Goal: Communication & Community: Share content

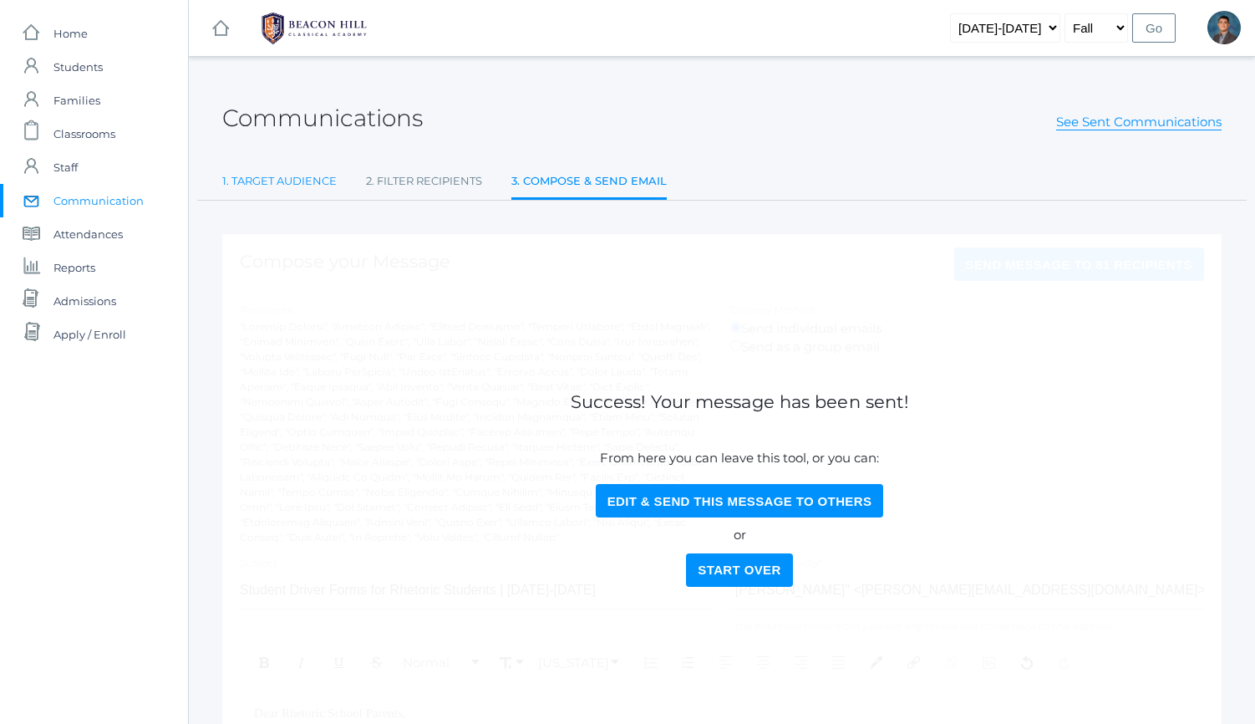
click at [246, 185] on link "1. Target Audience" at bounding box center [279, 181] width 114 height 33
select select "Enrolled"
select select "10"
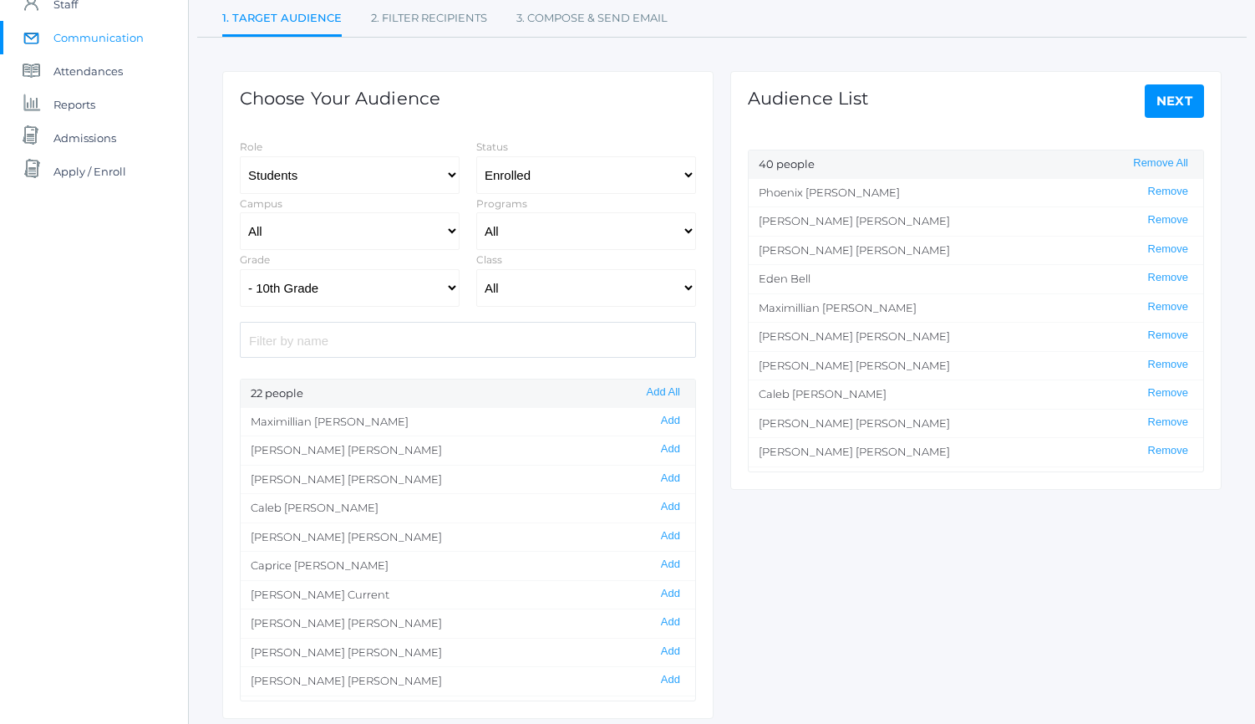
scroll to position [188, 0]
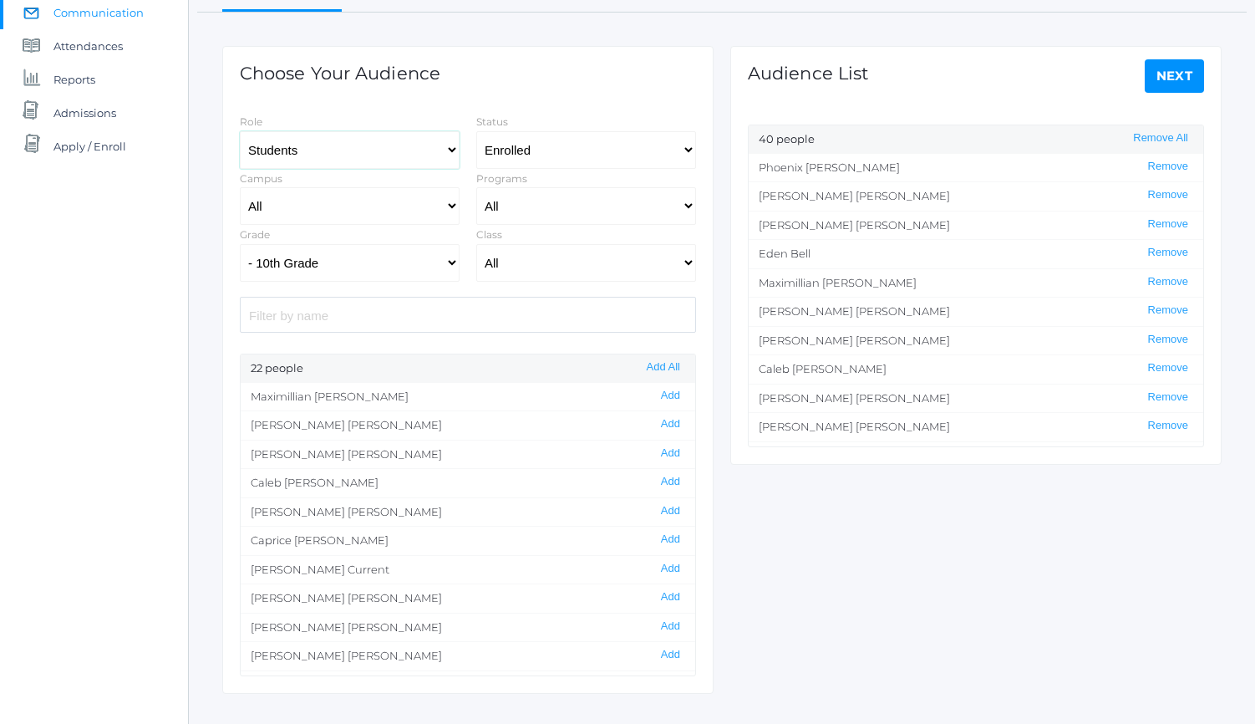
click at [325, 158] on select "Students Staff" at bounding box center [350, 150] width 220 height 38
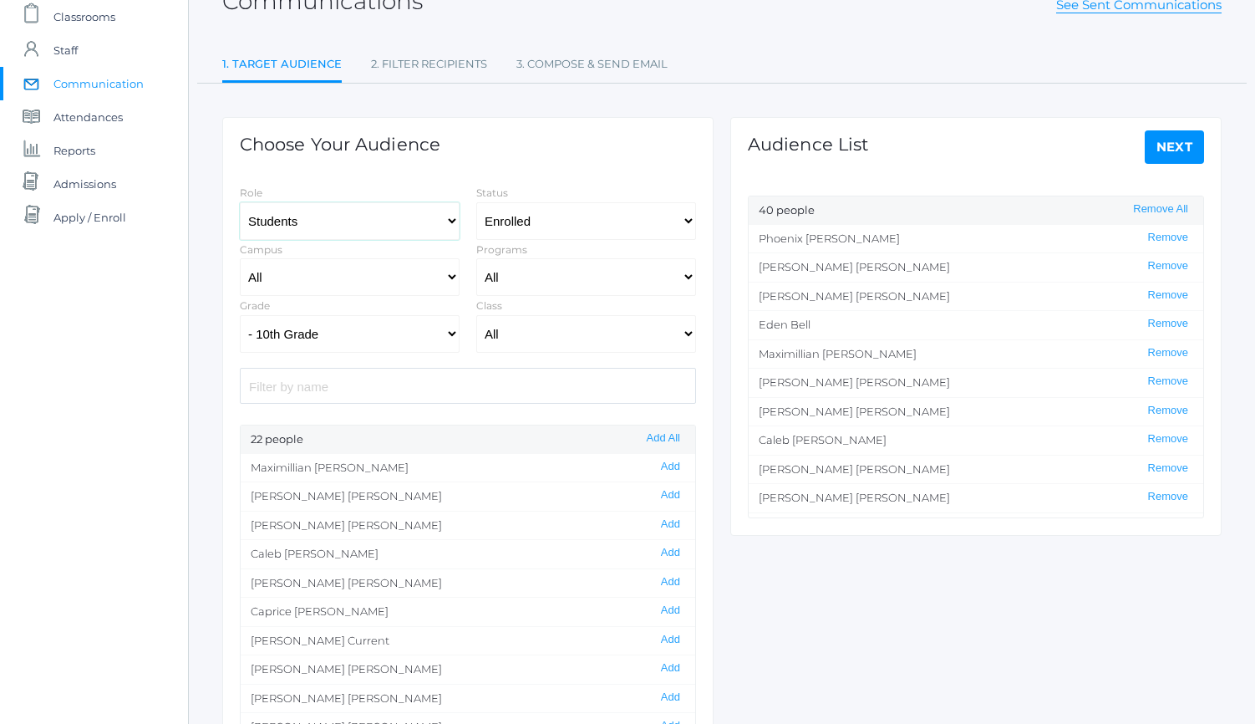
scroll to position [107, 0]
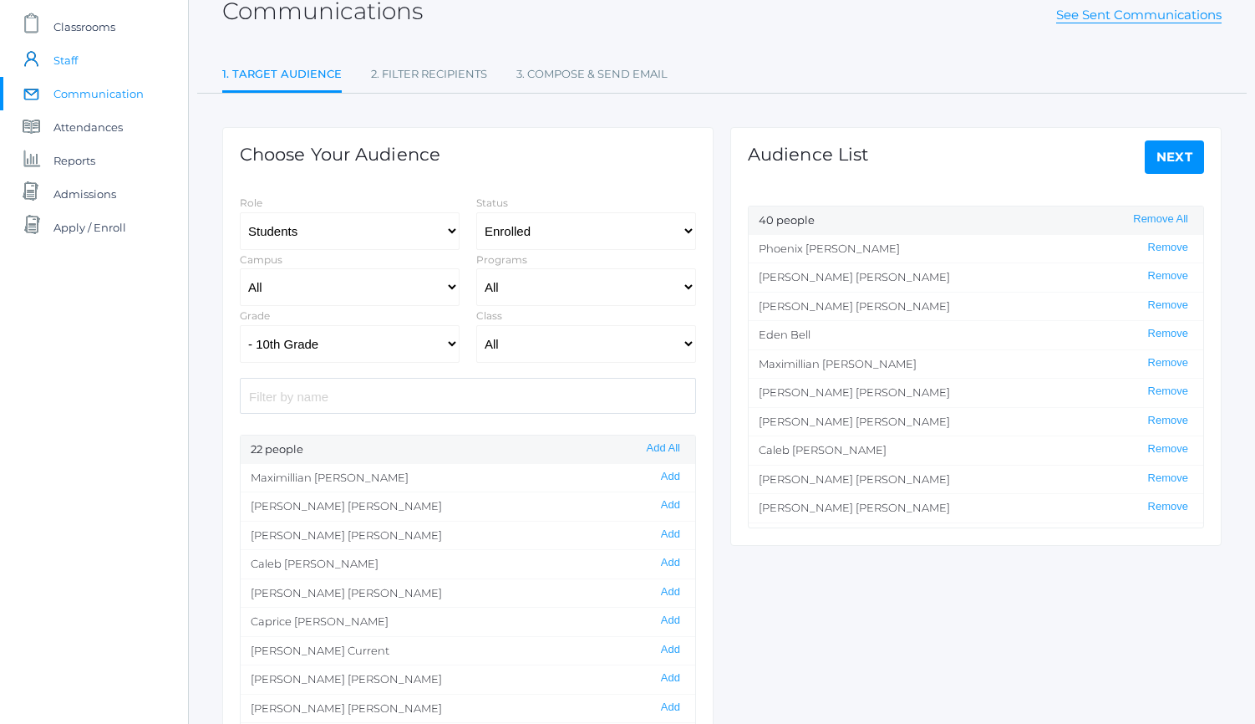
click at [105, 72] on link "icons/user/plain Created with Sketch. Staff" at bounding box center [94, 59] width 188 height 33
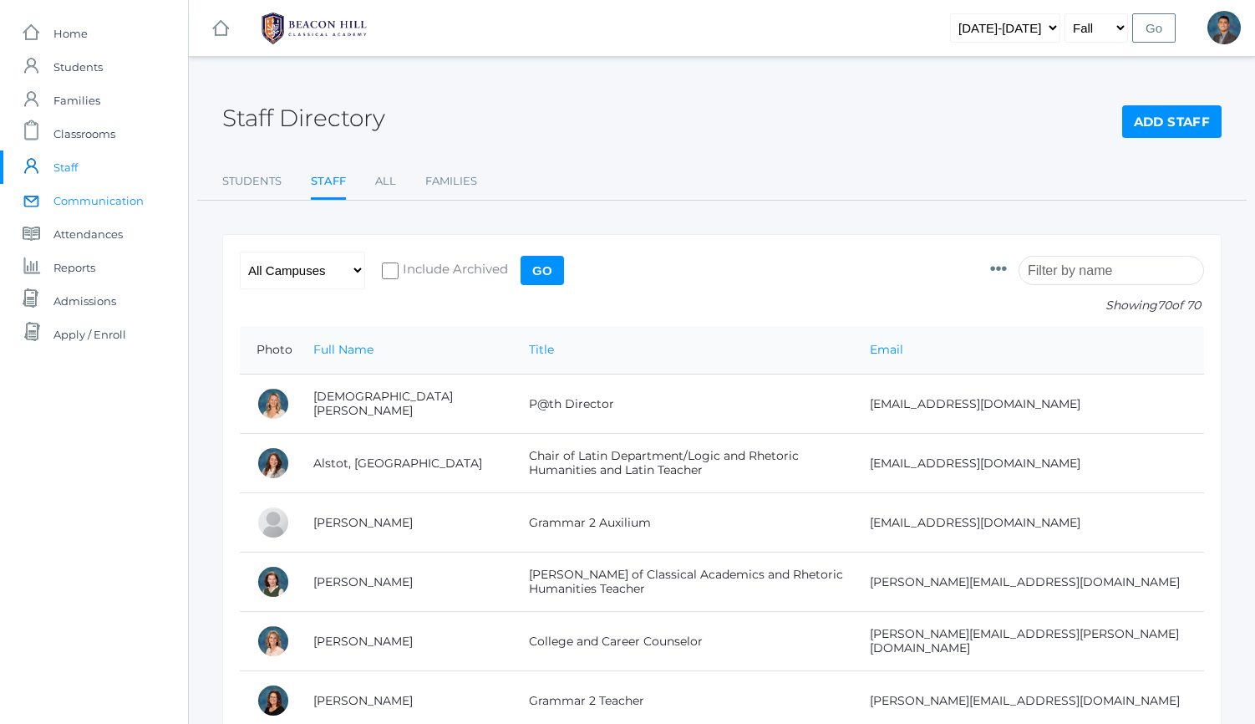
click at [124, 209] on span "Communication" at bounding box center [98, 200] width 90 height 33
select select "Enrolled"
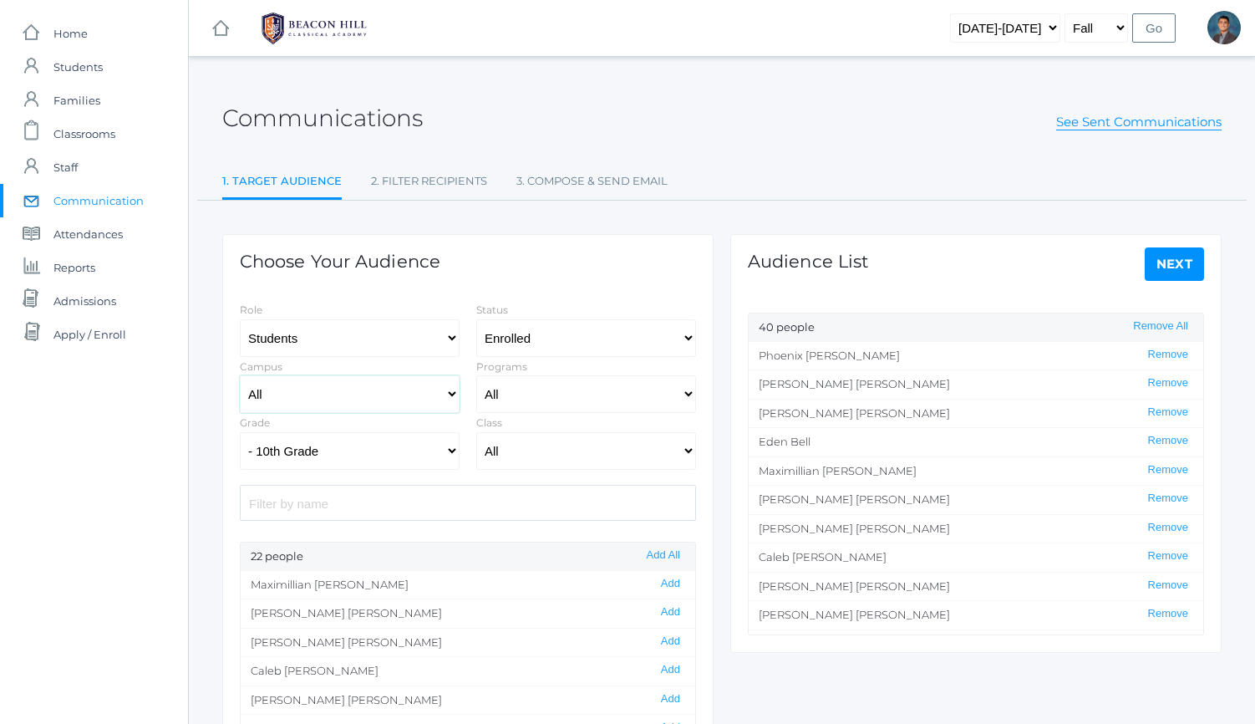
click at [324, 382] on select "All [GEOGRAPHIC_DATA]" at bounding box center [350, 394] width 220 height 38
click at [354, 458] on select "All Grammar - Kindergarten - 1st Grade - 2nd Grade - 3rd Grade - 4th Grade - 5t…" at bounding box center [350, 451] width 220 height 38
click at [240, 432] on select "All Grammar - Kindergarten - 1st Grade - 2nd Grade - 3rd Grade - 4th Grade - 5t…" at bounding box center [350, 451] width 220 height 38
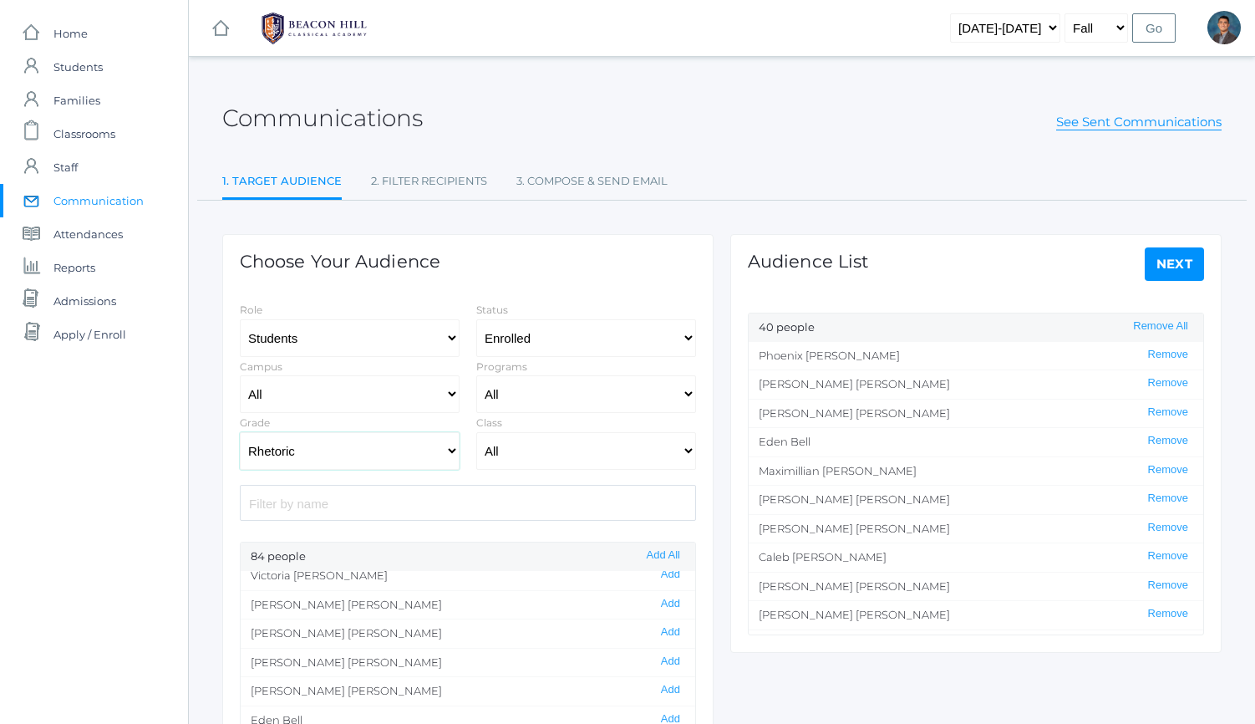
scroll to position [106, 0]
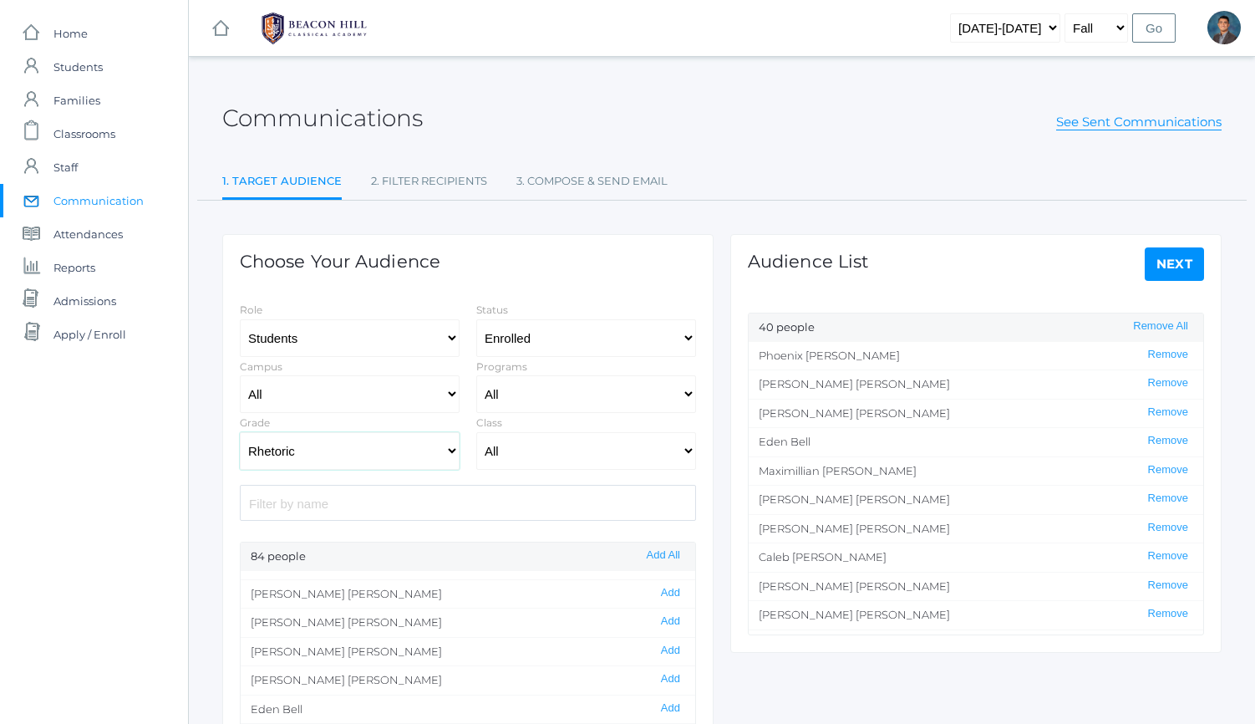
click at [399, 448] on select "All Grammar - Kindergarten - 1st Grade - 2nd Grade - 3rd Grade - 4th Grade - 5t…" at bounding box center [350, 451] width 220 height 38
select select "12"
click at [240, 432] on select "All Grammar - Kindergarten - 1st Grade - 2nd Grade - 3rd Grade - 4th Grade - 5t…" at bounding box center [350, 451] width 220 height 38
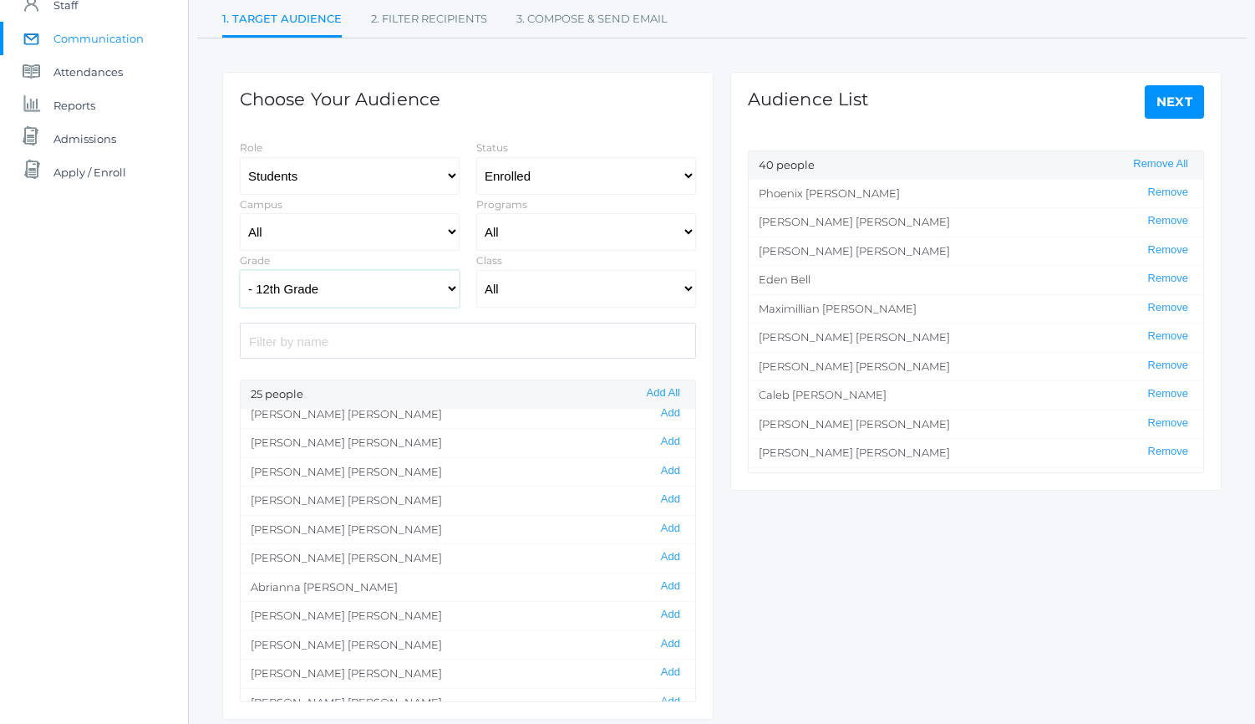
scroll to position [72, 0]
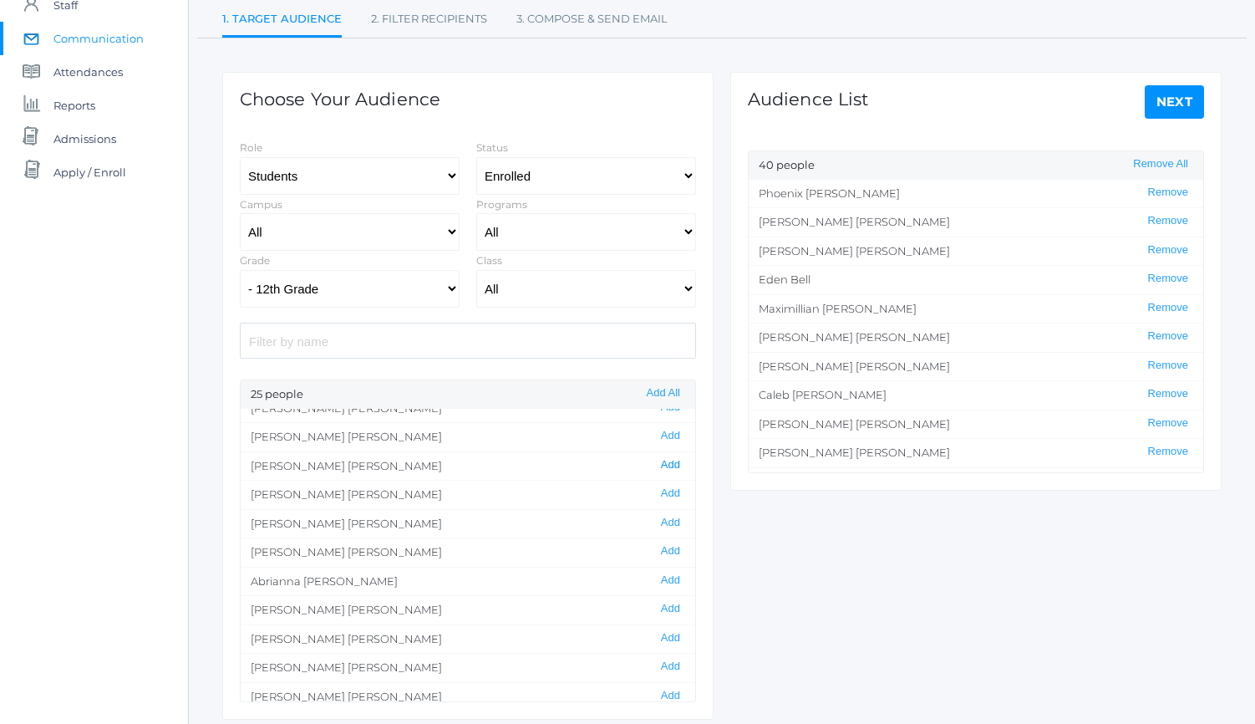
click at [673, 465] on button "Add" at bounding box center [670, 465] width 29 height 14
click at [1171, 191] on button "Remove" at bounding box center [1168, 193] width 50 height 14
click at [1181, 223] on button "Remove" at bounding box center [1168, 221] width 50 height 14
click at [1179, 228] on button "Remove" at bounding box center [1168, 221] width 50 height 14
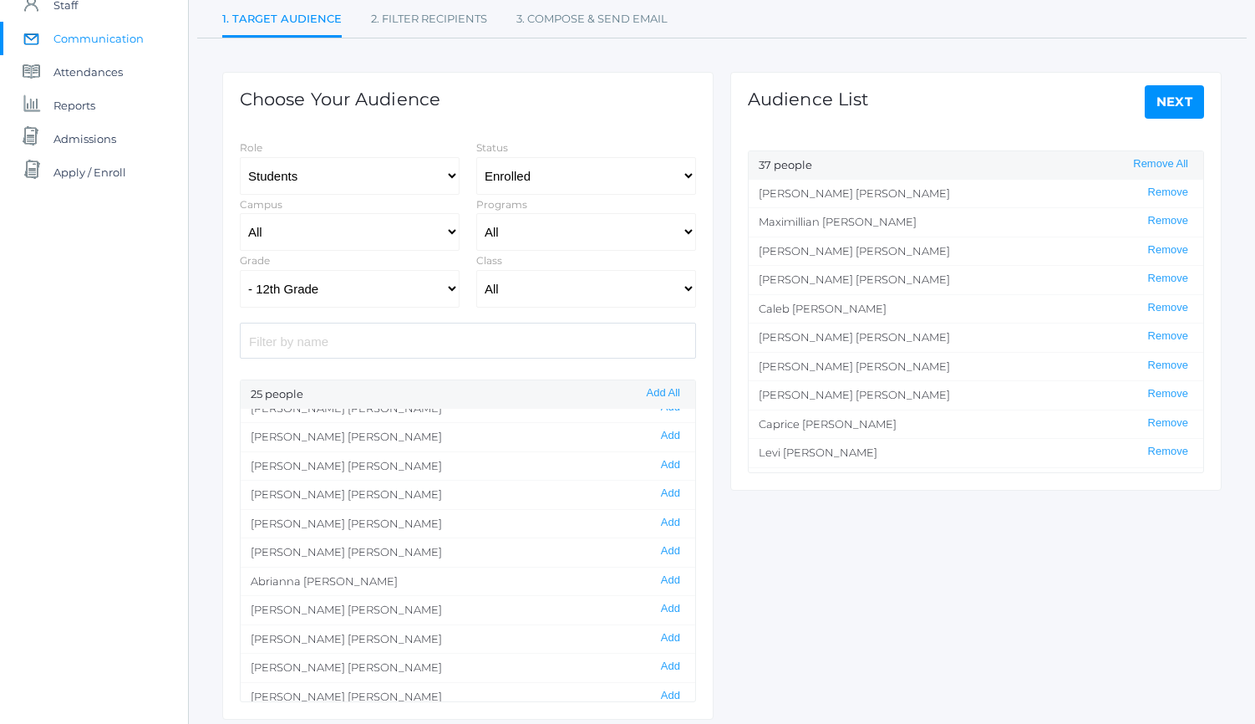
click at [1179, 228] on button "Remove" at bounding box center [1168, 221] width 50 height 14
click at [1179, 243] on button "Remove" at bounding box center [1168, 250] width 50 height 14
click at [1179, 228] on button "Remove" at bounding box center [1168, 221] width 50 height 14
click at [1179, 243] on button "Remove" at bounding box center [1168, 250] width 50 height 14
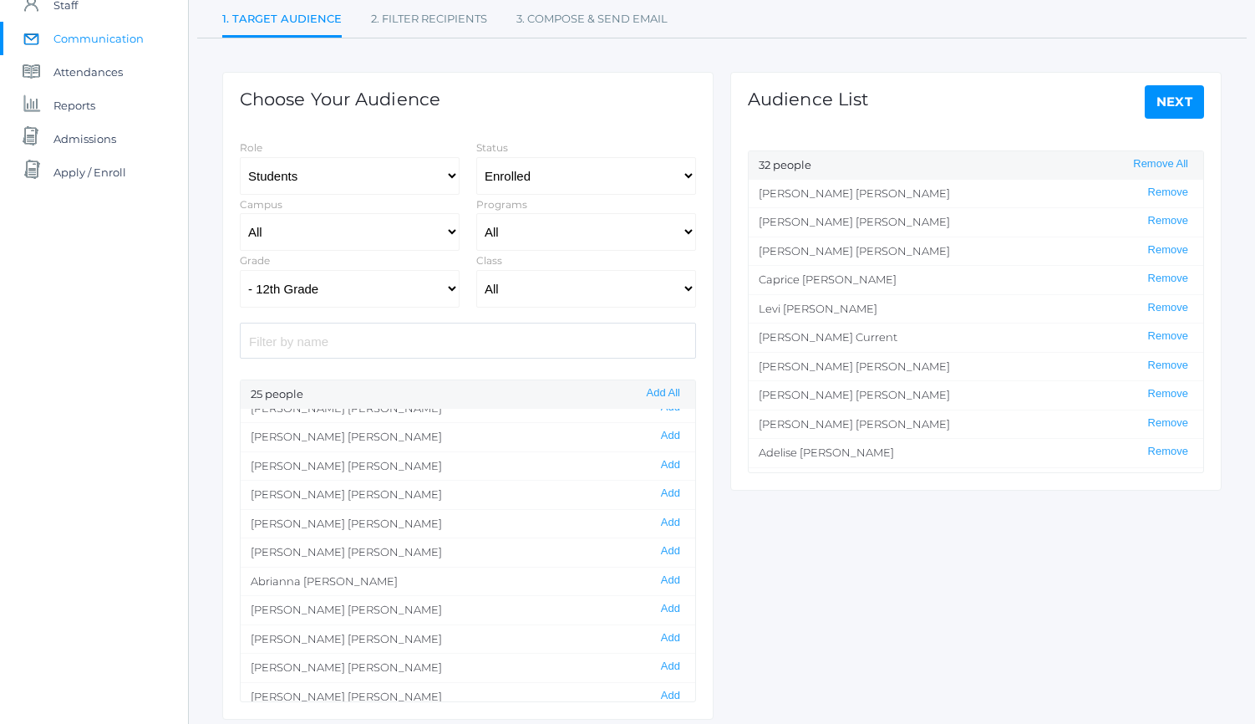
click at [1179, 228] on button "Remove" at bounding box center [1168, 221] width 50 height 14
click at [1179, 243] on button "Remove" at bounding box center [1168, 250] width 50 height 14
click at [1158, 165] on button "Remove All" at bounding box center [1160, 164] width 65 height 14
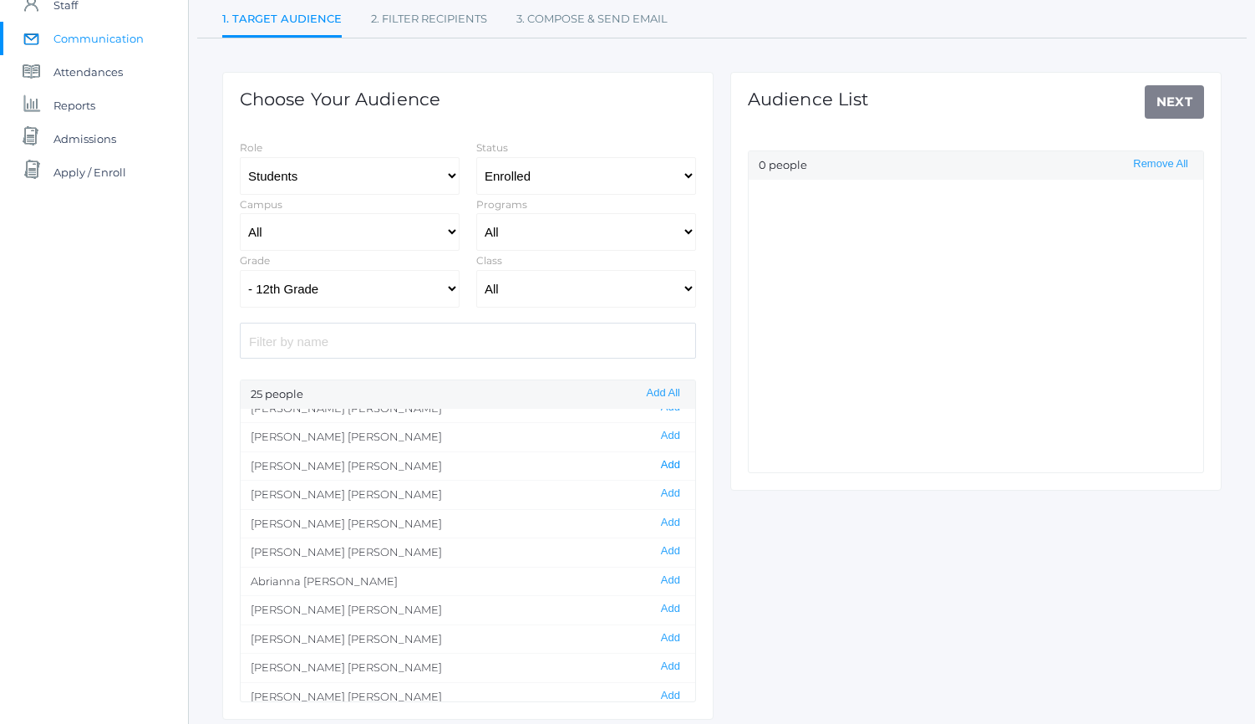
click at [671, 463] on button "Add" at bounding box center [670, 465] width 29 height 14
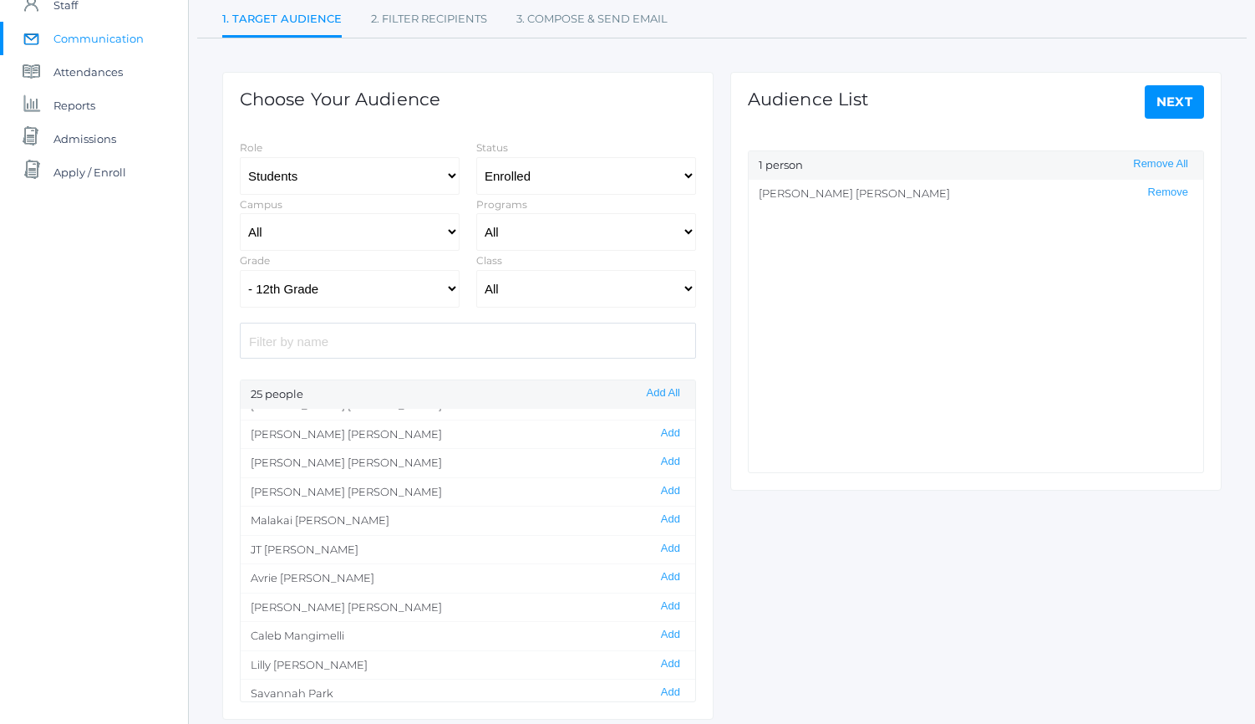
scroll to position [289, 0]
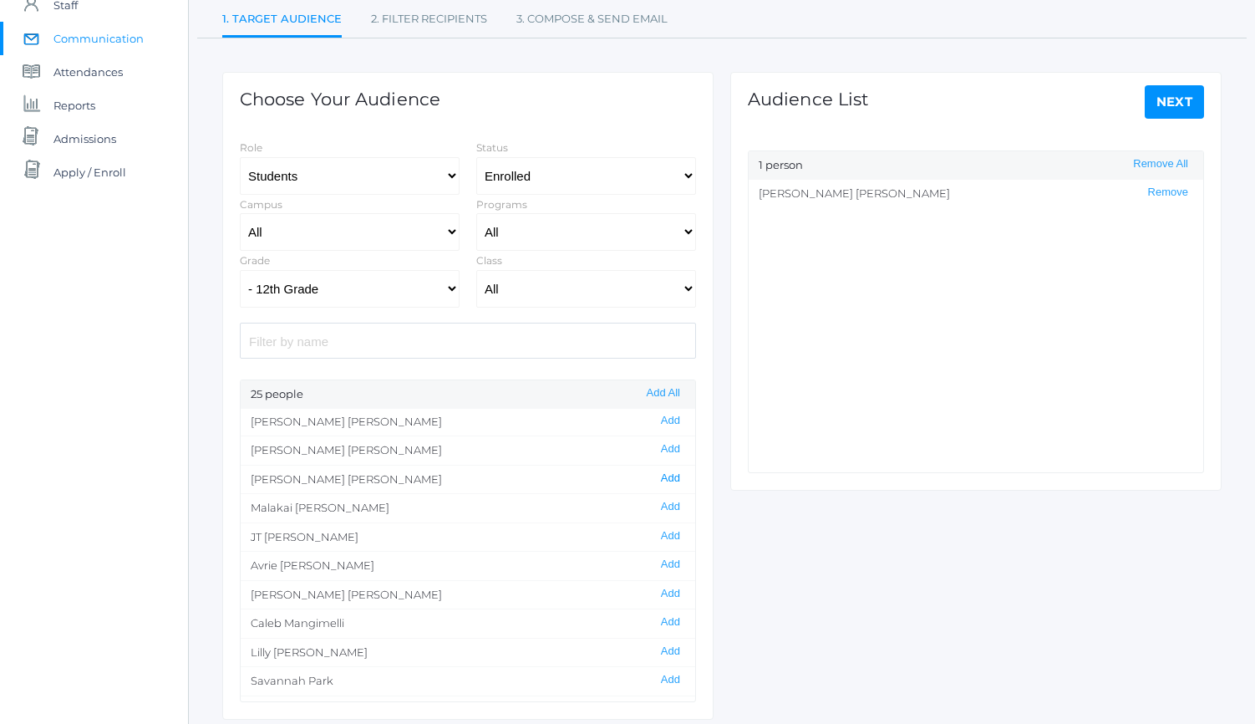
click at [665, 474] on button "Add" at bounding box center [670, 478] width 29 height 14
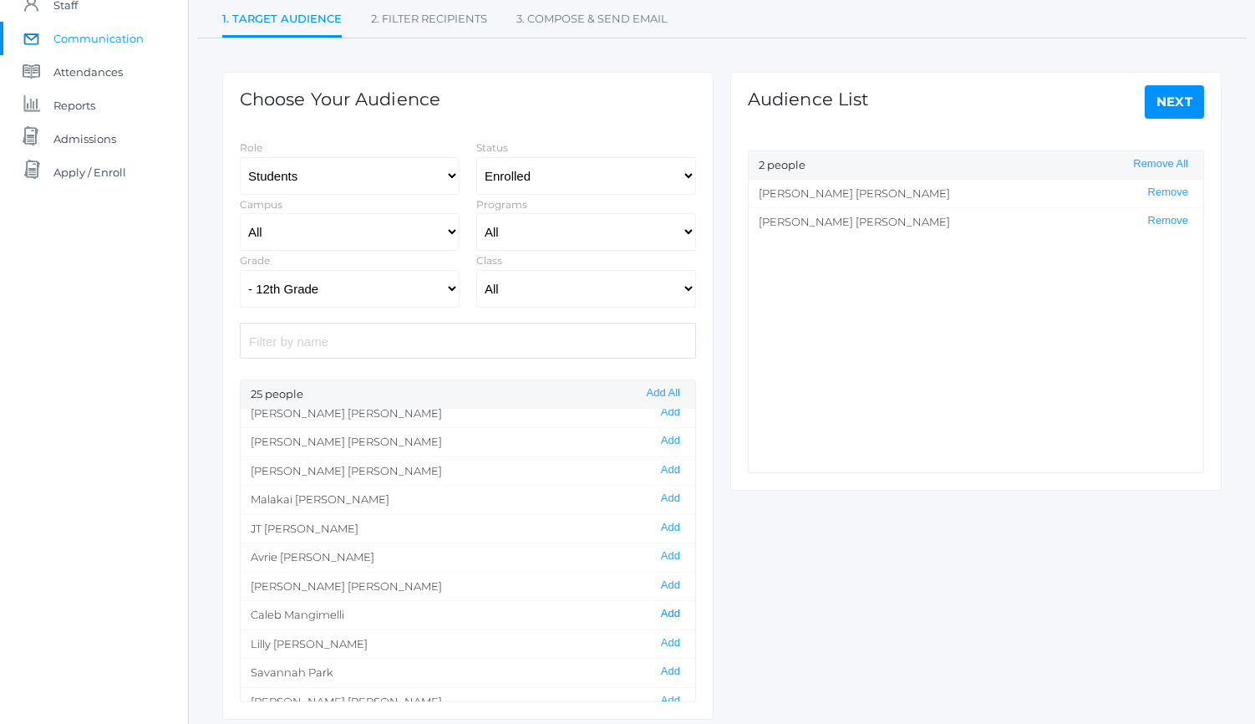
click at [661, 614] on button "Add" at bounding box center [670, 614] width 29 height 14
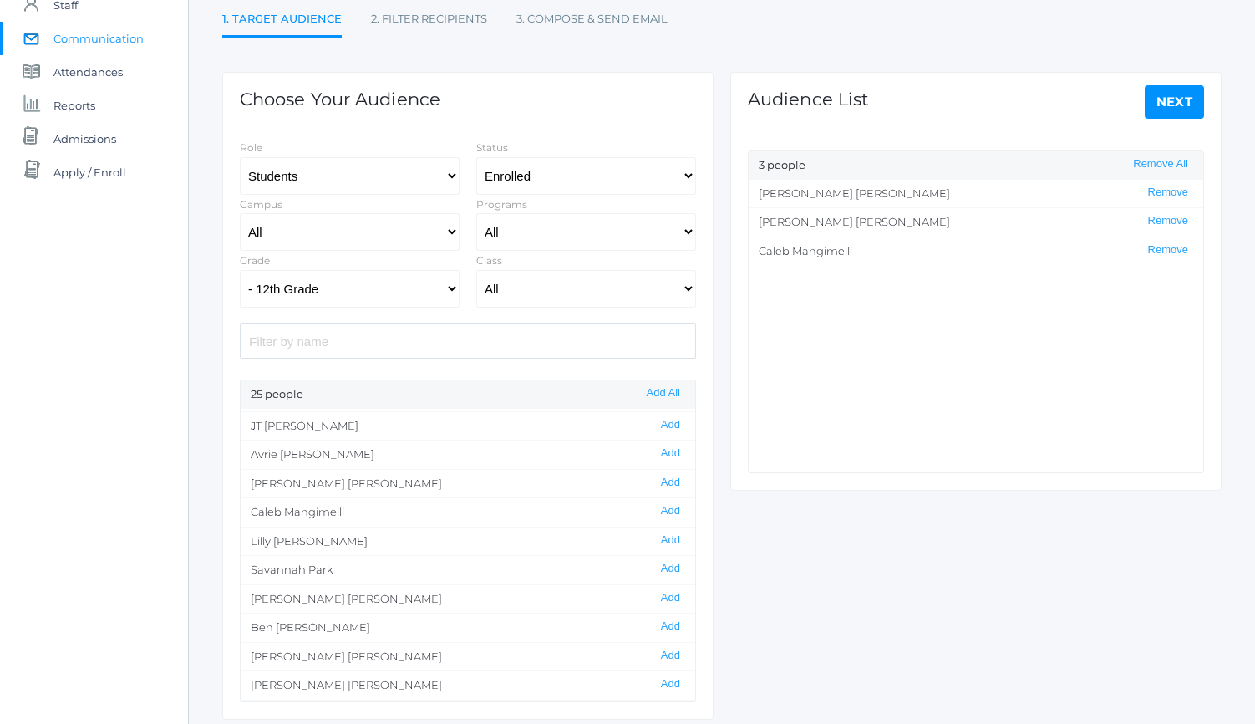
scroll to position [427, 0]
click at [672, 597] on button "Add" at bounding box center [670, 599] width 29 height 14
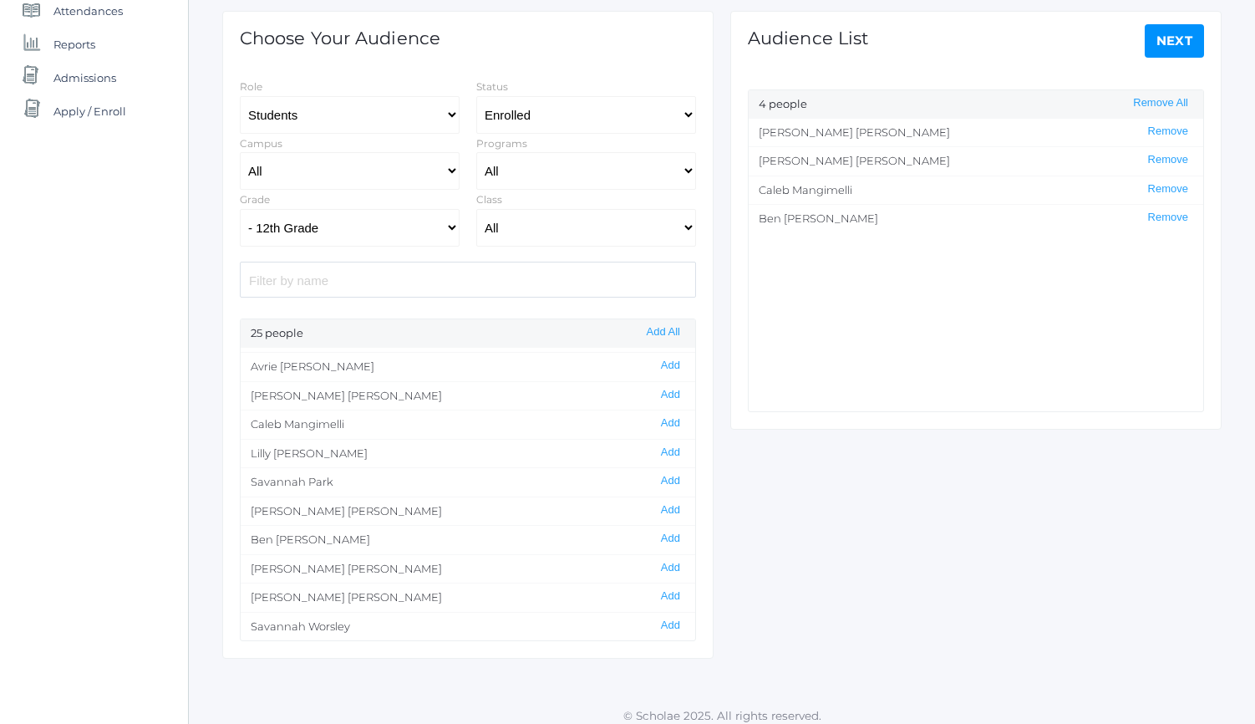
scroll to position [230, 0]
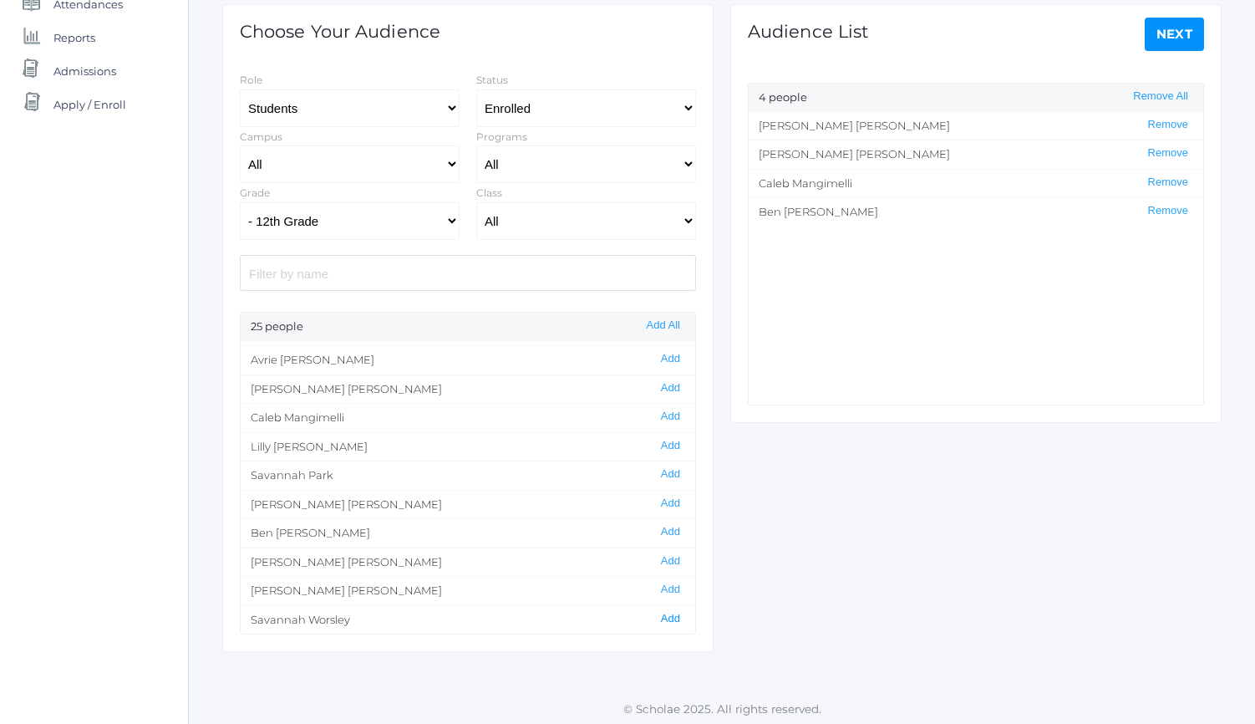
click at [660, 619] on button "Add" at bounding box center [670, 619] width 29 height 14
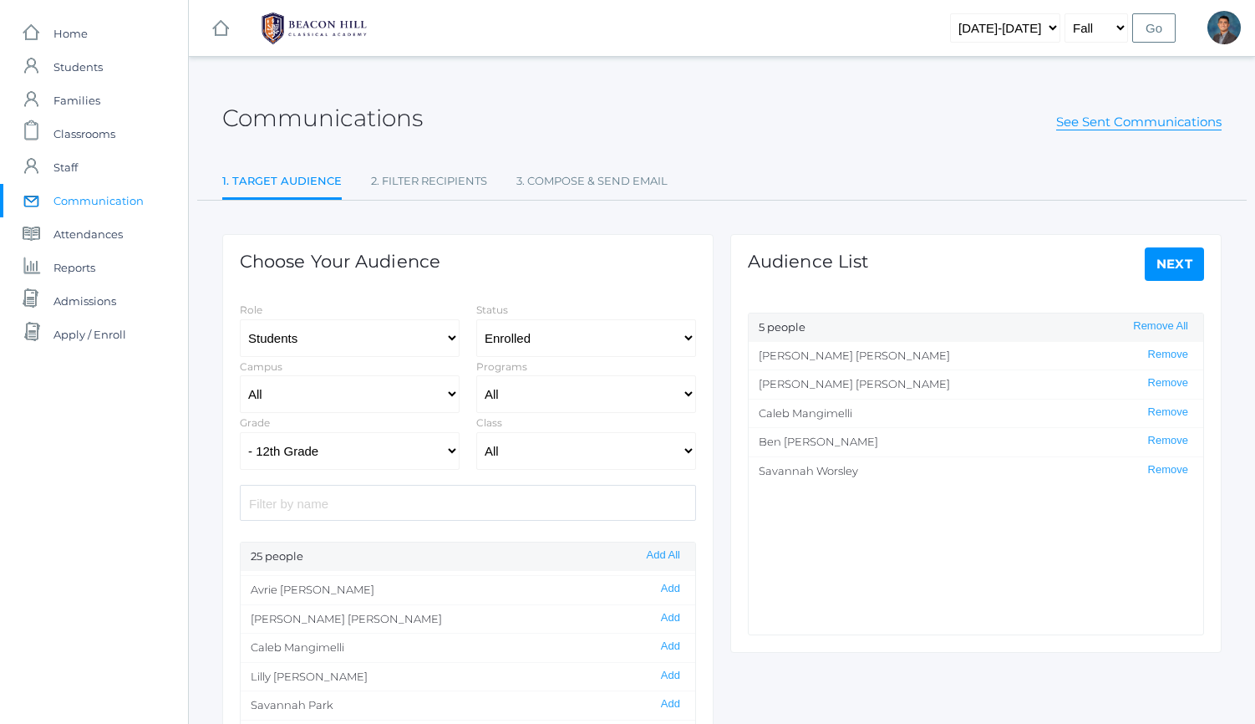
click at [1164, 259] on link "Next" at bounding box center [1175, 263] width 60 height 33
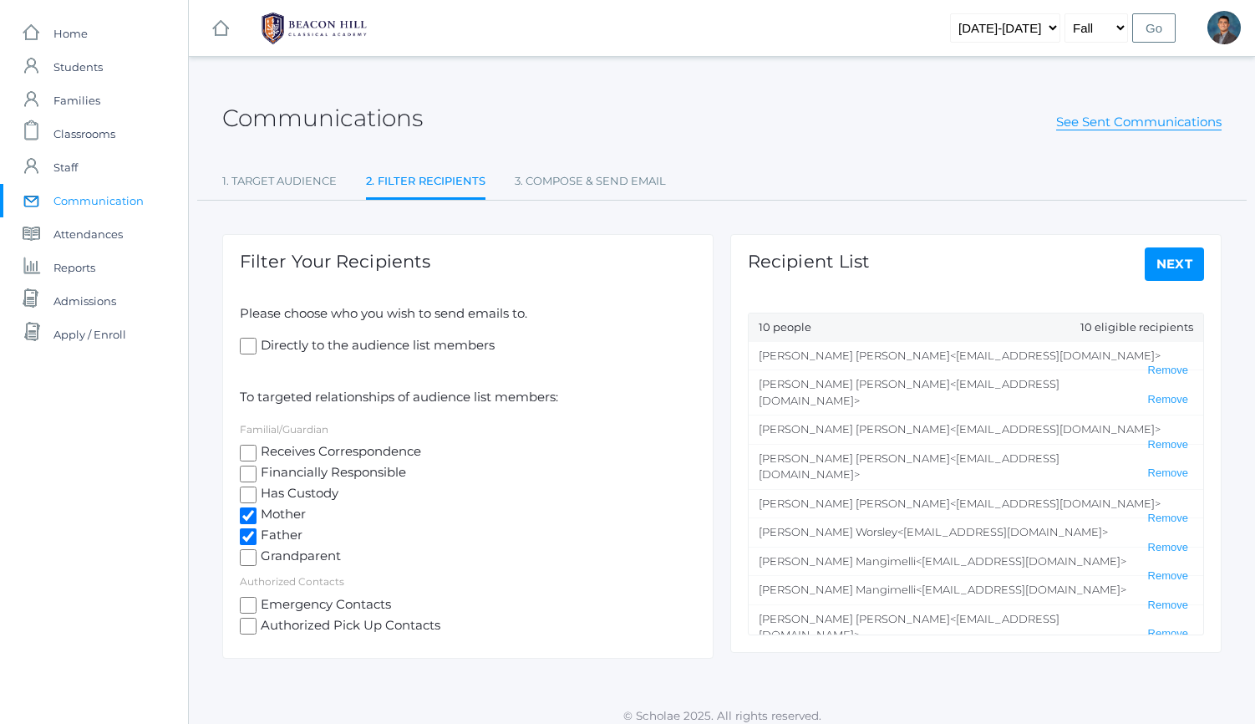
click at [1162, 268] on link "Next" at bounding box center [1175, 263] width 60 height 33
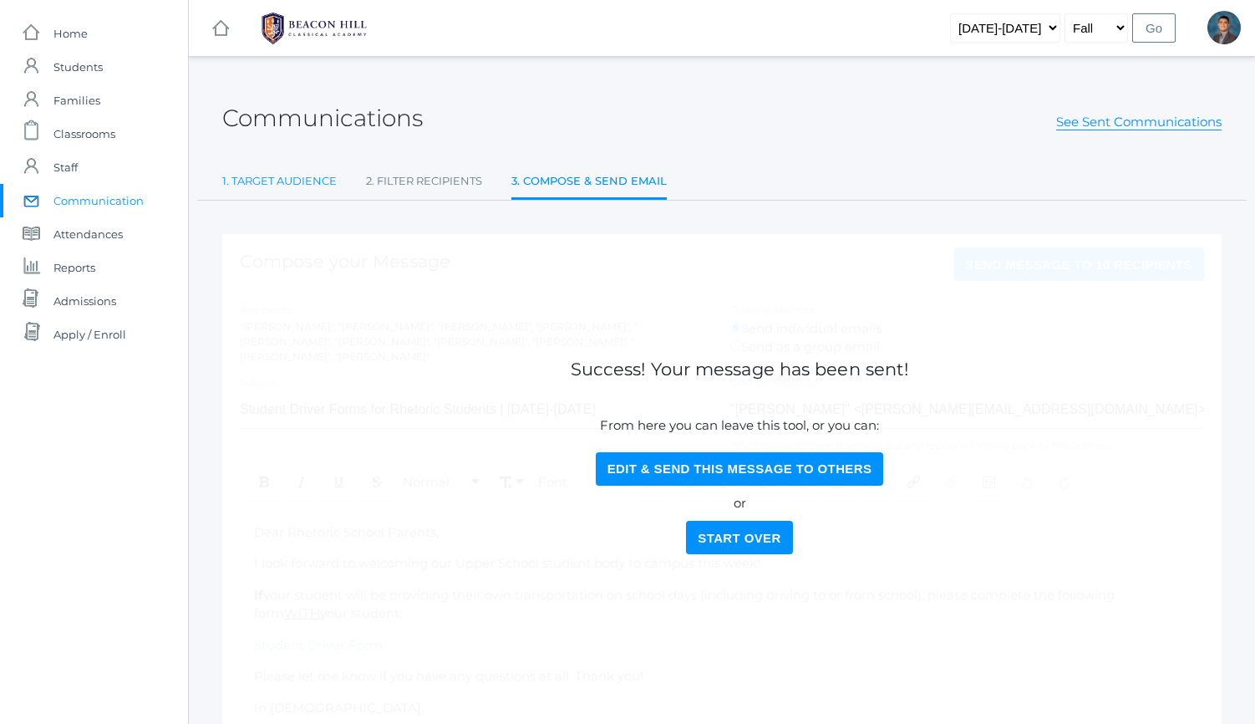
click at [302, 182] on link "1. Target Audience" at bounding box center [279, 181] width 114 height 33
select select "Enrolled"
select select "12"
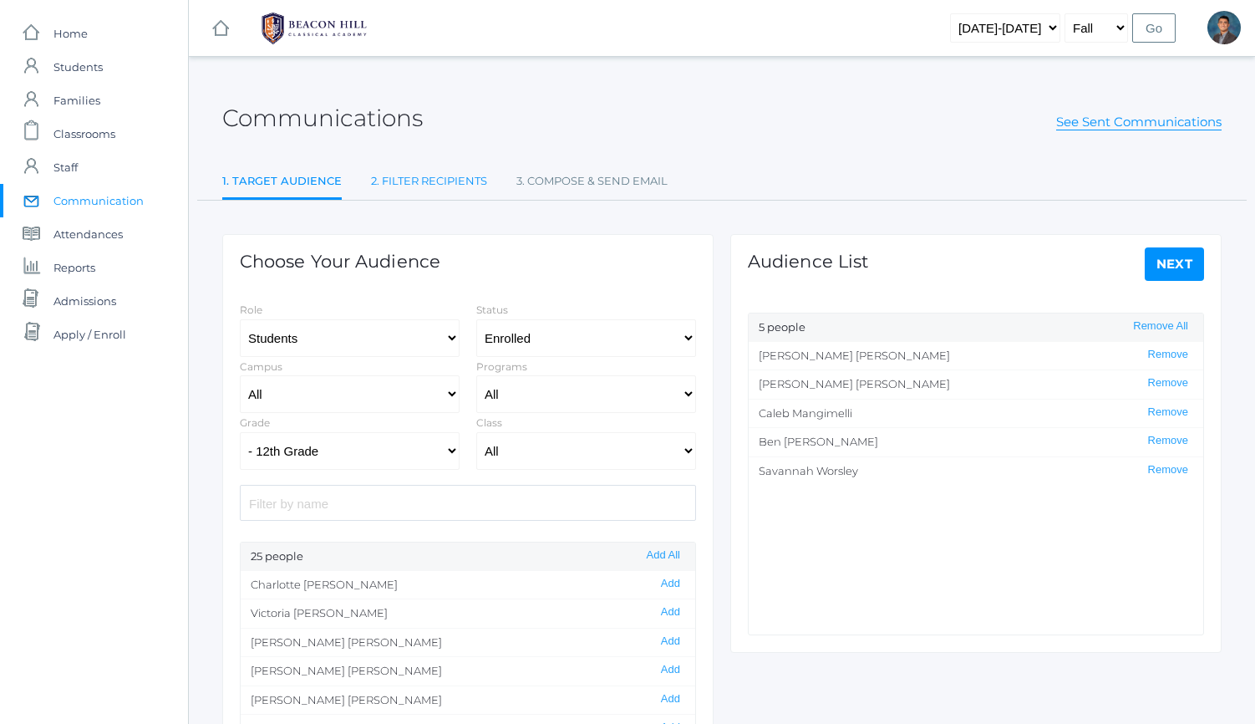
click at [408, 180] on link "2. Filter Recipients" at bounding box center [429, 181] width 116 height 33
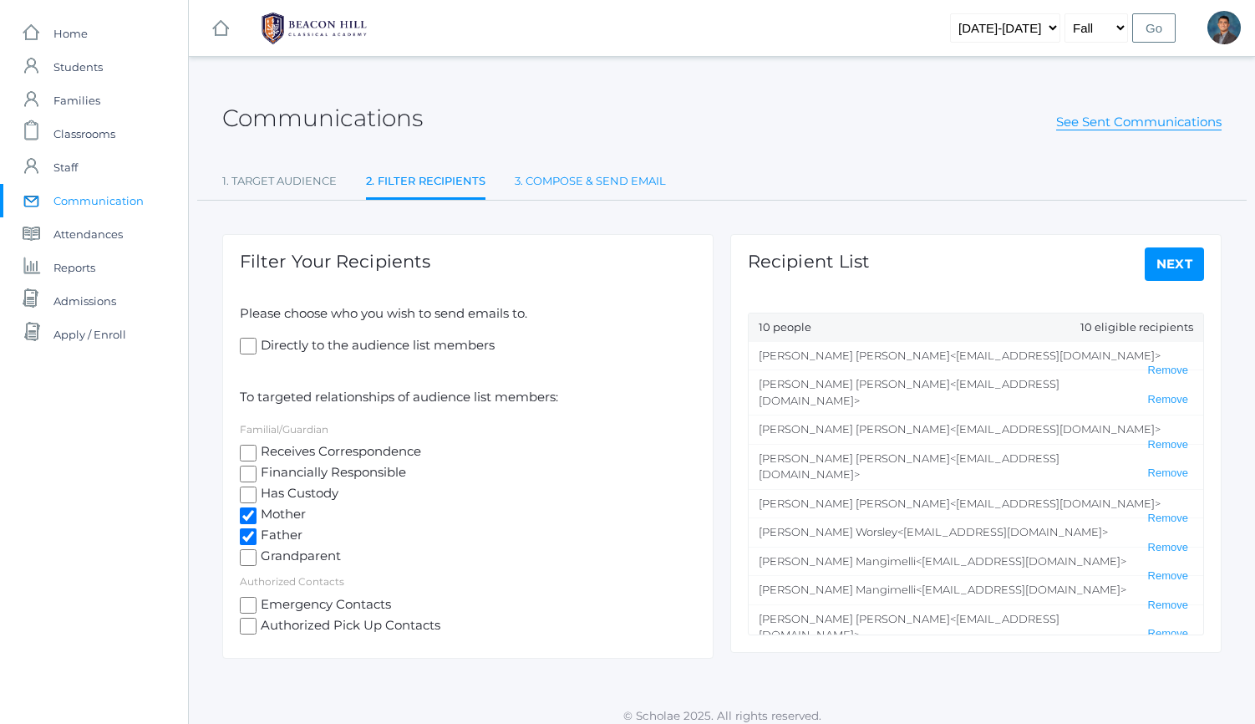
click at [566, 179] on link "3. Compose & Send Email" at bounding box center [590, 181] width 151 height 33
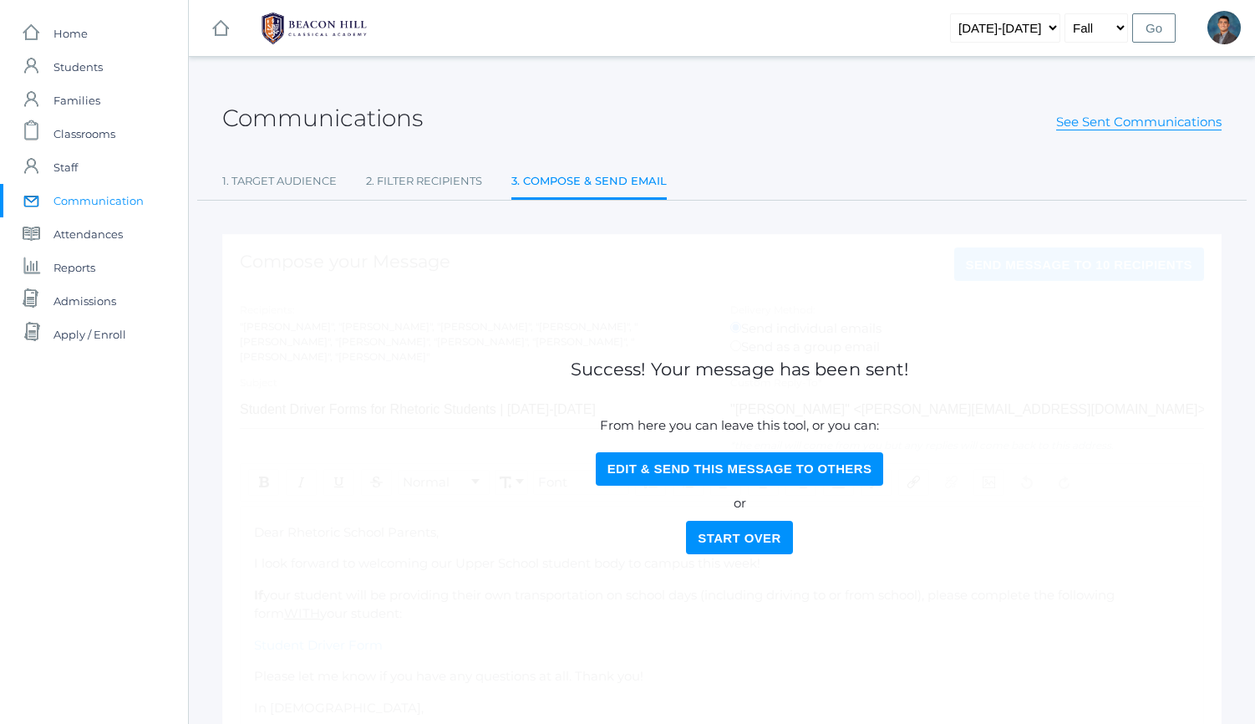
click at [689, 460] on button "Edit & Send this Message to Others" at bounding box center [740, 468] width 288 height 33
select select "Enrolled"
select select "12"
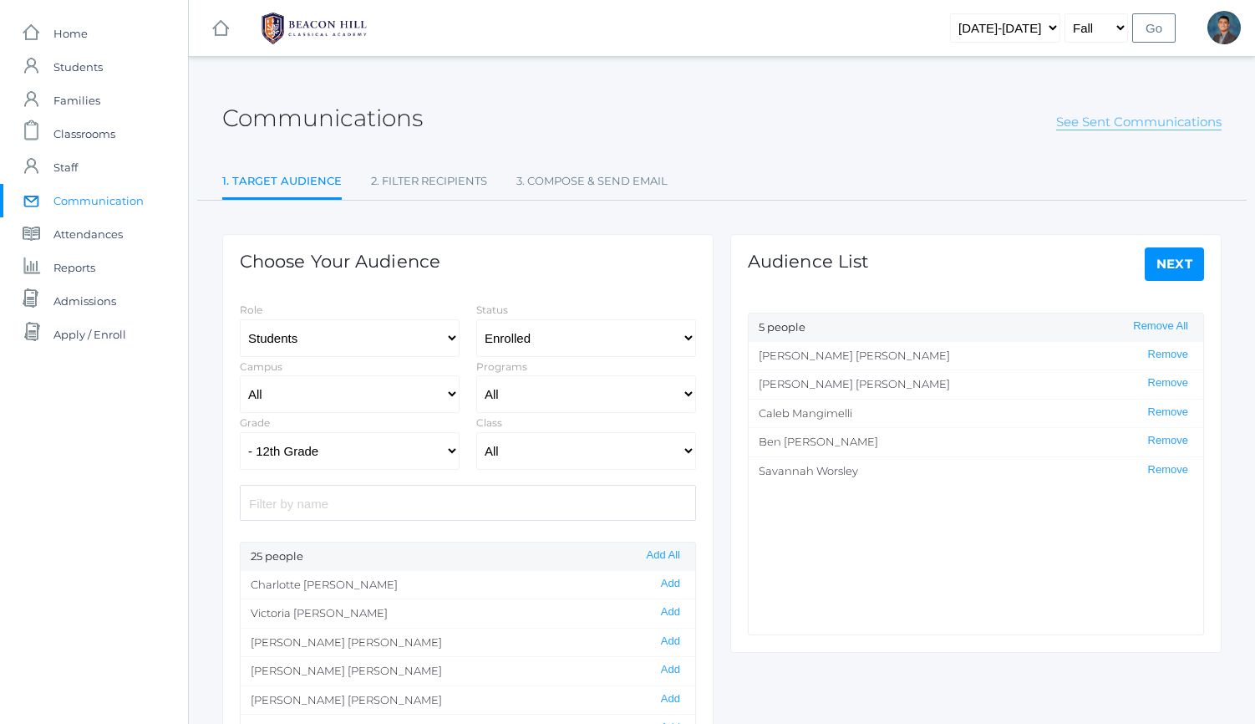
click at [1087, 127] on link "See Sent Communications" at bounding box center [1138, 122] width 165 height 17
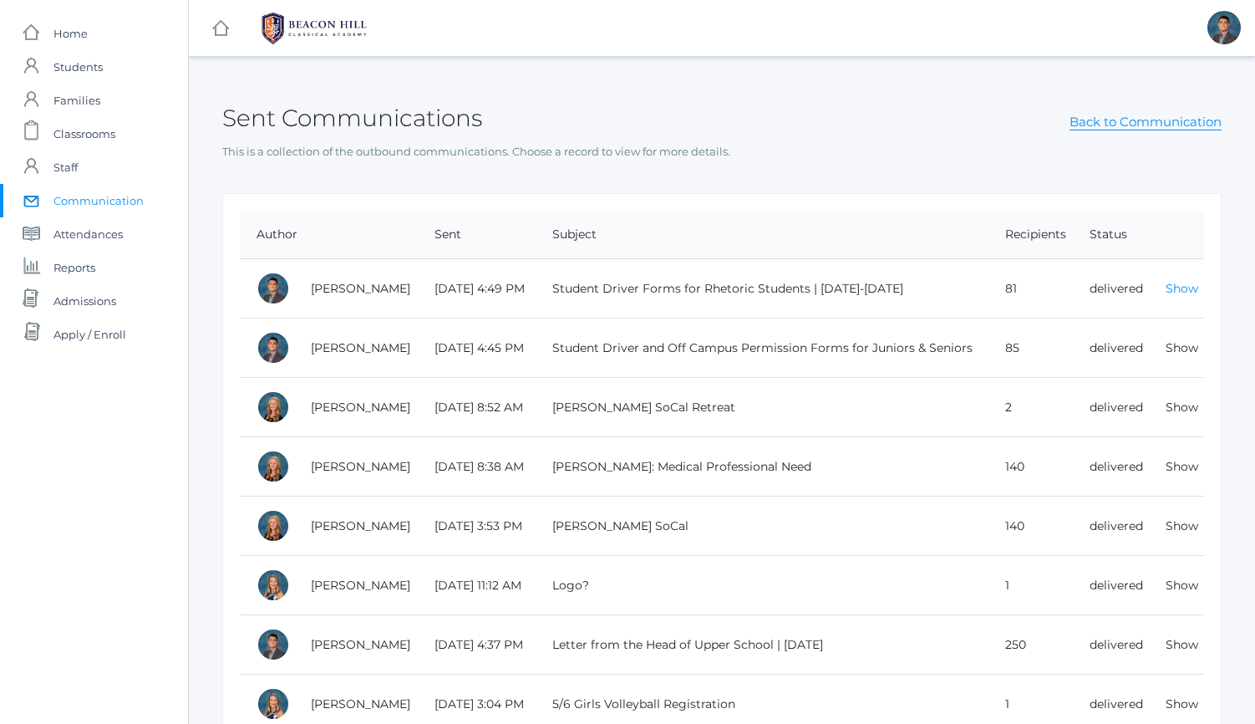
click at [1180, 285] on link "Show" at bounding box center [1182, 288] width 33 height 15
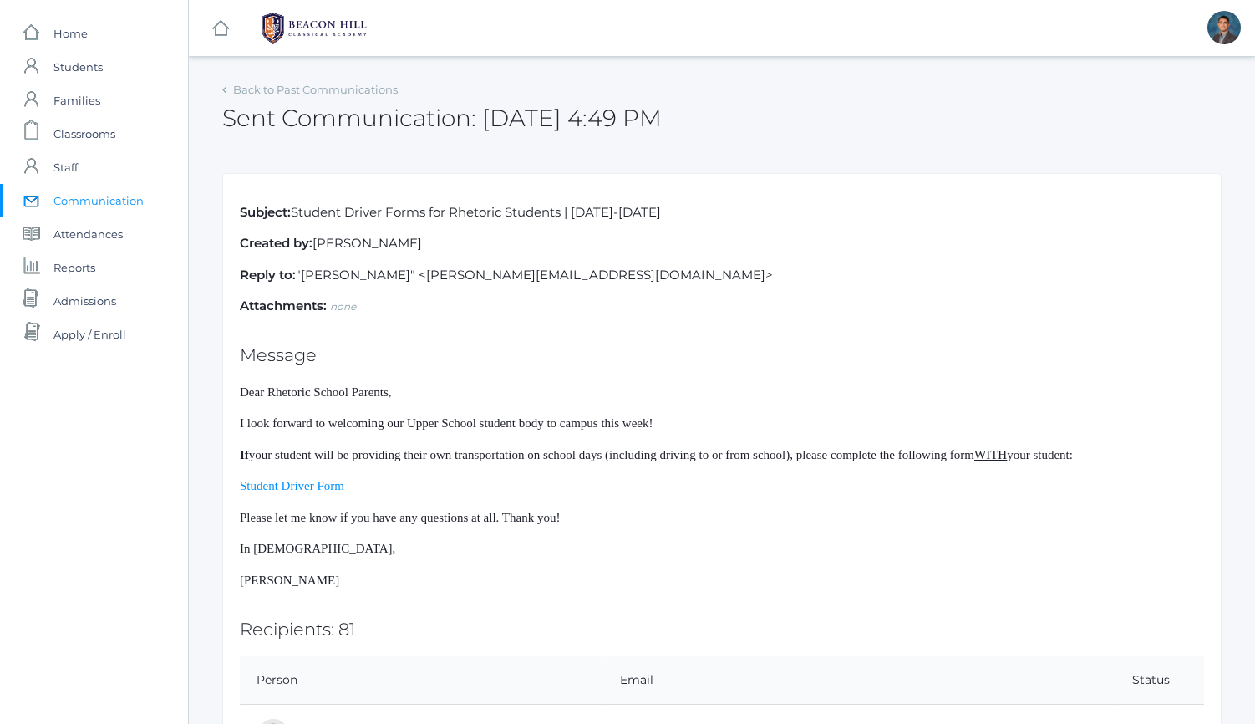
scroll to position [68, 0]
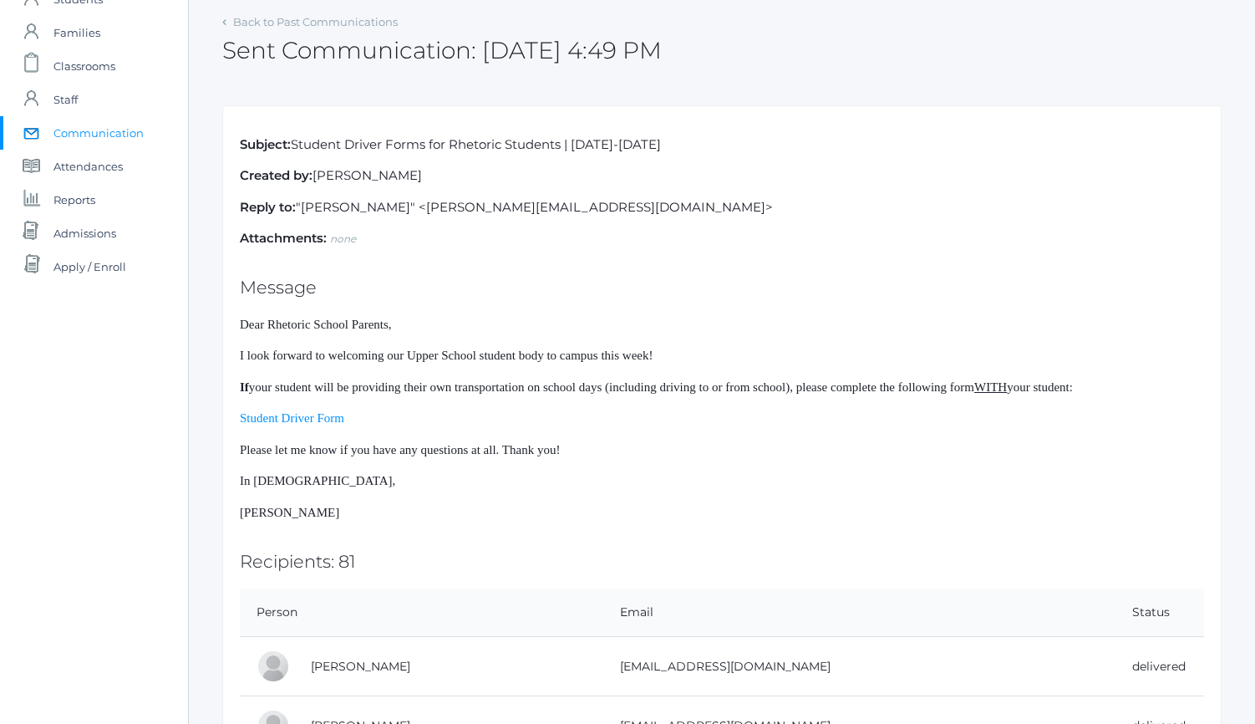
drag, startPoint x: 1004, startPoint y: 312, endPoint x: 1039, endPoint y: 529, distance: 220.1
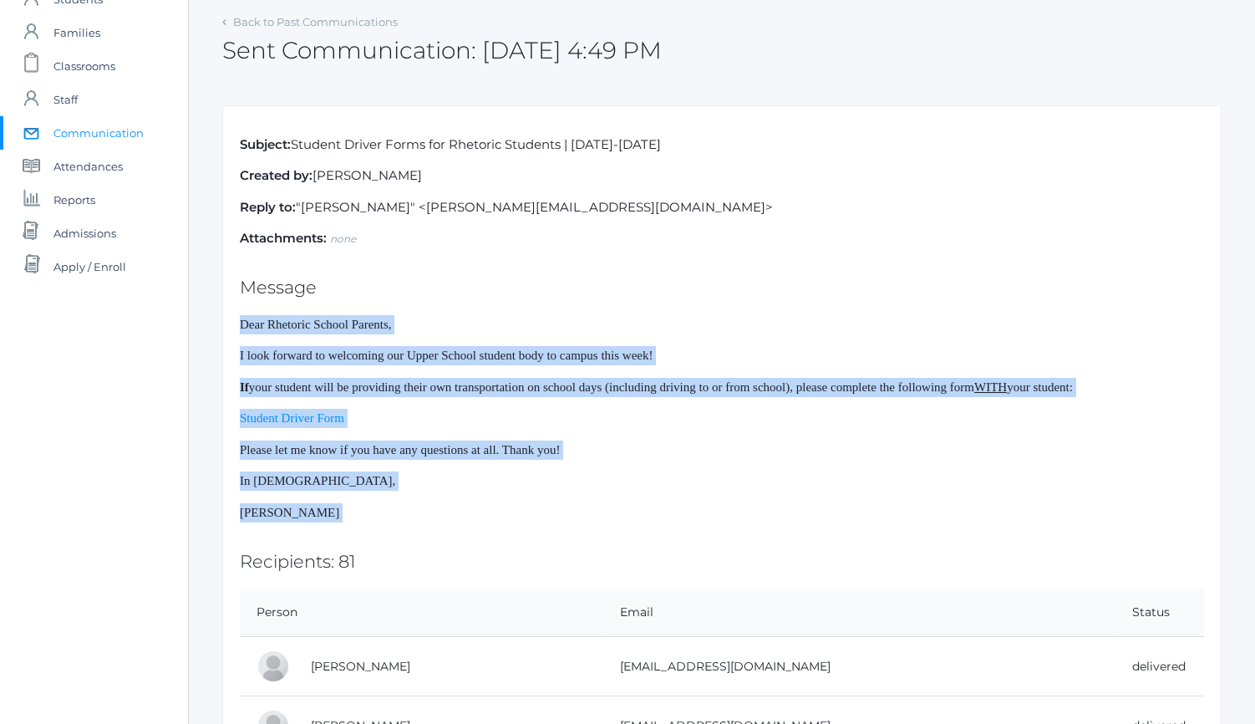
drag, startPoint x: 1039, startPoint y: 529, endPoint x: 1004, endPoint y: 295, distance: 236.6
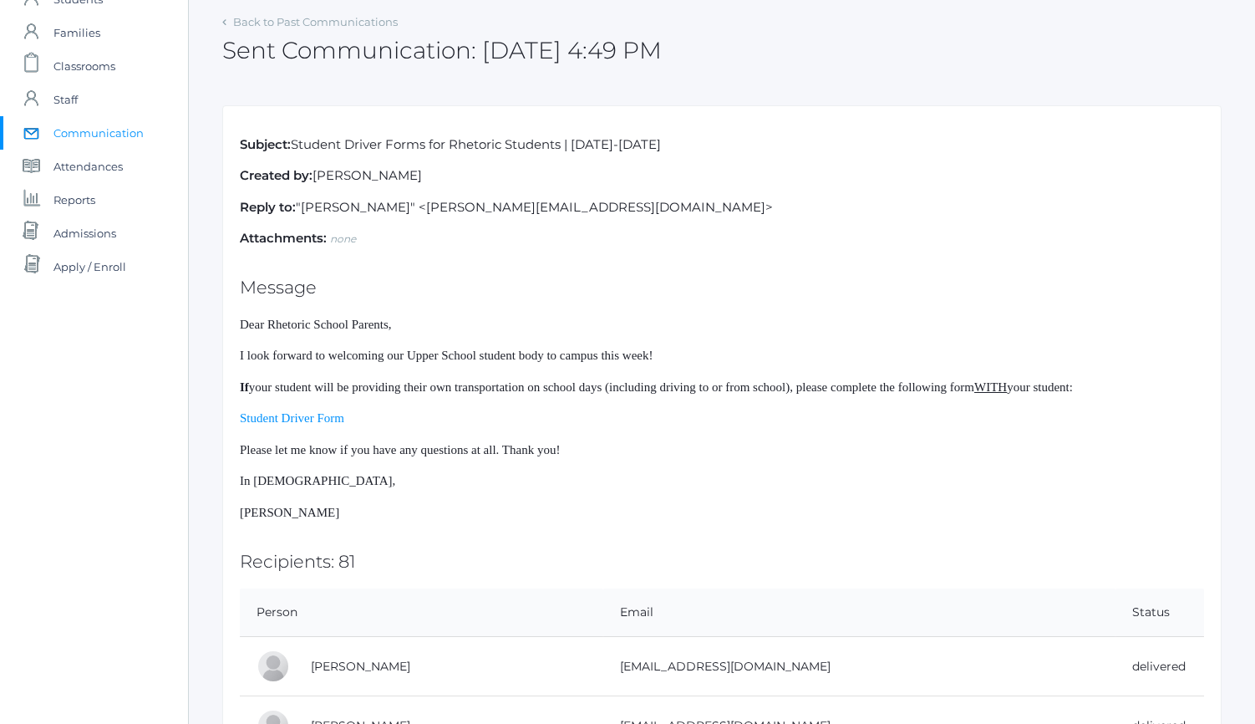
click at [1004, 295] on h2 "Message" at bounding box center [722, 286] width 964 height 19
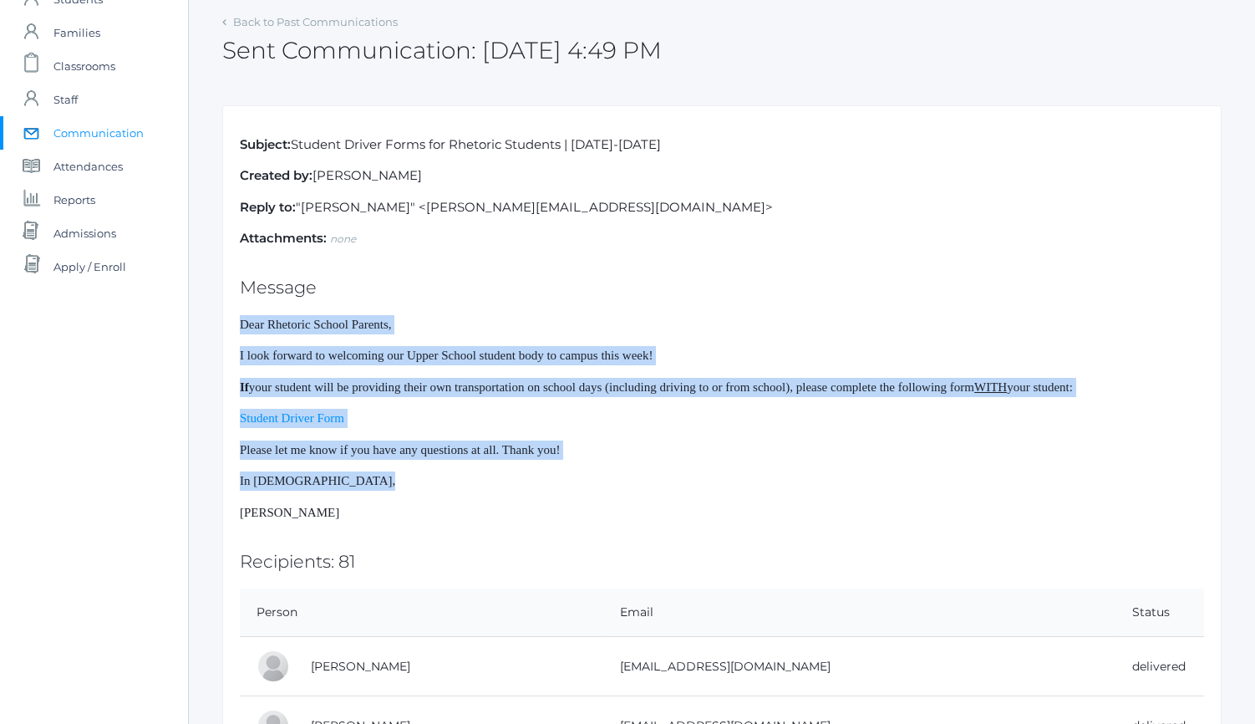
drag, startPoint x: 1004, startPoint y: 319, endPoint x: 1040, endPoint y: 516, distance: 199.8
click at [1040, 516] on p "[PERSON_NAME]" at bounding box center [722, 512] width 964 height 19
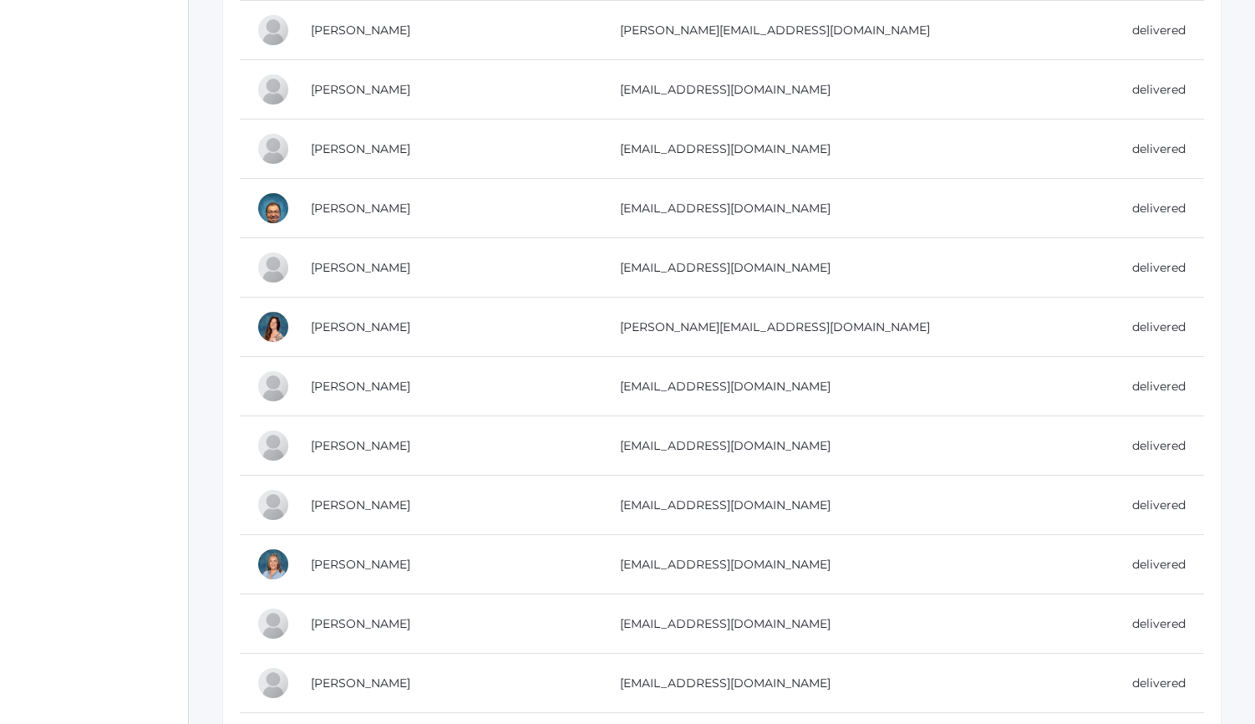
scroll to position [2371, 0]
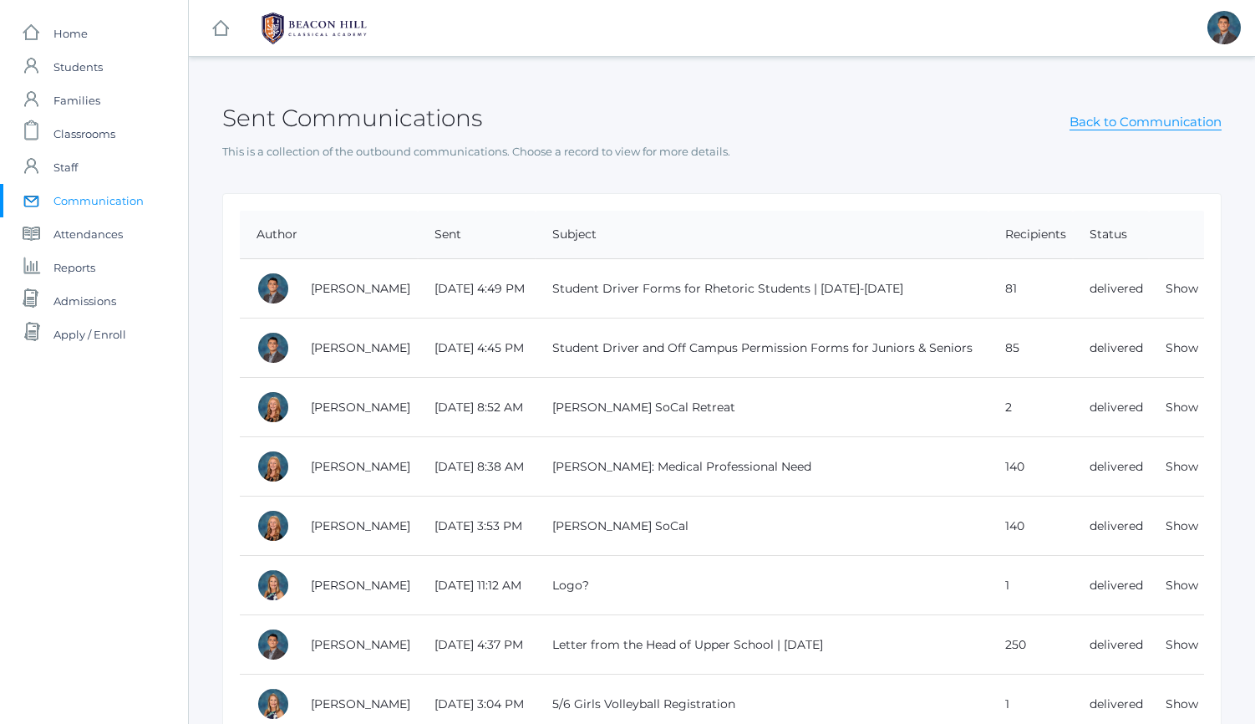
click at [119, 196] on span "Communication" at bounding box center [98, 200] width 90 height 33
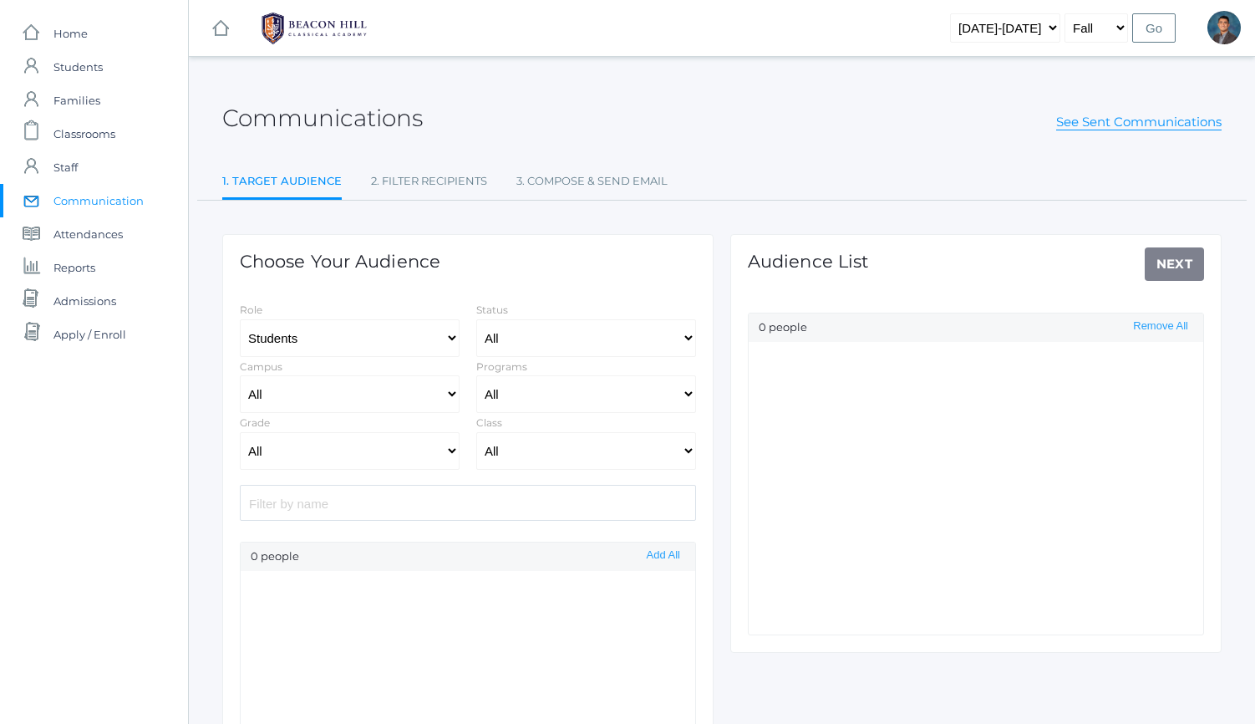
select select "Enrolled"
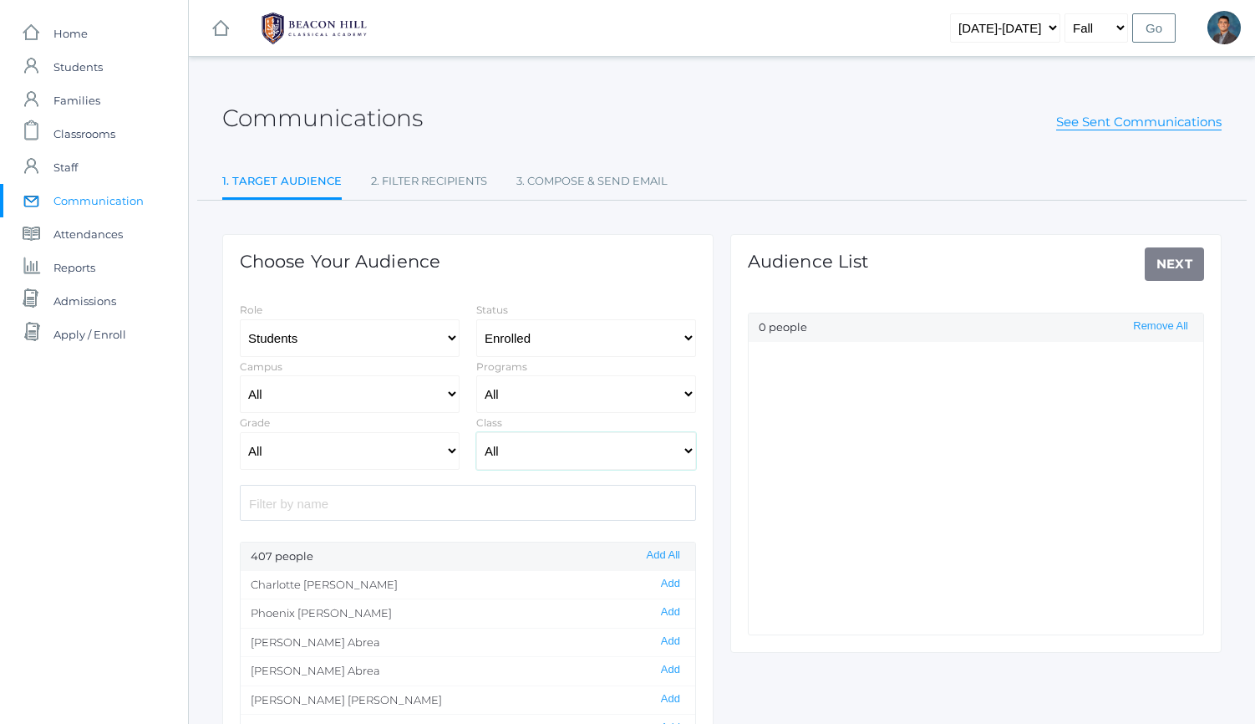
click at [520, 446] on select "All 01LA - First Grade Barber 01LA - First Grade Watson 02LA - Second Grade Bal…" at bounding box center [586, 451] width 220 height 38
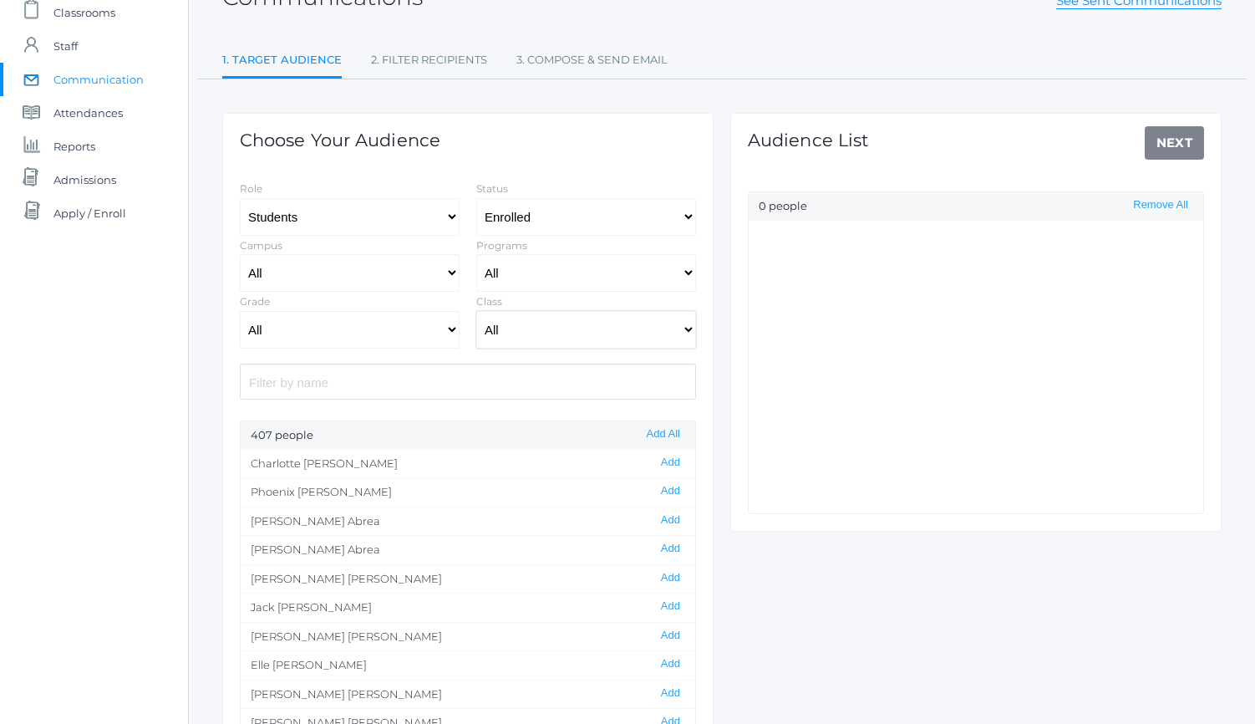
scroll to position [140, 0]
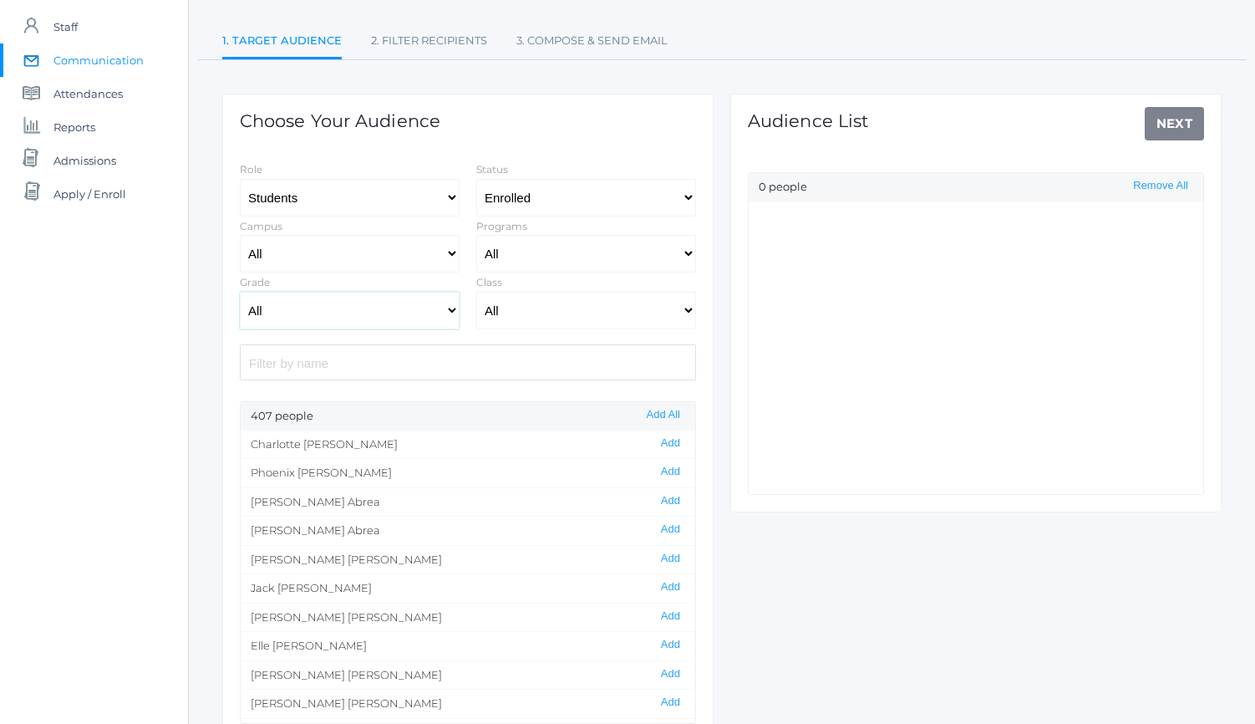
click at [421, 308] on select "All Grammar - Kindergarten - 1st Grade - 2nd Grade - 3rd Grade - 4th Grade - 5t…" at bounding box center [350, 311] width 220 height 38
select select "Rhetoric"
click at [240, 292] on select "All Grammar - Kindergarten - 1st Grade - 2nd Grade - 3rd Grade - 4th Grade - 5t…" at bounding box center [350, 311] width 220 height 38
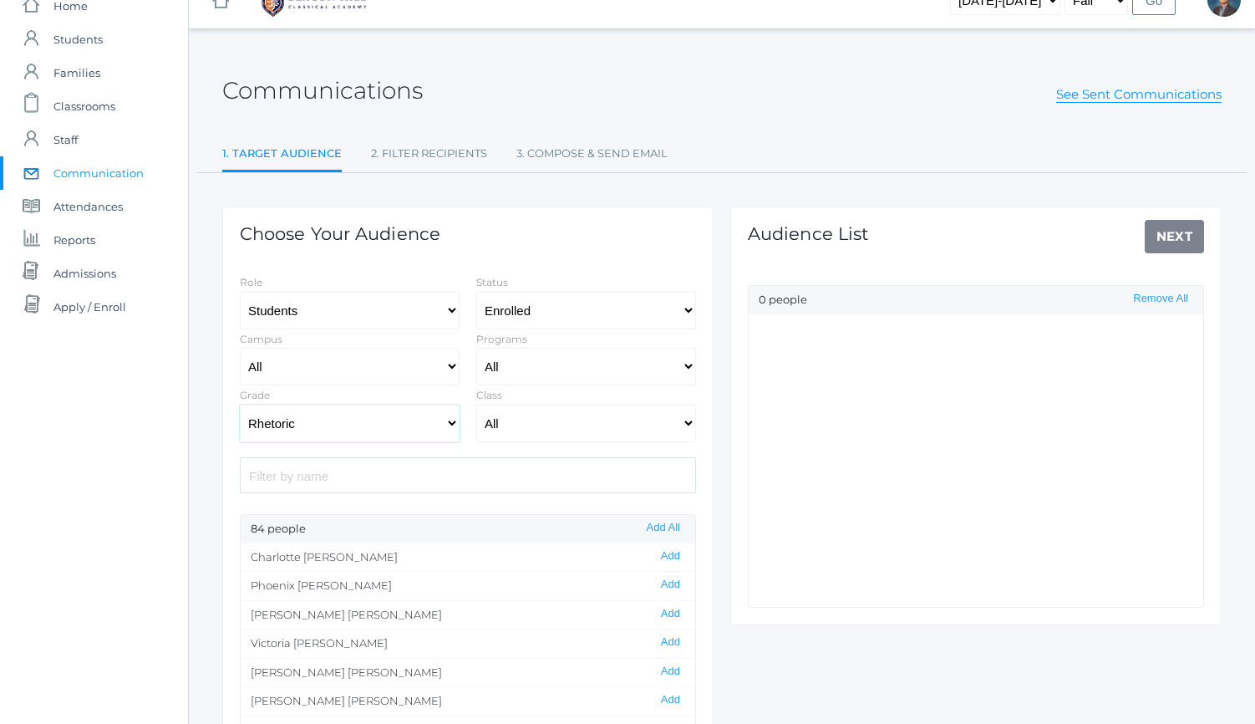
scroll to position [26, 0]
click at [586, 149] on link "3. Compose & Send Email" at bounding box center [591, 155] width 151 height 33
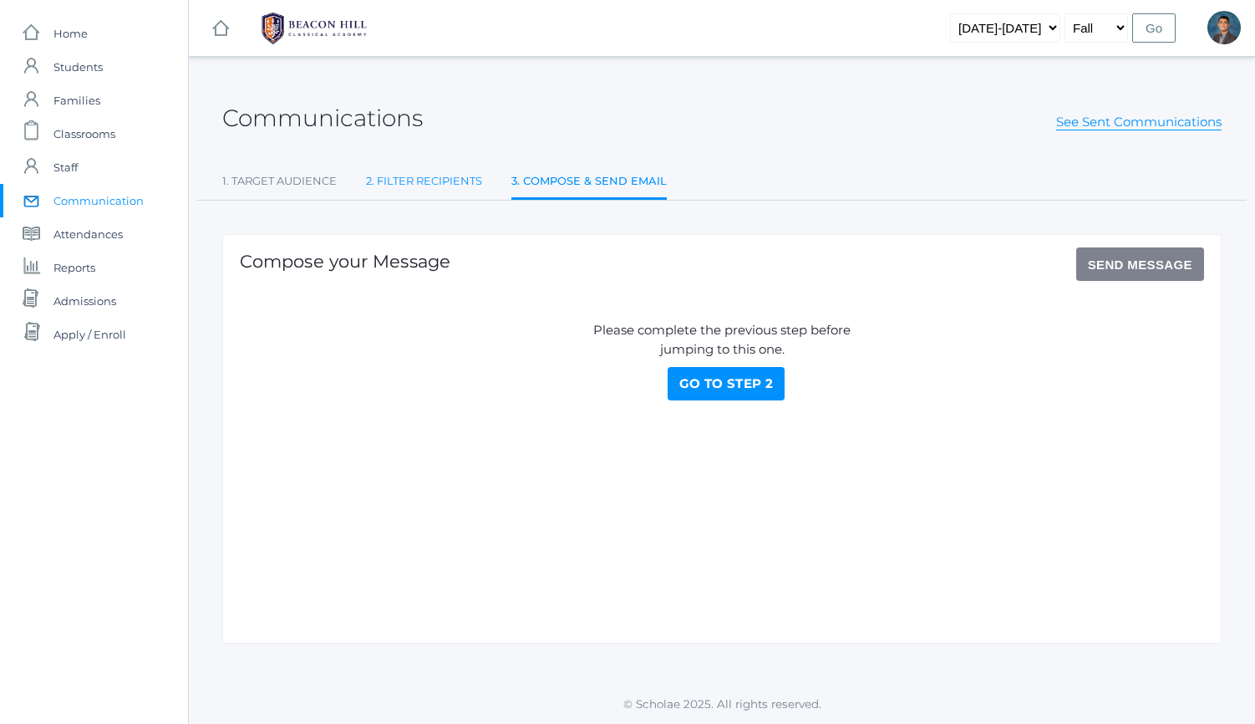
click at [415, 177] on link "2. Filter Recipients" at bounding box center [424, 181] width 116 height 33
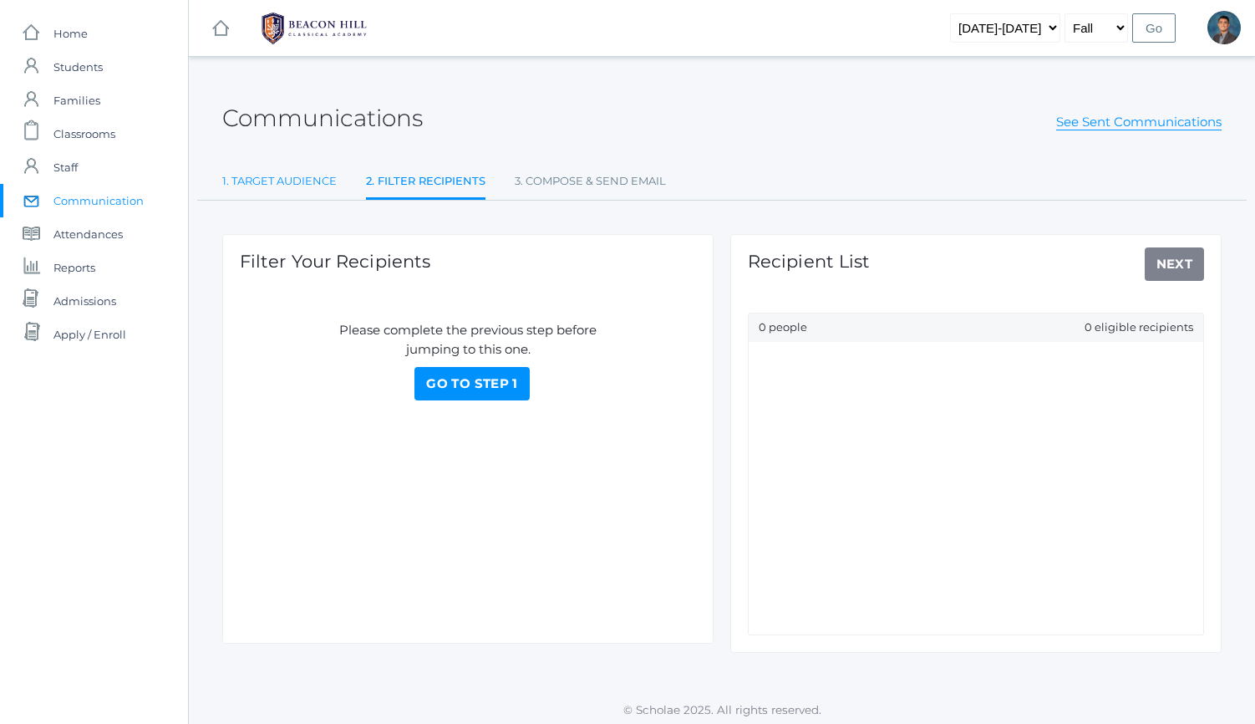
click at [296, 180] on link "1. Target Audience" at bounding box center [279, 181] width 114 height 33
select select "Enrolled"
select select "Rhetoric"
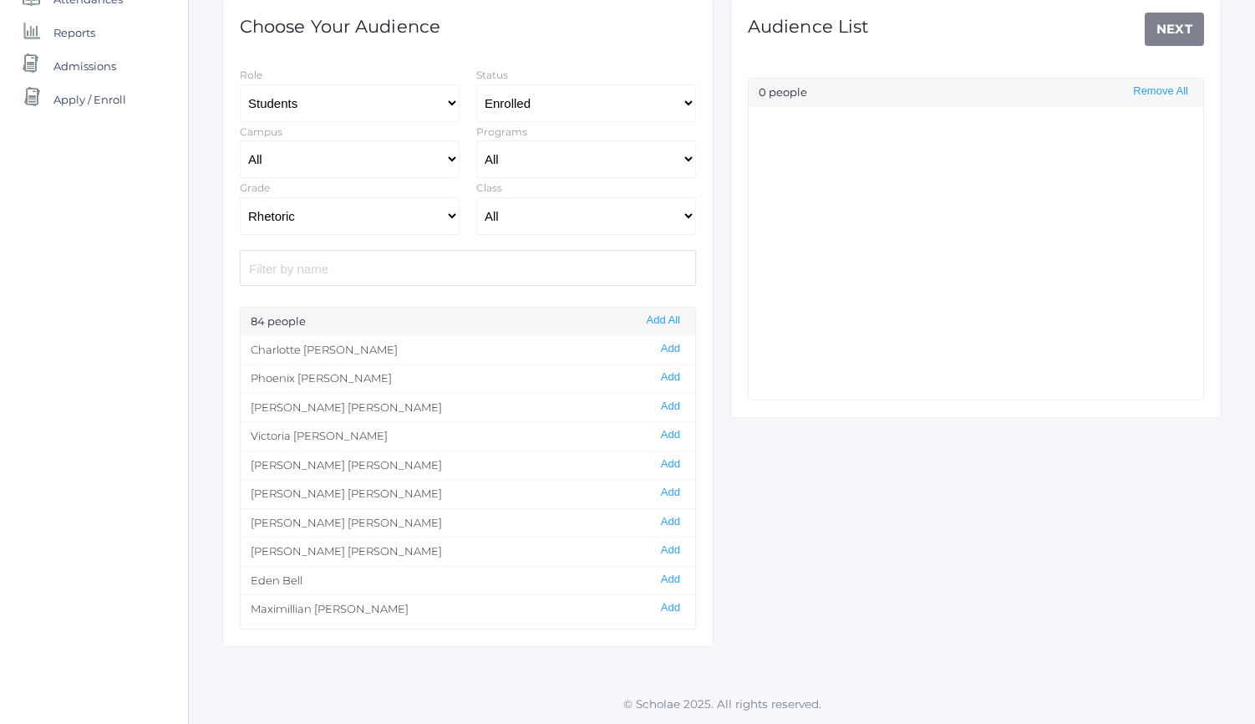
scroll to position [211, 0]
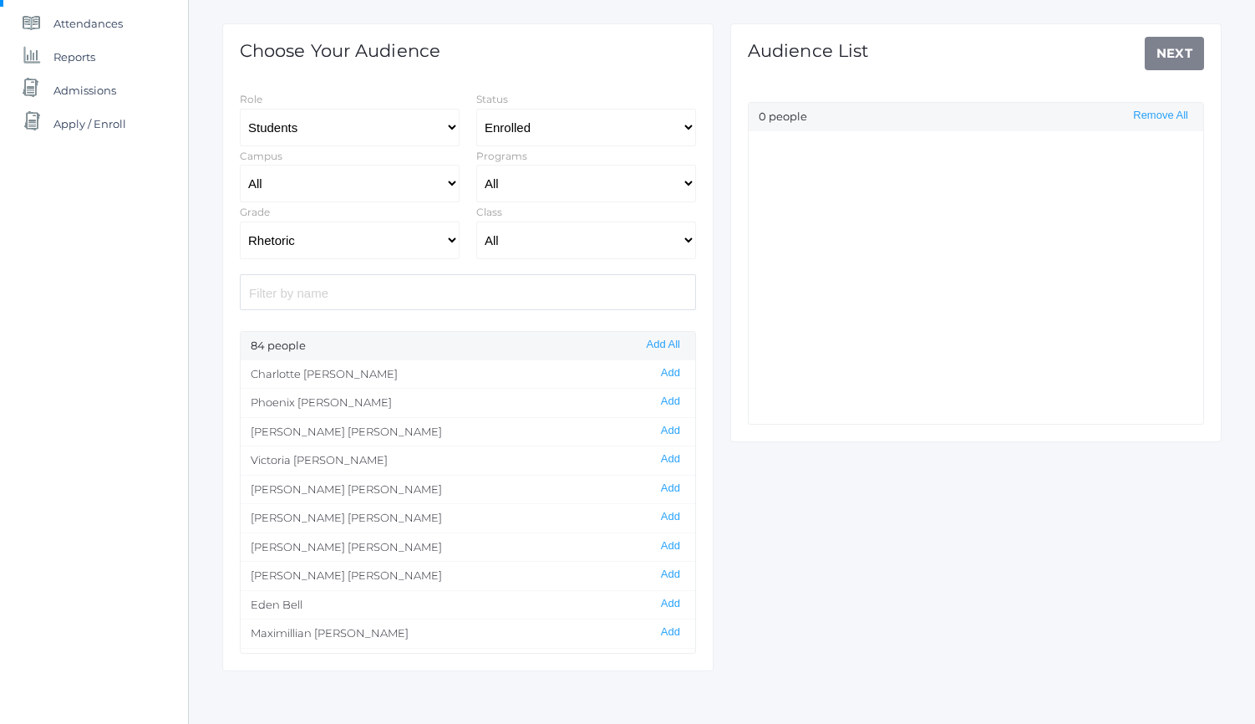
click at [450, 294] on input "search" at bounding box center [468, 292] width 456 height 36
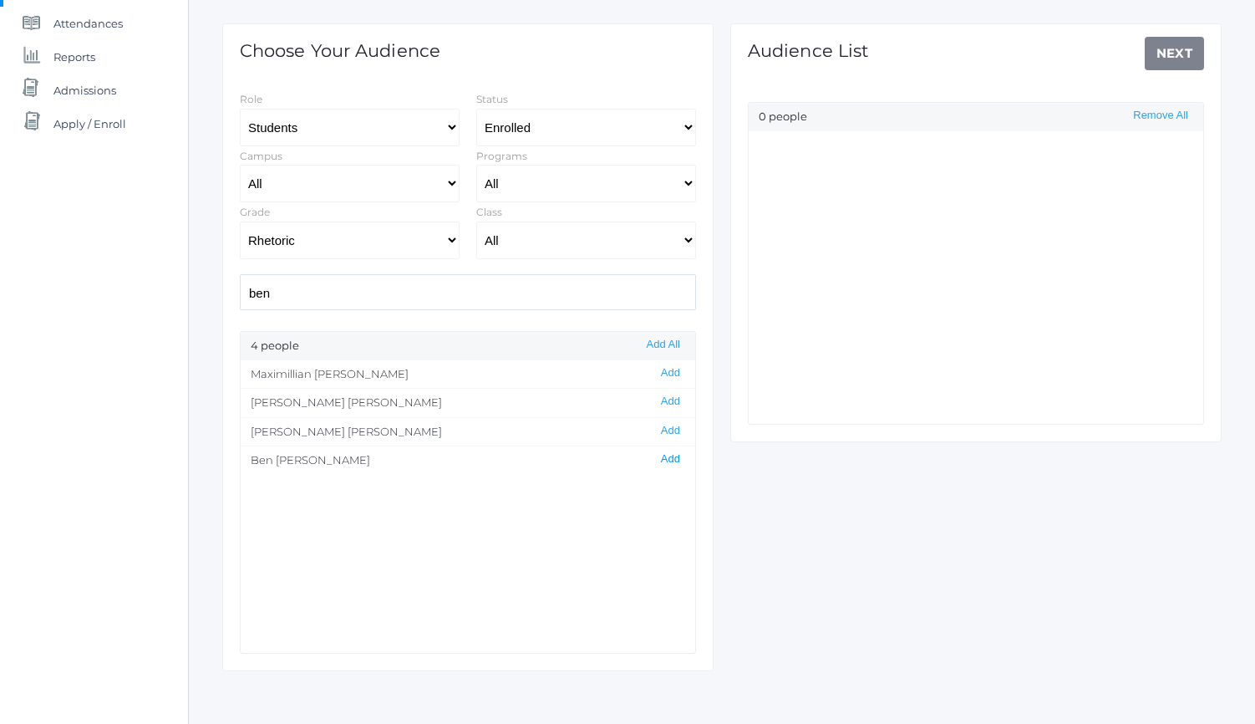
click at [673, 459] on button "Add" at bounding box center [670, 459] width 29 height 14
click at [498, 282] on input "ben" at bounding box center [468, 292] width 456 height 36
click at [498, 287] on input "ben" at bounding box center [468, 292] width 456 height 36
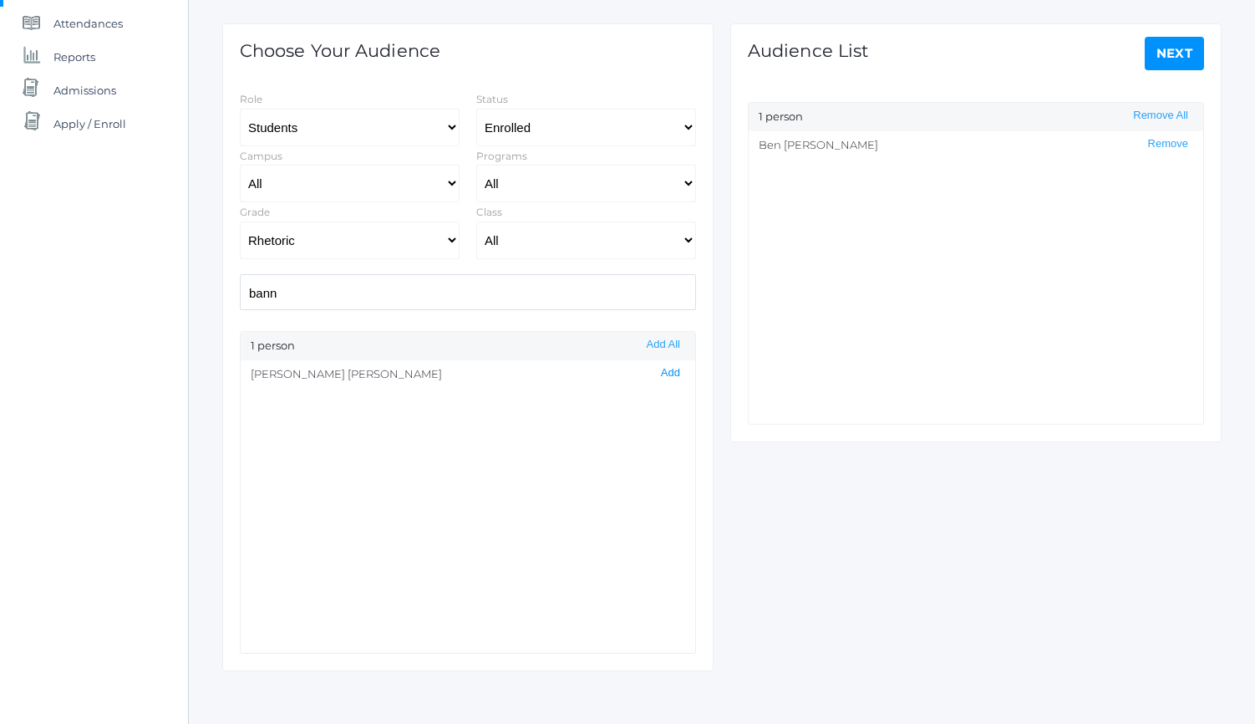
click at [668, 370] on button "Add" at bounding box center [670, 373] width 29 height 14
click at [567, 295] on input "bann" at bounding box center [468, 292] width 456 height 36
type input "man"
click at [672, 429] on button "Add" at bounding box center [670, 431] width 29 height 14
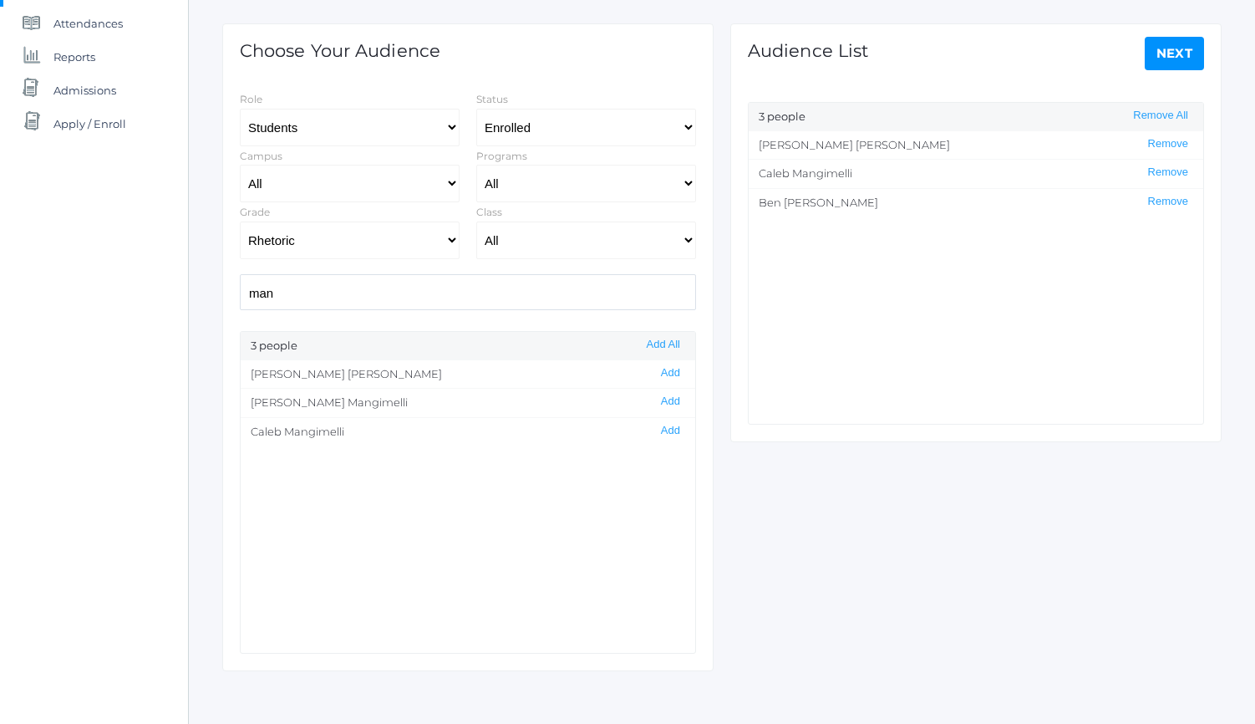
click at [329, 299] on input "man" at bounding box center [468, 292] width 456 height 36
click at [674, 373] on button "Add" at bounding box center [670, 373] width 29 height 14
click at [525, 284] on input "dean" at bounding box center [468, 292] width 456 height 36
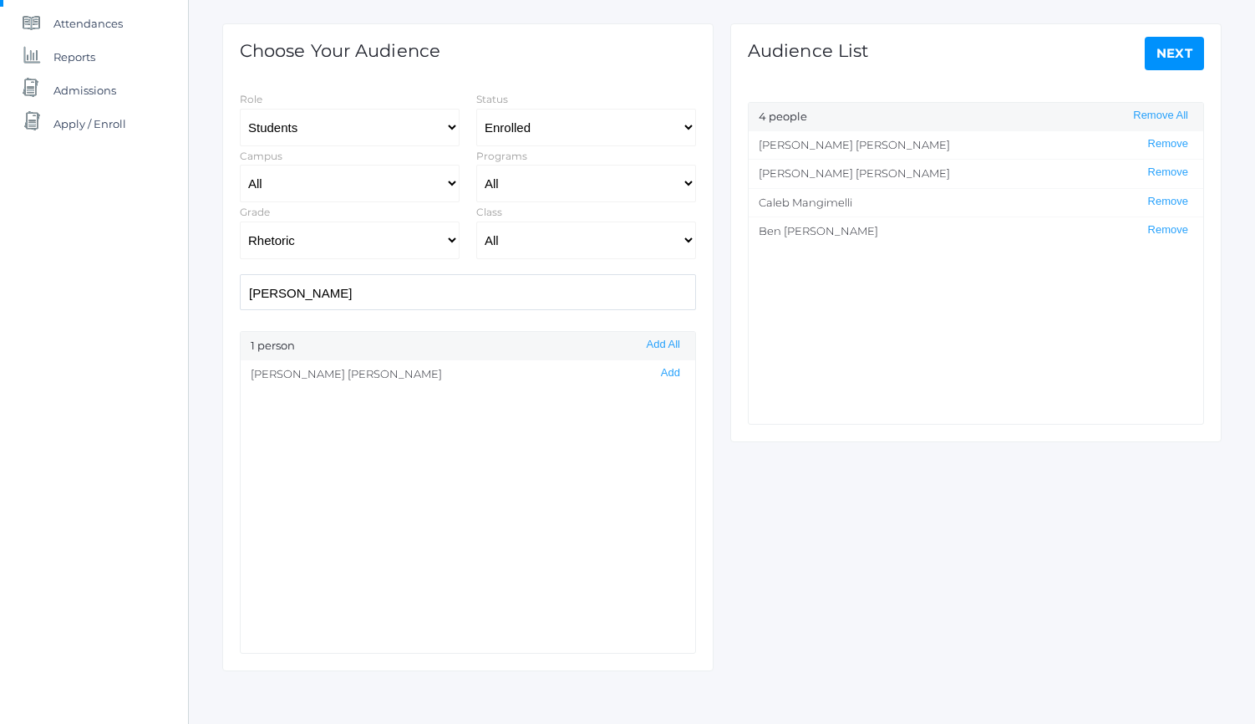
click at [525, 284] on input "dean" at bounding box center [468, 292] width 456 height 36
type input "wor"
click at [678, 366] on button "Add" at bounding box center [670, 373] width 29 height 14
click at [1186, 52] on link "Next" at bounding box center [1175, 53] width 60 height 33
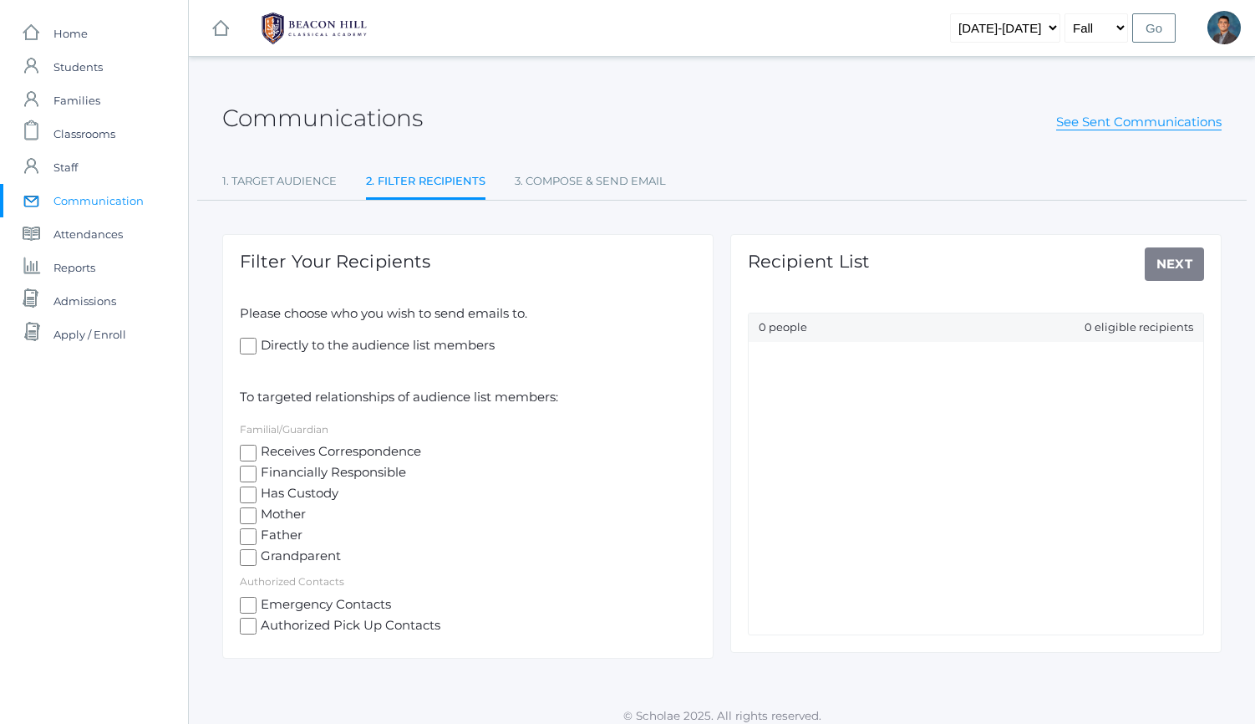
click at [272, 512] on span "Mother" at bounding box center [281, 515] width 49 height 21
click at [257, 512] on input "Mother" at bounding box center [248, 515] width 17 height 17
checkbox input "true"
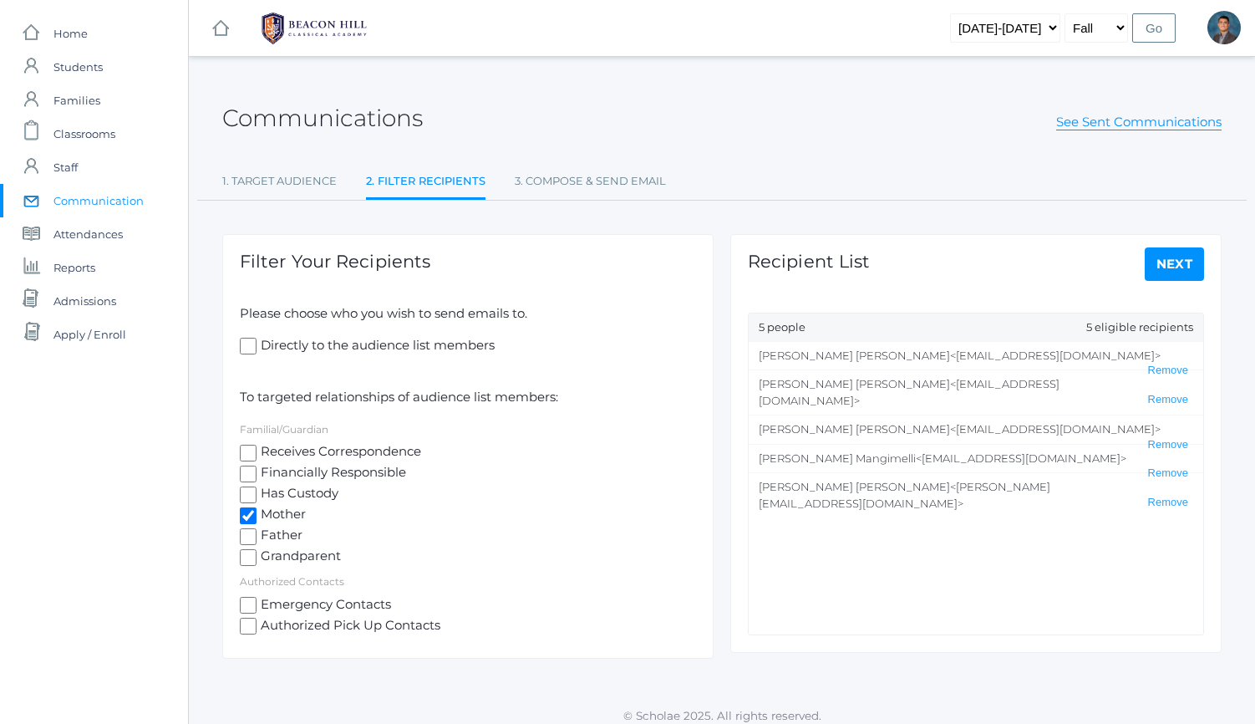
click at [274, 527] on span "Father" at bounding box center [280, 536] width 46 height 21
click at [257, 528] on input "Father" at bounding box center [248, 536] width 17 height 17
checkbox input "true"
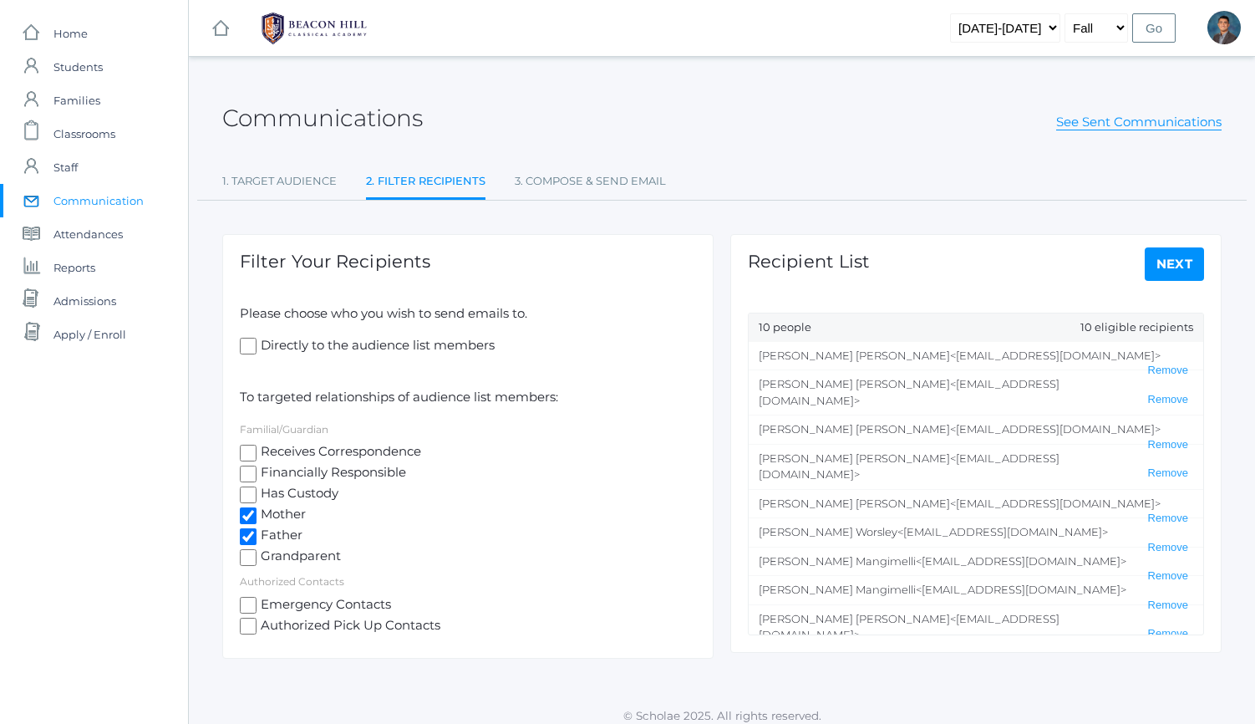
click at [1157, 270] on link "Next" at bounding box center [1175, 263] width 60 height 33
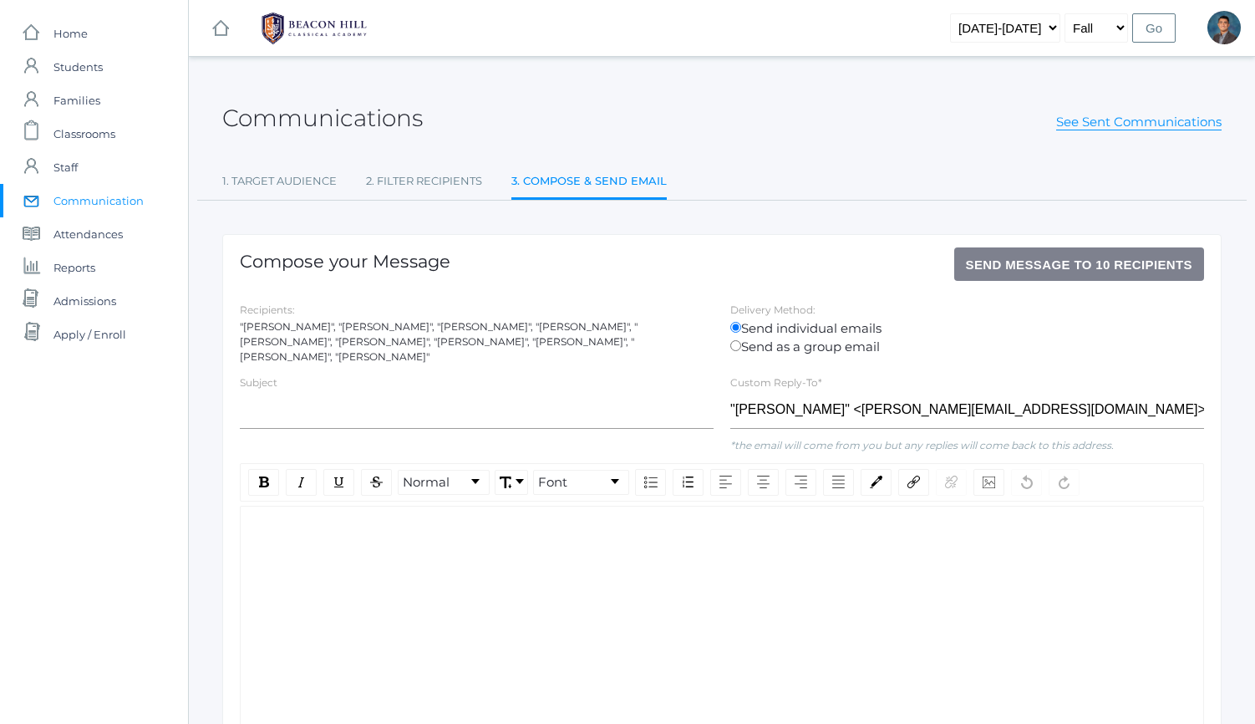
click at [525, 427] on div "Subject" at bounding box center [476, 405] width 490 height 64
click at [525, 398] on input "text" at bounding box center [477, 410] width 474 height 38
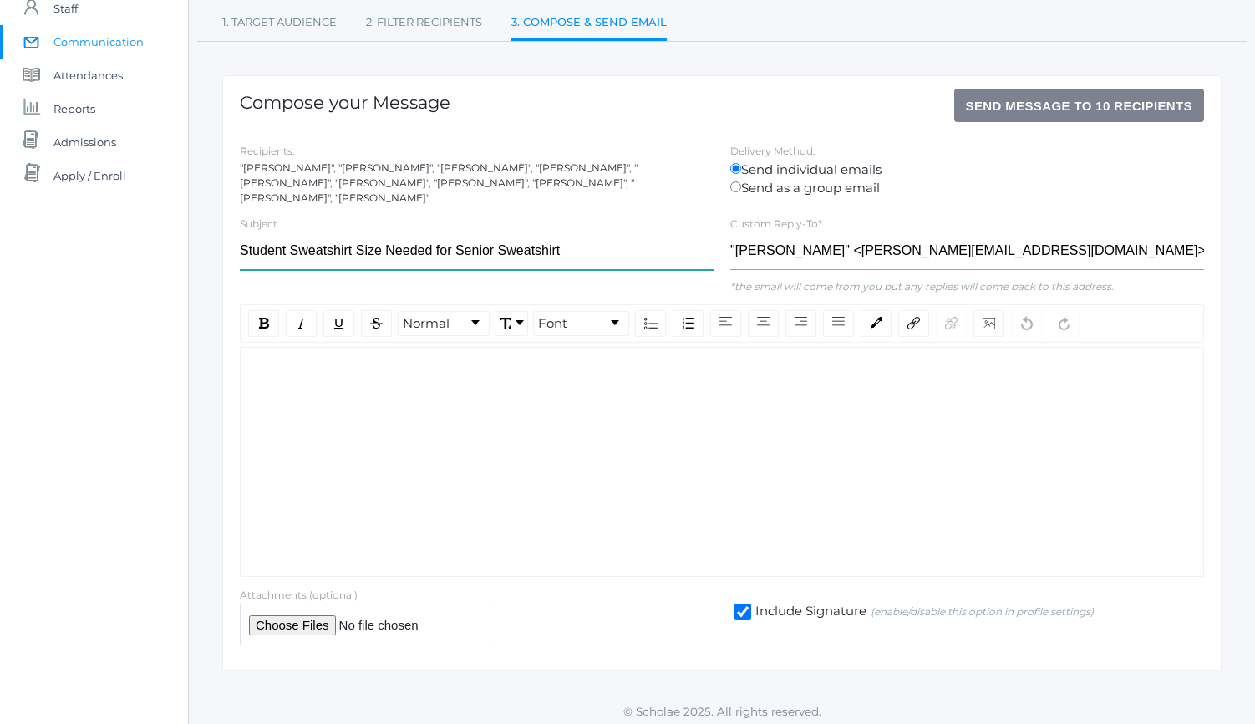
type input "Student Sweatshirt Size Needed for Senior Sweatshirt"
click at [523, 510] on div "rdw-wrapper" at bounding box center [722, 462] width 964 height 230
click at [521, 426] on div "rdw-wrapper" at bounding box center [722, 462] width 964 height 230
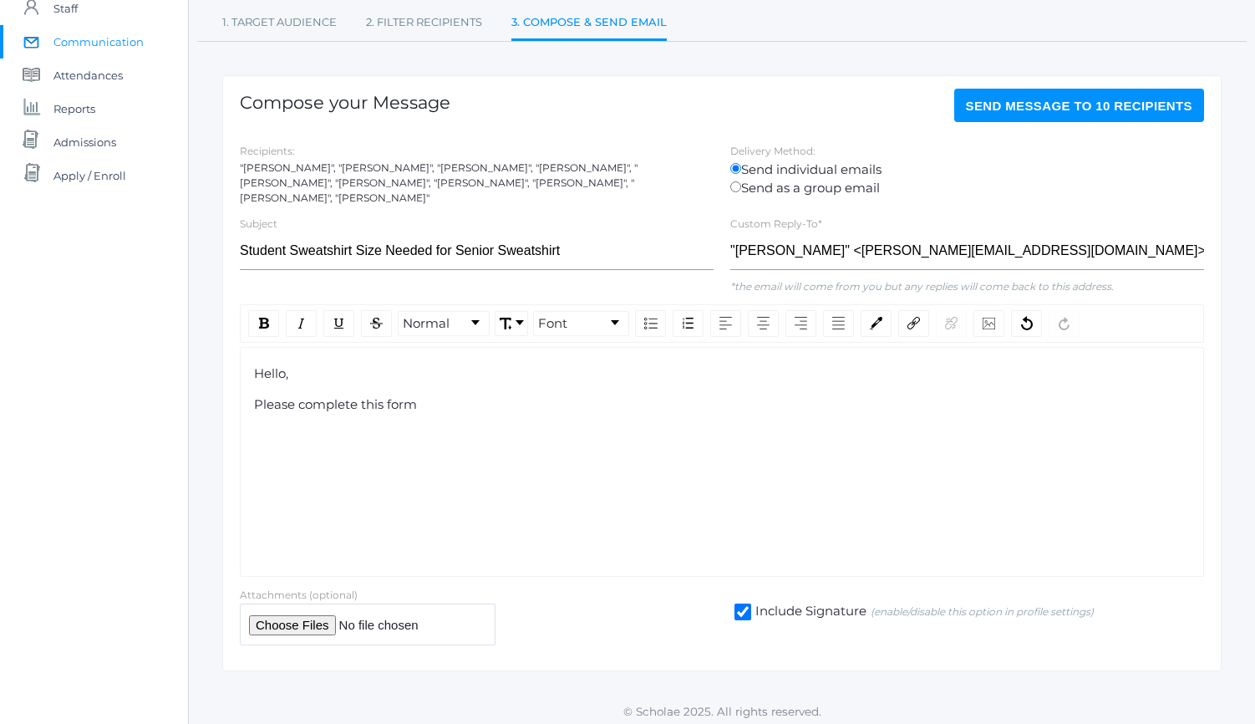
click at [363, 404] on span "Please complete this form" at bounding box center [335, 404] width 163 height 16
drag, startPoint x: 363, startPoint y: 404, endPoint x: 409, endPoint y: 404, distance: 45.1
click at [409, 404] on span "Please complete this form" at bounding box center [335, 404] width 163 height 16
click at [920, 314] on div "rdw-link-control" at bounding box center [913, 323] width 31 height 27
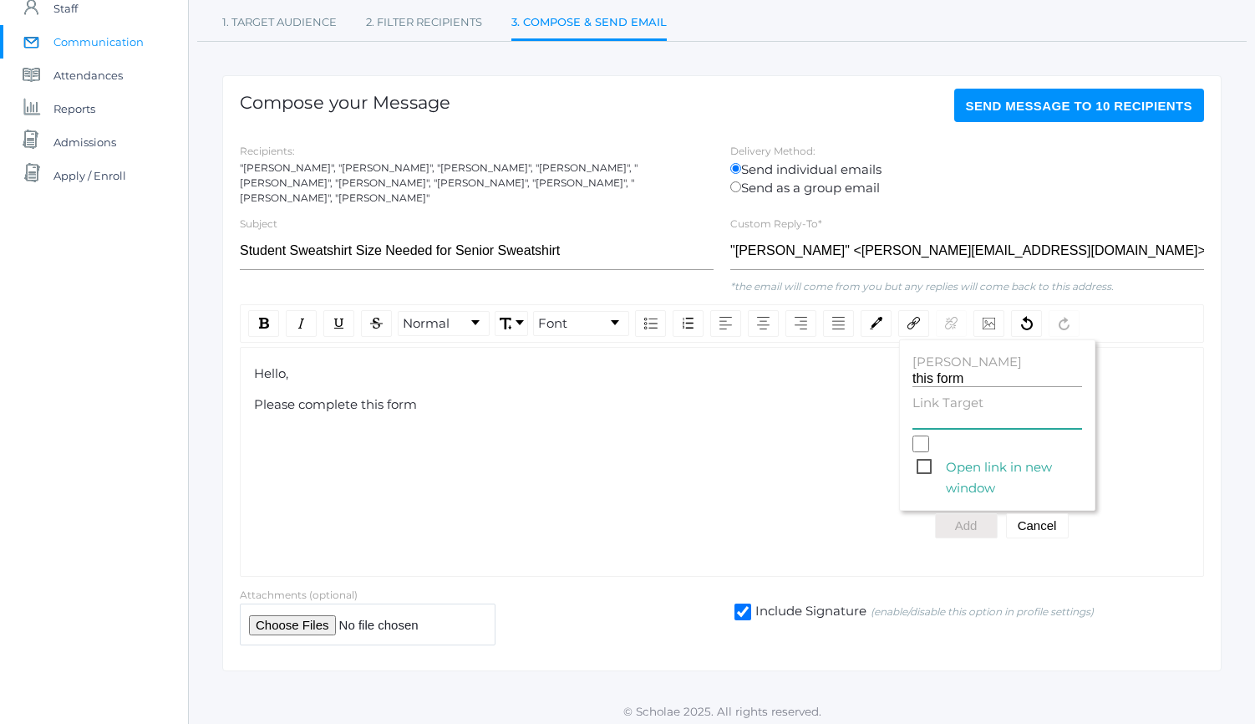
click at [928, 413] on input "Link Target" at bounding box center [997, 421] width 170 height 16
paste input "https://docs.google.com/forms/d/e/1FAIpQLSfCVGk1PKrXbw0zI4JDPPExWNosUDM-roCPcGj…"
type input "https://docs.google.com/forms/d/e/1FAIpQLSfCVGk1PKrXbw0zI4JDPPExWNosUDM-roCPcGj…"
click at [969, 519] on button "Add" at bounding box center [966, 525] width 63 height 25
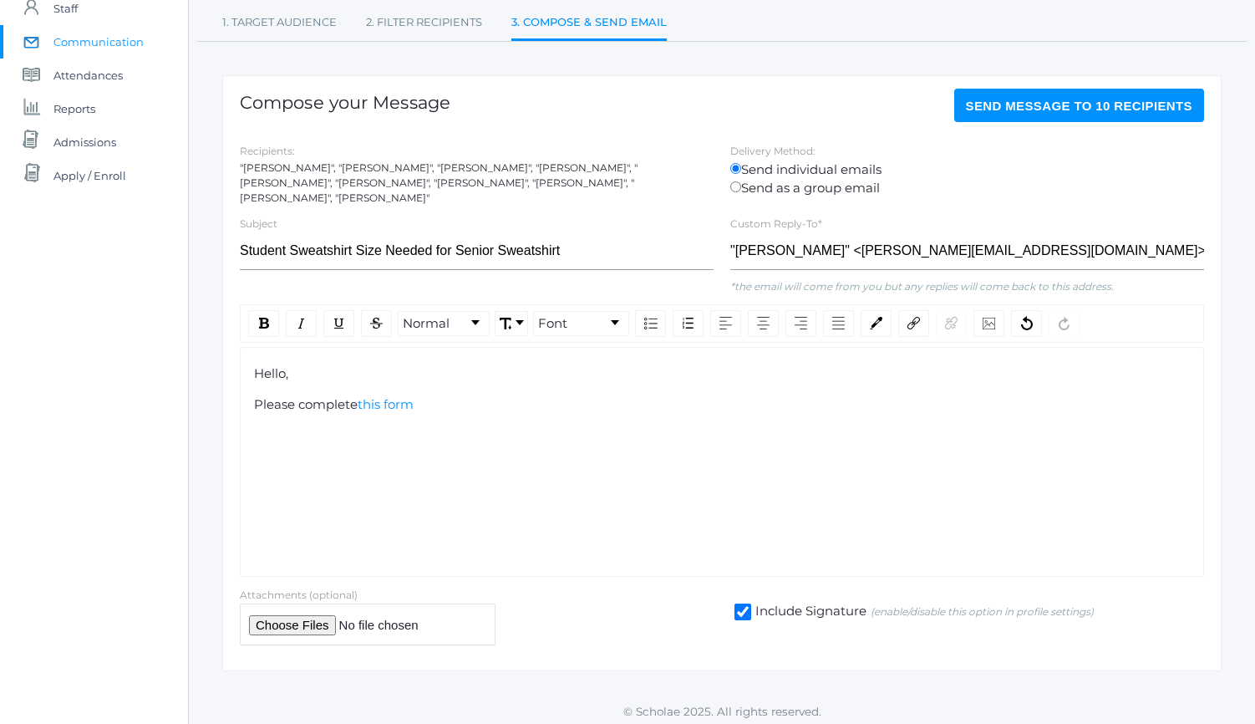
click at [534, 397] on div "Please complete this form" at bounding box center [722, 404] width 937 height 19
drag, startPoint x: 353, startPoint y: 499, endPoint x: 229, endPoint y: 379, distance: 172.0
click at [229, 379] on div "Compose your Message Send Message to 10 recipients Recipients: "Brent Tapia", "…" at bounding box center [721, 372] width 999 height 595
click at [259, 365] on span "Hello," at bounding box center [271, 373] width 34 height 16
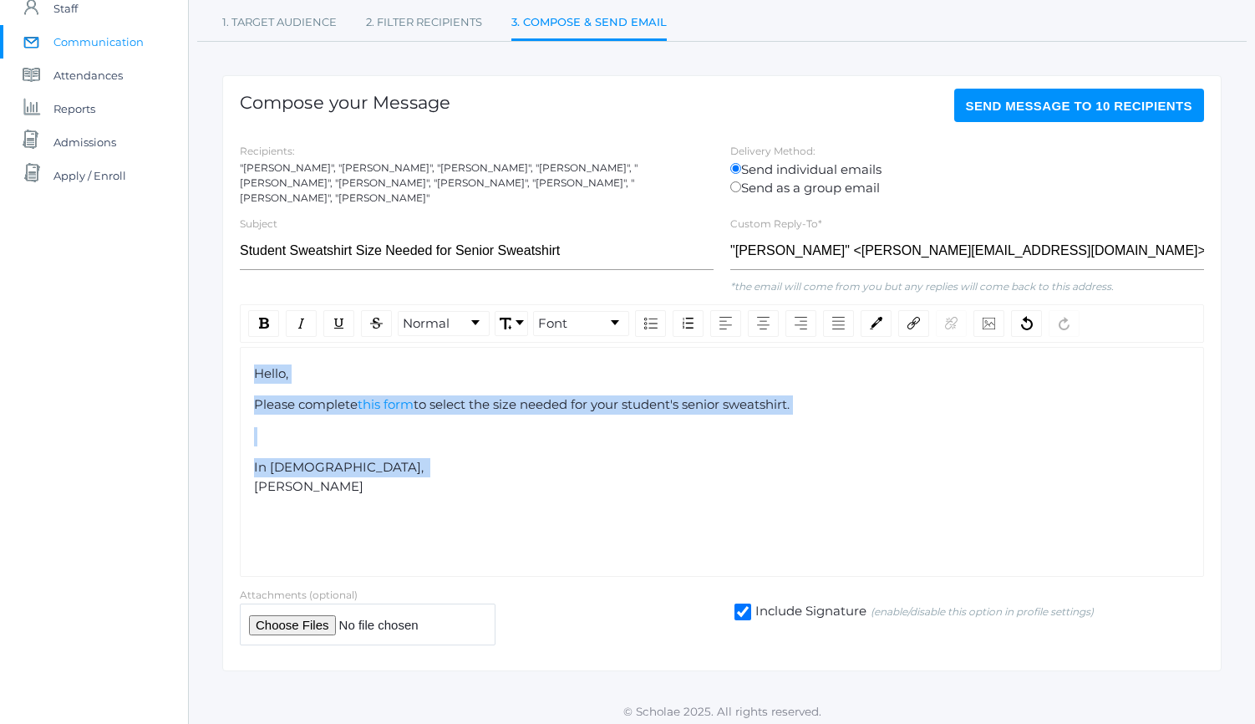
drag, startPoint x: 259, startPoint y: 363, endPoint x: 371, endPoint y: 474, distance: 157.2
click at [371, 474] on div "Hello, Please complete this form to select the size needed for your student's s…" at bounding box center [722, 430] width 937 height 132
click at [551, 314] on span "Font" at bounding box center [552, 323] width 29 height 19
click at [575, 368] on li "[US_STATE]" at bounding box center [592, 367] width 115 height 21
click at [513, 475] on div "In Christ, Lucas Vieira" at bounding box center [722, 477] width 937 height 38
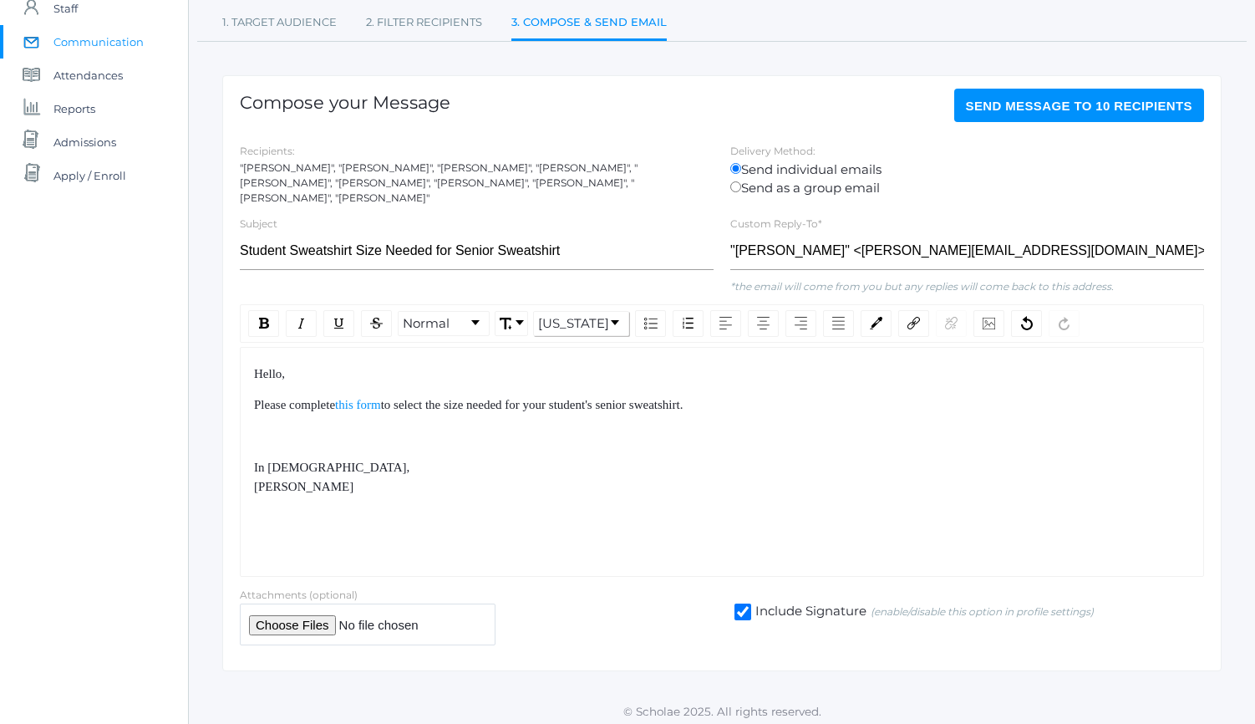
click at [517, 419] on div "Hello, Please complete this form to select the size needed for your student's s…" at bounding box center [722, 430] width 937 height 132
click at [765, 399] on div "Please complete this form to select the size needed for your student's senior s…" at bounding box center [722, 404] width 937 height 19
click at [778, 429] on div "rdw-editor" at bounding box center [722, 436] width 937 height 19
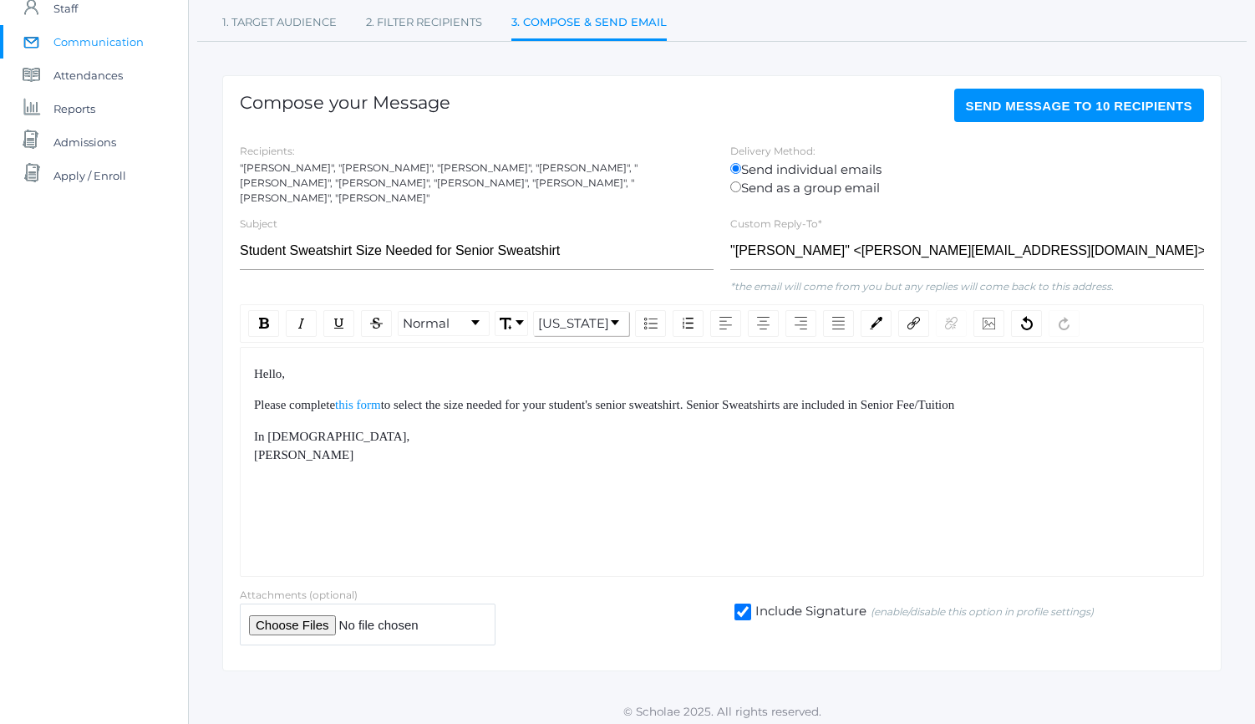
click at [736, 400] on span "to select the size needed for your student's senior sweatshirt. Senior Sweatshi…" at bounding box center [668, 404] width 574 height 13
click at [922, 399] on span "to select the size needed for your student's senior sweatshirt. Please note tha…" at bounding box center [708, 404] width 655 height 13
click at [1023, 401] on span "to select the size needed for your student's senior sweatshirt. Please note tha…" at bounding box center [747, 404] width 733 height 13
click at [1083, 398] on span "to select the size needed for your student's senior sweatshirt. Please note tha…" at bounding box center [738, 404] width 714 height 13
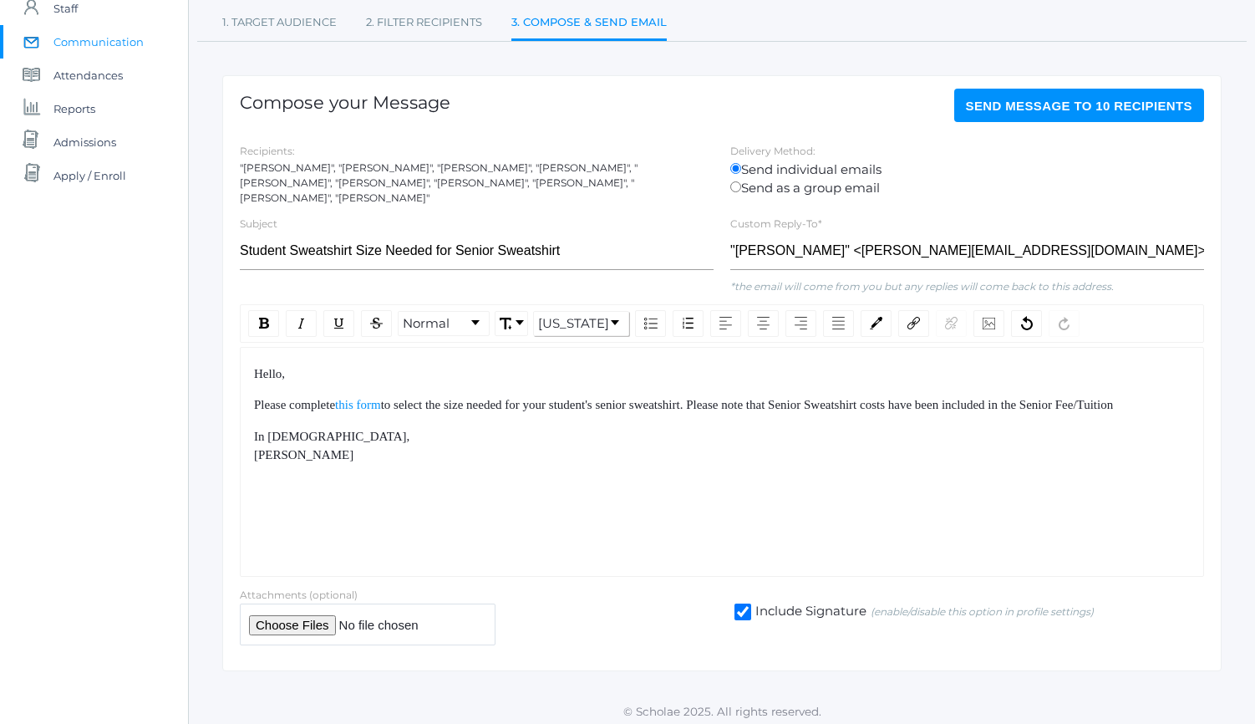
click at [1078, 414] on div "Please complete this form to select the size needed for your student's senior s…" at bounding box center [722, 404] width 937 height 19
drag, startPoint x: 1078, startPoint y: 417, endPoint x: 271, endPoint y: 417, distance: 807.2
click at [271, 414] on div "Please complete this form to select the size needed for your student's senior s…" at bounding box center [722, 404] width 937 height 19
click at [1012, 401] on span "to select the size needed for your student's senior sweatshirt. Please note tha…" at bounding box center [729, 404] width 696 height 13
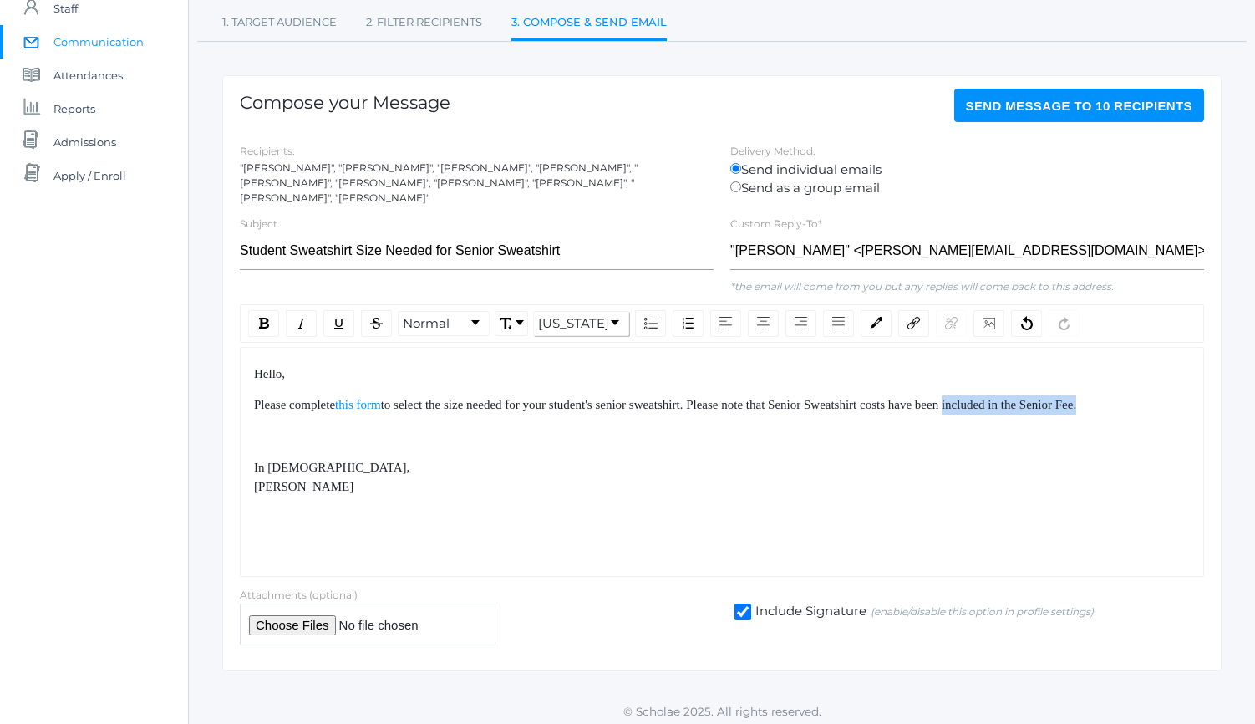
drag, startPoint x: 1012, startPoint y: 401, endPoint x: 1153, endPoint y: 399, distance: 141.2
click at [1077, 399] on span "to select the size needed for your student's senior sweatshirt. Please note tha…" at bounding box center [729, 404] width 696 height 13
click at [1077, 398] on span "to select the size needed for your student's senior sweatshirt. Please note tha…" at bounding box center [729, 404] width 696 height 13
drag, startPoint x: 1155, startPoint y: 398, endPoint x: 1106, endPoint y: 399, distance: 48.5
click at [1077, 399] on span "to select the size needed for your student's senior sweatshirt. Please note tha…" at bounding box center [729, 404] width 696 height 13
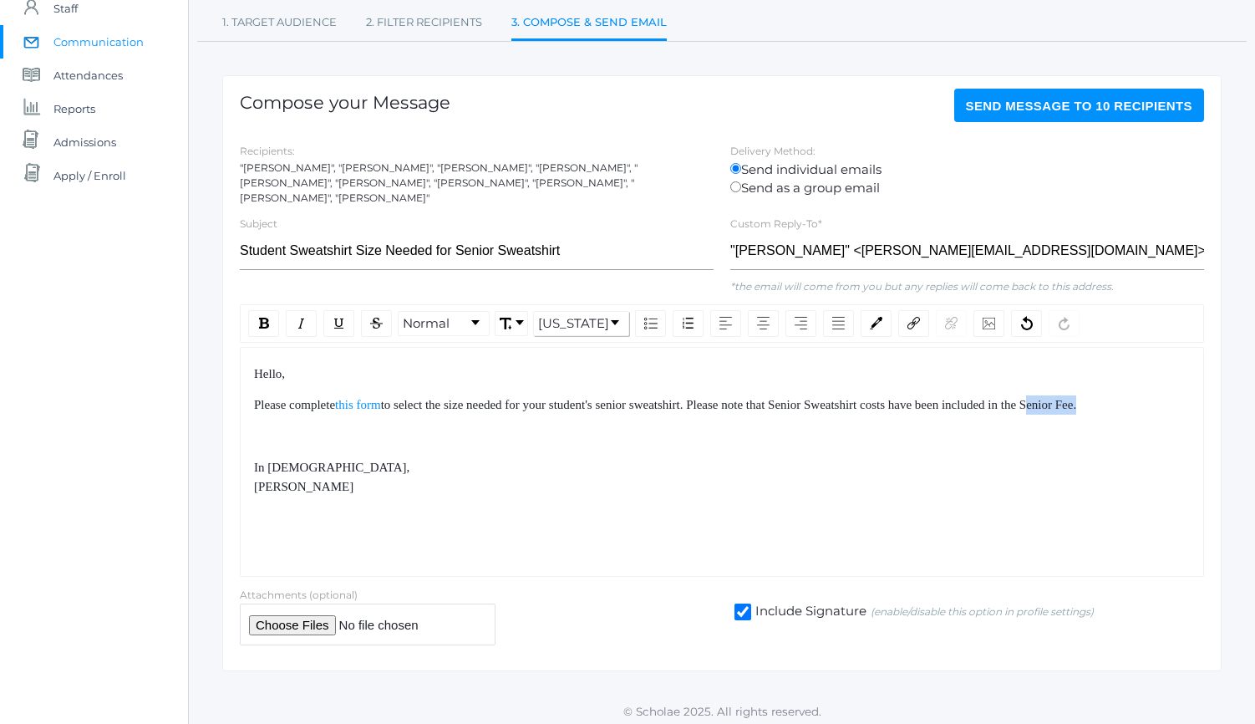
click at [1077, 398] on span "to select the size needed for your student's senior sweatshirt. Please note tha…" at bounding box center [729, 404] width 696 height 13
drag, startPoint x: 1107, startPoint y: 397, endPoint x: 1171, endPoint y: 391, distance: 63.8
click at [1168, 395] on div "Please complete this form to select the size needed for your student's senior s…" at bounding box center [722, 404] width 937 height 19
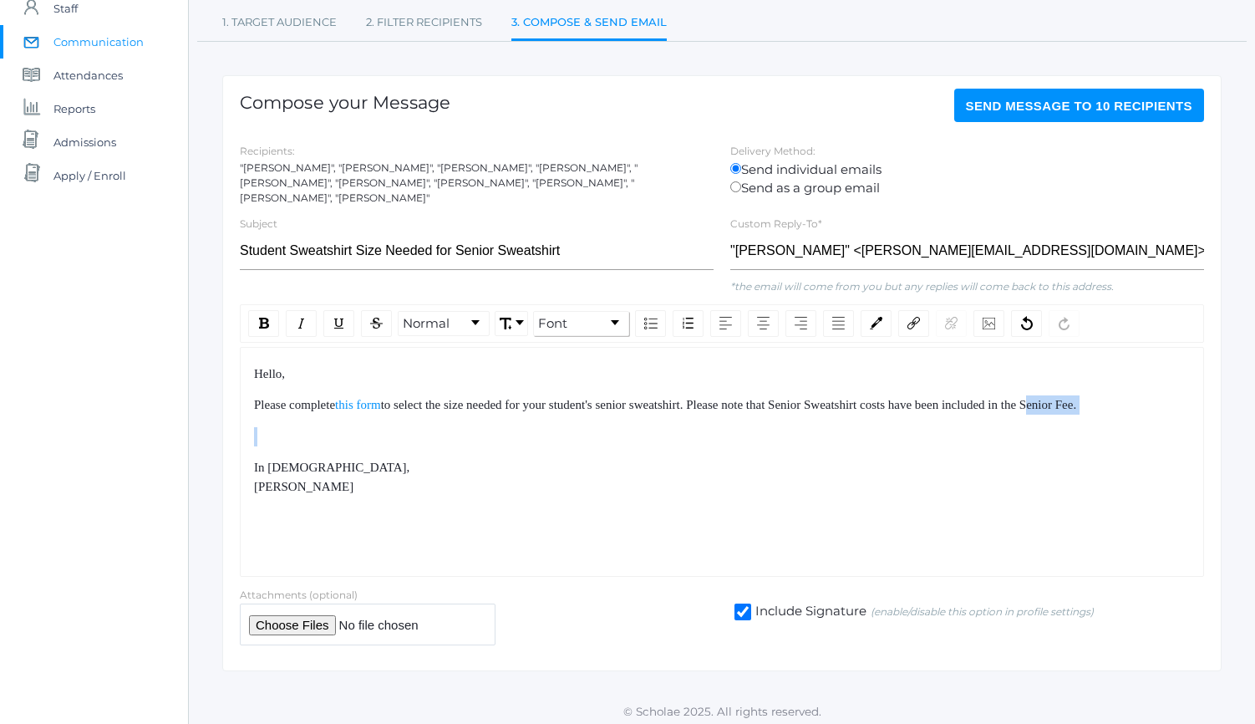
click at [1171, 395] on div "Please complete this form to select the size needed for your student's senior s…" at bounding box center [722, 404] width 937 height 19
drag, startPoint x: 1169, startPoint y: 401, endPoint x: 1122, endPoint y: 370, distance: 56.1
click at [1125, 372] on div "Hello, Please complete this form to select the size needed for your student's s…" at bounding box center [722, 430] width 937 height 132
click at [1122, 370] on div "Hello," at bounding box center [722, 373] width 937 height 19
drag, startPoint x: 1122, startPoint y: 370, endPoint x: 1138, endPoint y: 444, distance: 75.2
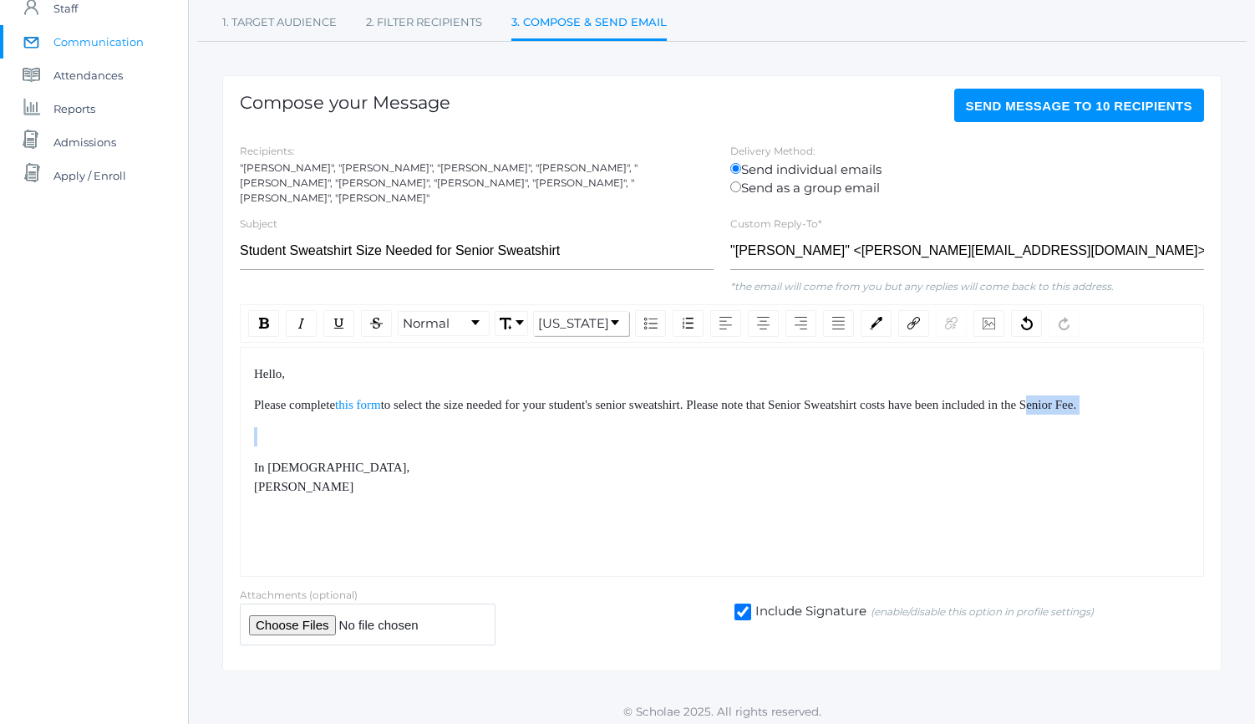
click at [1138, 441] on div "Hello, Please complete this form to select the size needed for your student's s…" at bounding box center [722, 430] width 937 height 132
click at [1138, 444] on div "Hello, Please complete this form to select the size needed for your student's s…" at bounding box center [722, 430] width 937 height 132
click at [1108, 427] on div "rdw-editor" at bounding box center [722, 436] width 937 height 19
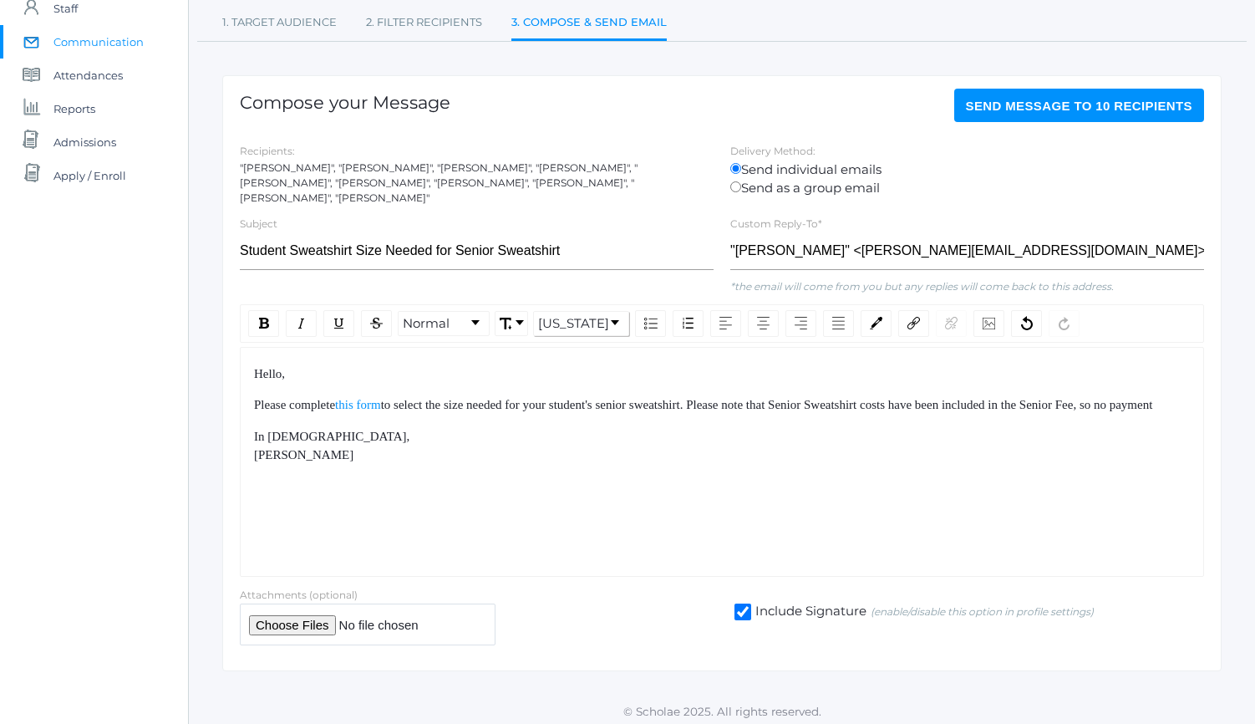
click at [381, 411] on span "to select the size needed for your student's senior sweatshirt. Please note tha…" at bounding box center [767, 404] width 772 height 13
click at [394, 416] on div "Please complete this form to select the size needed for your student's senior s…" at bounding box center [722, 414] width 937 height 38
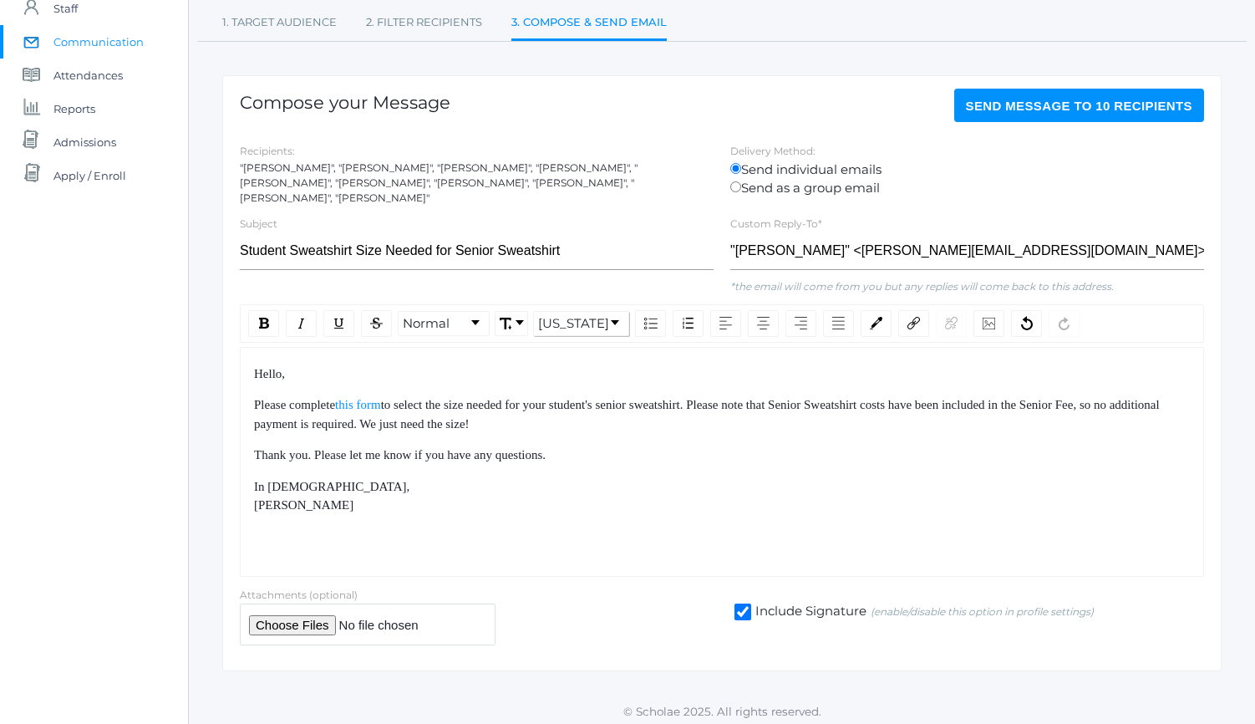
click at [252, 499] on div "Hello, Please complete this form to select the size needed for your student's s…" at bounding box center [722, 462] width 964 height 230
click at [257, 498] on span "In Christ, Lucas Vieira" at bounding box center [333, 496] width 159 height 33
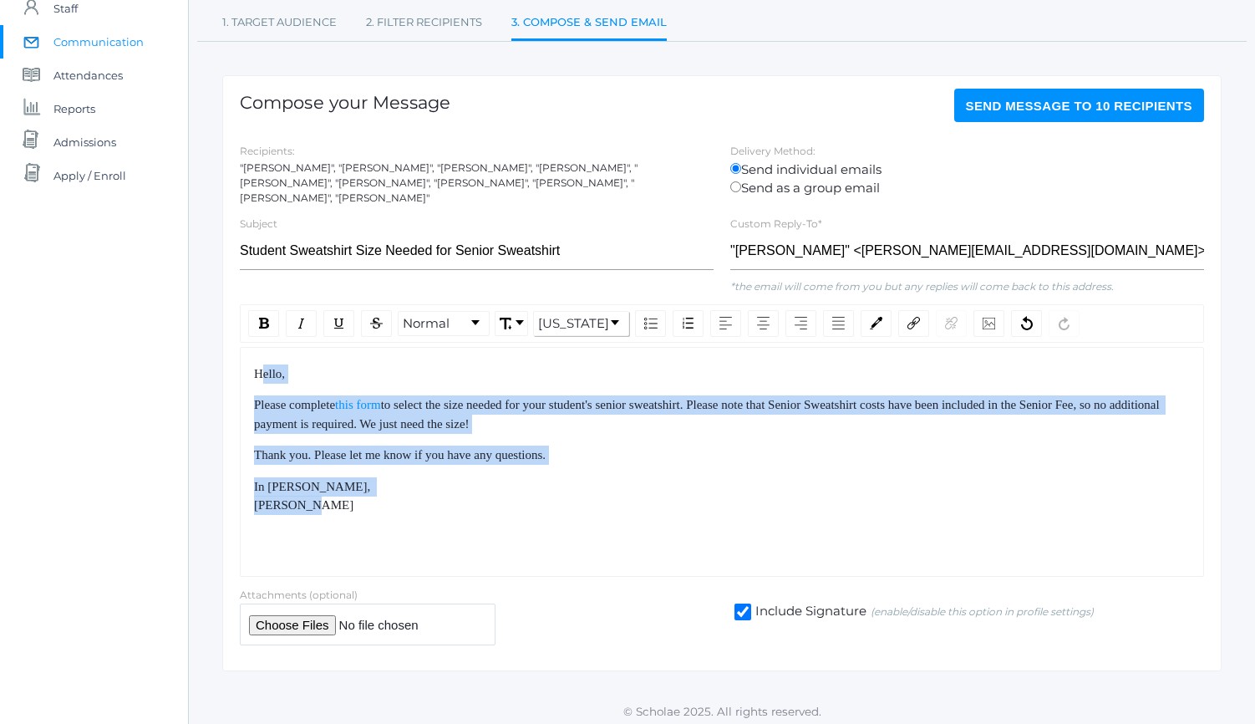
drag, startPoint x: 290, startPoint y: 433, endPoint x: 345, endPoint y: 536, distance: 116.6
click at [343, 530] on div "Hello, Please complete this form to select the size needed for your student's s…" at bounding box center [722, 462] width 964 height 230
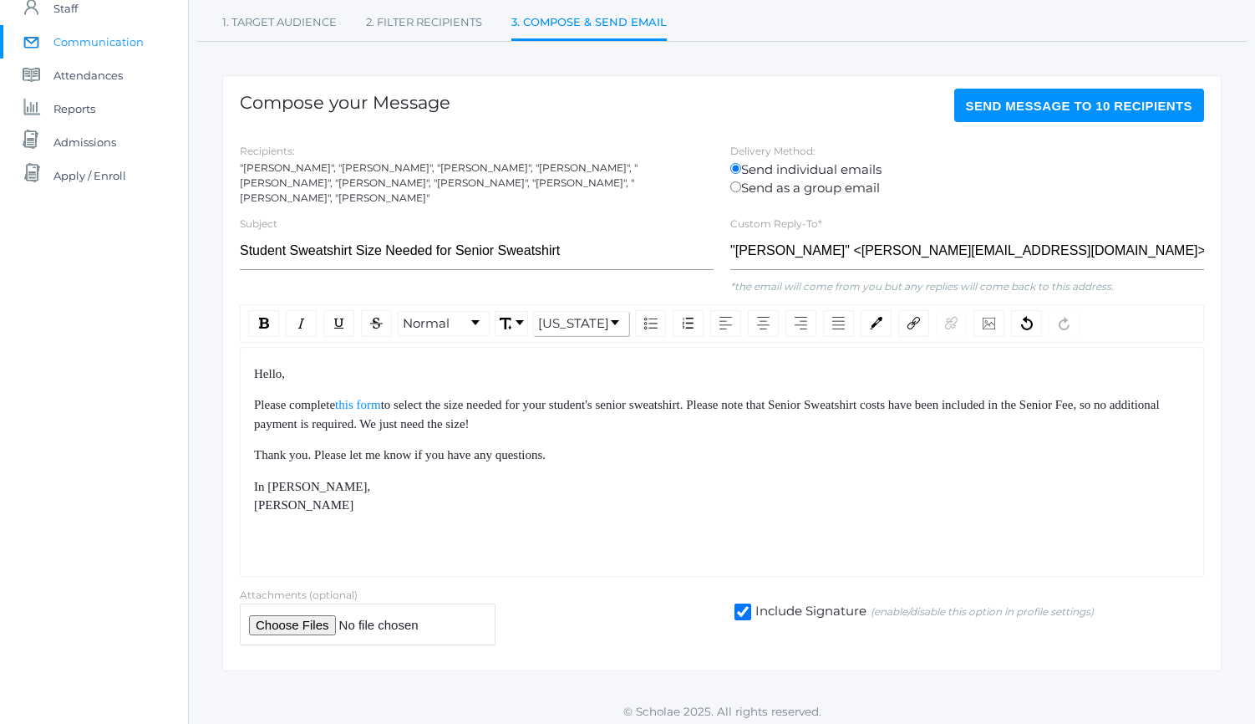
click at [345, 536] on div "Hello, Please complete this form to select the size needed for your student's s…" at bounding box center [722, 462] width 964 height 230
click at [345, 515] on div "Hello, Please complete this form to select the size needed for your student's s…" at bounding box center [722, 462] width 964 height 230
click at [368, 509] on div "Hello, Please complete this form to select the size needed for your student's s…" at bounding box center [722, 462] width 964 height 230
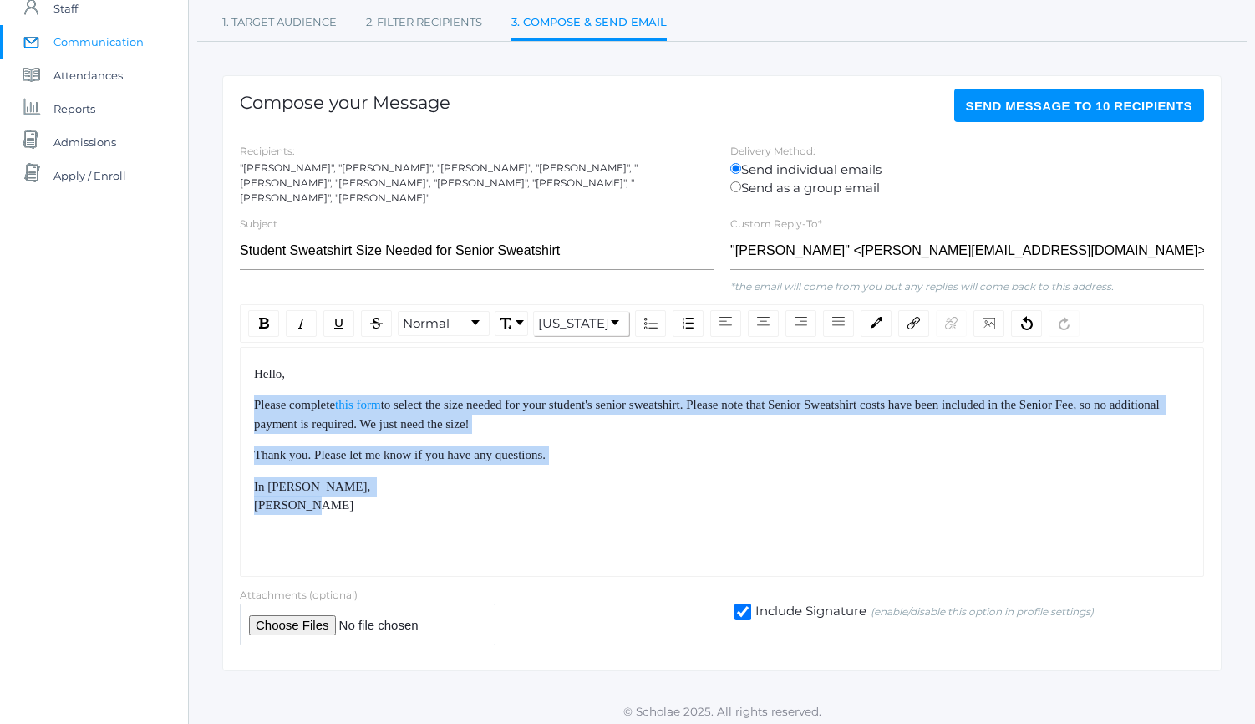
drag, startPoint x: 379, startPoint y: 498, endPoint x: 274, endPoint y: 376, distance: 161.1
click at [276, 376] on div "Hello, Please complete this form to select the size needed for your student's s…" at bounding box center [722, 439] width 937 height 150
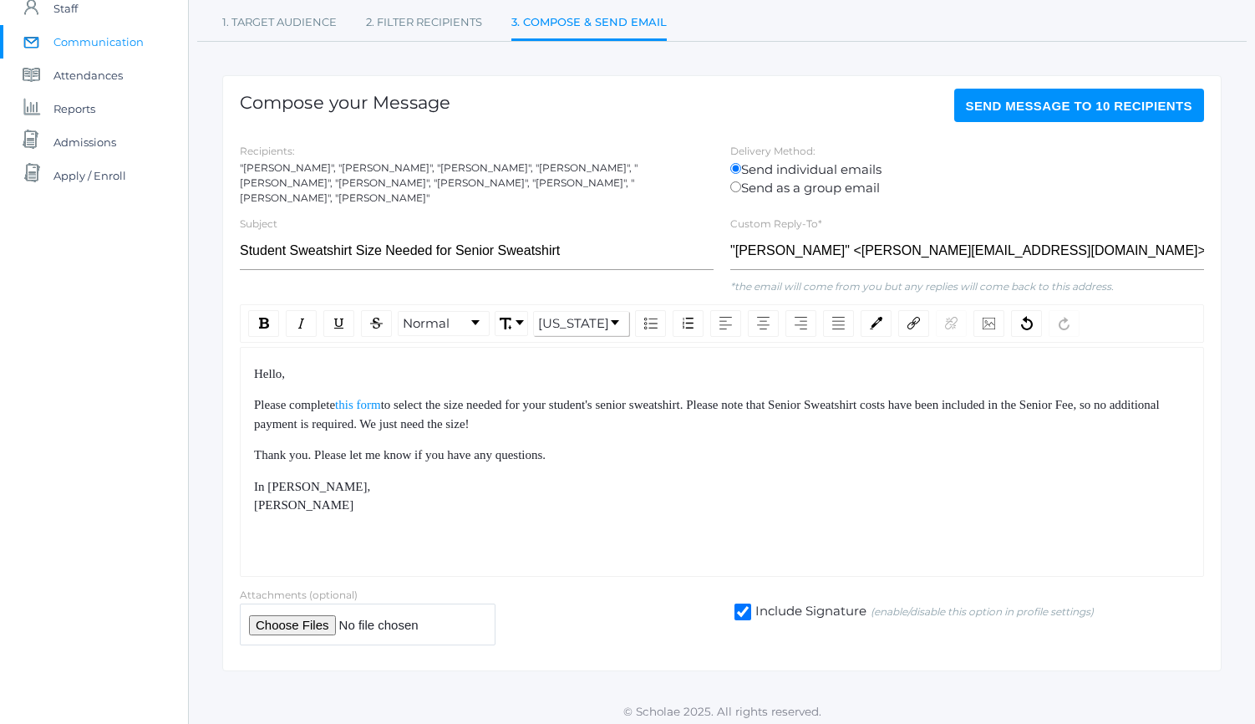
click at [254, 364] on div "Hello," at bounding box center [722, 373] width 937 height 19
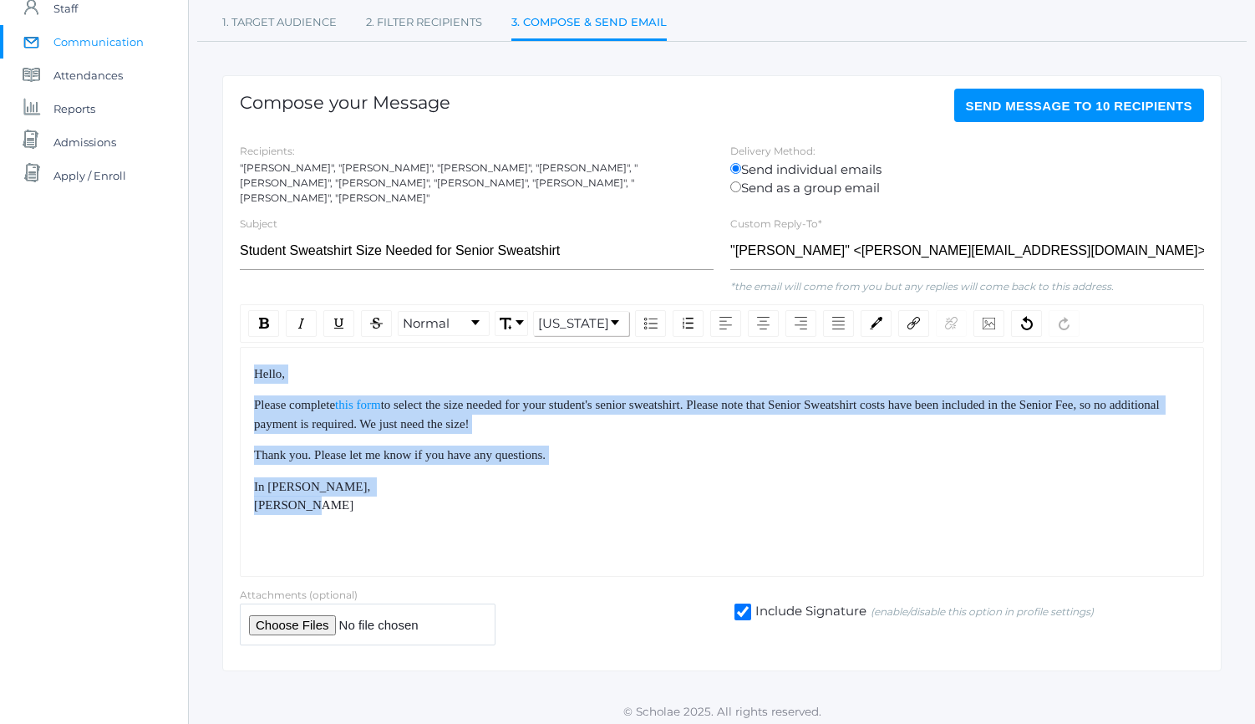
drag, startPoint x: 254, startPoint y: 358, endPoint x: 428, endPoint y: 519, distance: 237.1
click at [423, 515] on div "Hello, Please complete this form to select the size needed for your student's s…" at bounding box center [722, 462] width 964 height 230
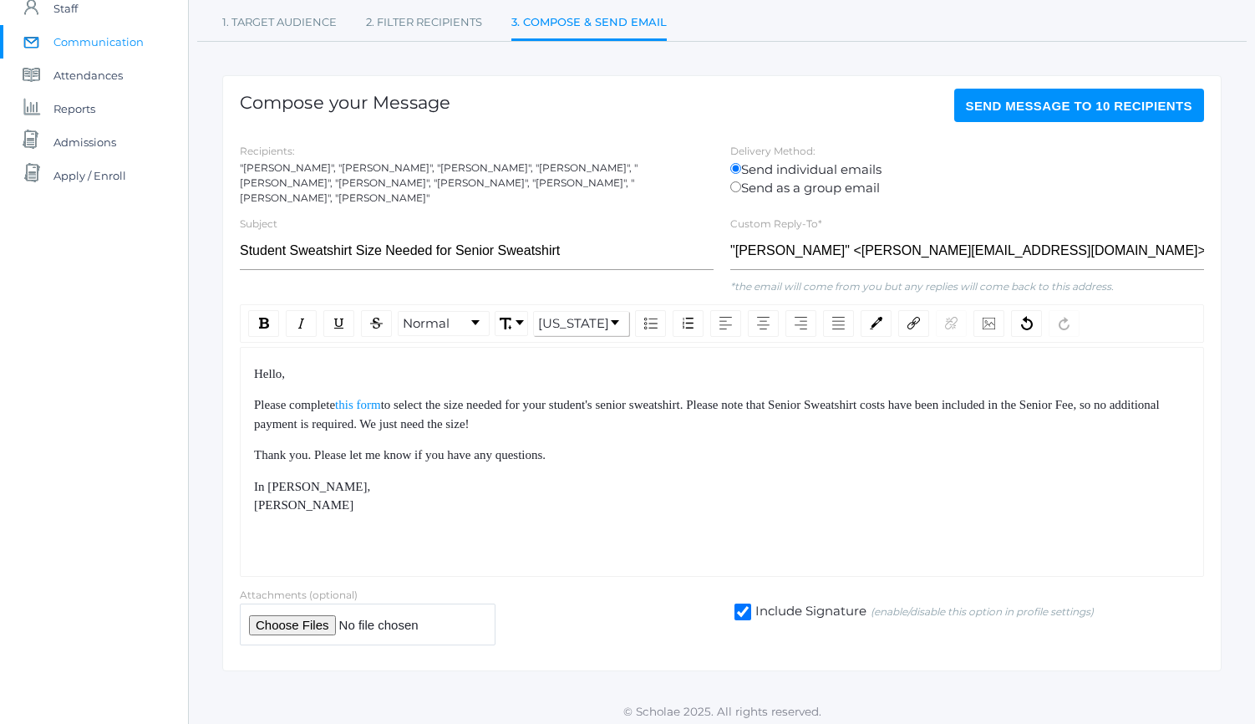
click at [428, 519] on div "Hello, Please complete this form to select the size needed for your student's s…" at bounding box center [722, 462] width 964 height 230
drag, startPoint x: 428, startPoint y: 519, endPoint x: 325, endPoint y: 387, distance: 167.3
click at [328, 388] on div "Hello, Please complete this form to select the size needed for your student's s…" at bounding box center [722, 462] width 964 height 230
click at [325, 387] on div "Hello, Please complete this form to select the size needed for your student's s…" at bounding box center [722, 439] width 937 height 150
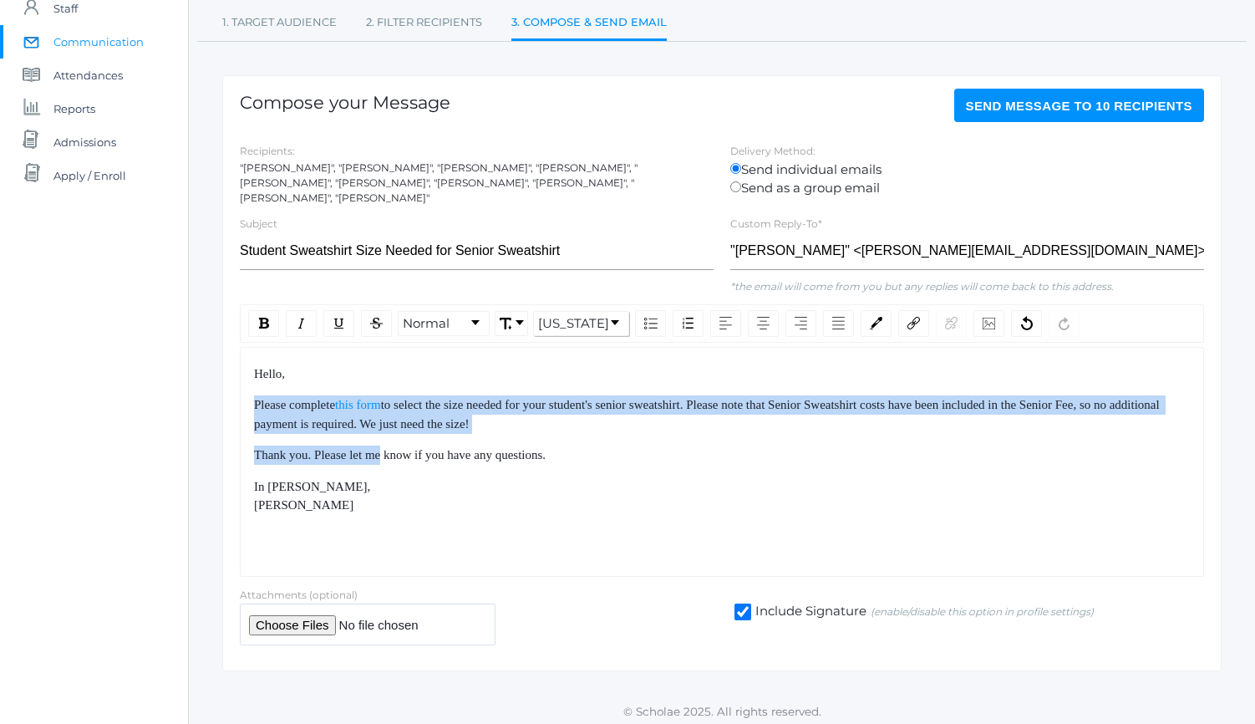
drag, startPoint x: 298, startPoint y: 381, endPoint x: 404, endPoint y: 460, distance: 131.4
click at [404, 460] on div "Hello, Please complete this form to select the size needed for your student's s…" at bounding box center [722, 439] width 937 height 150
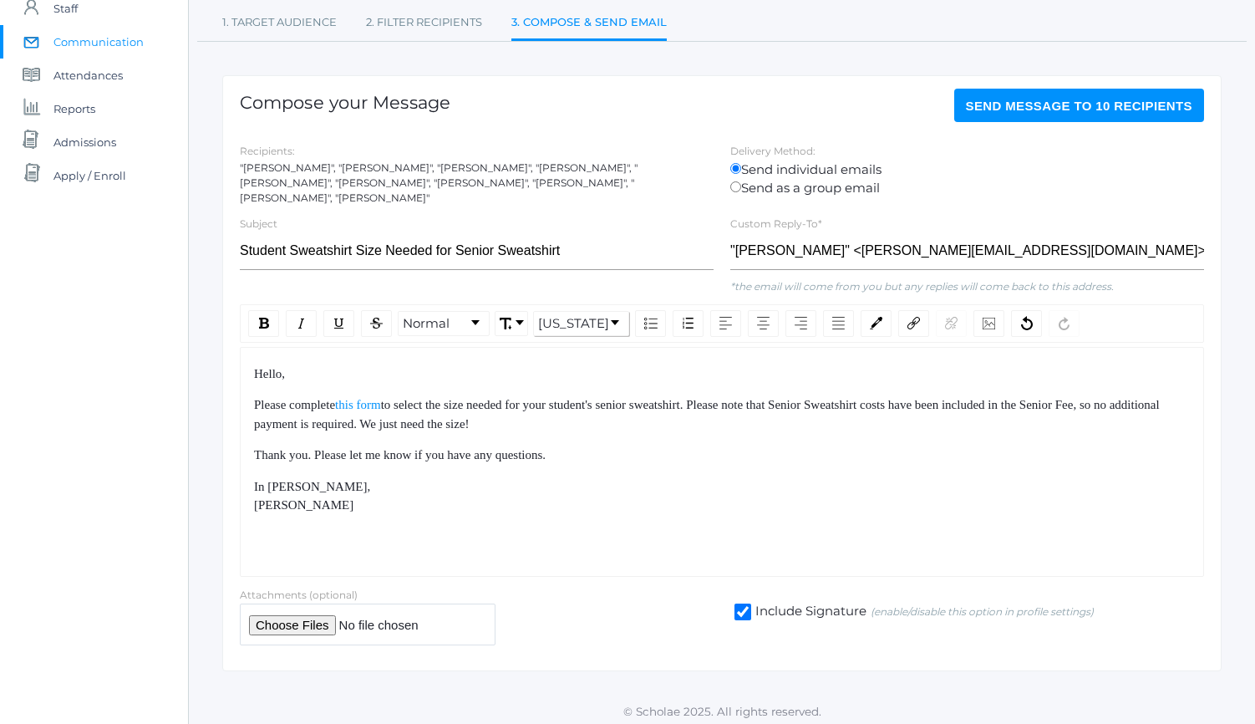
click at [421, 477] on div "In Christ, Mr. Lucas Vieira" at bounding box center [722, 496] width 937 height 38
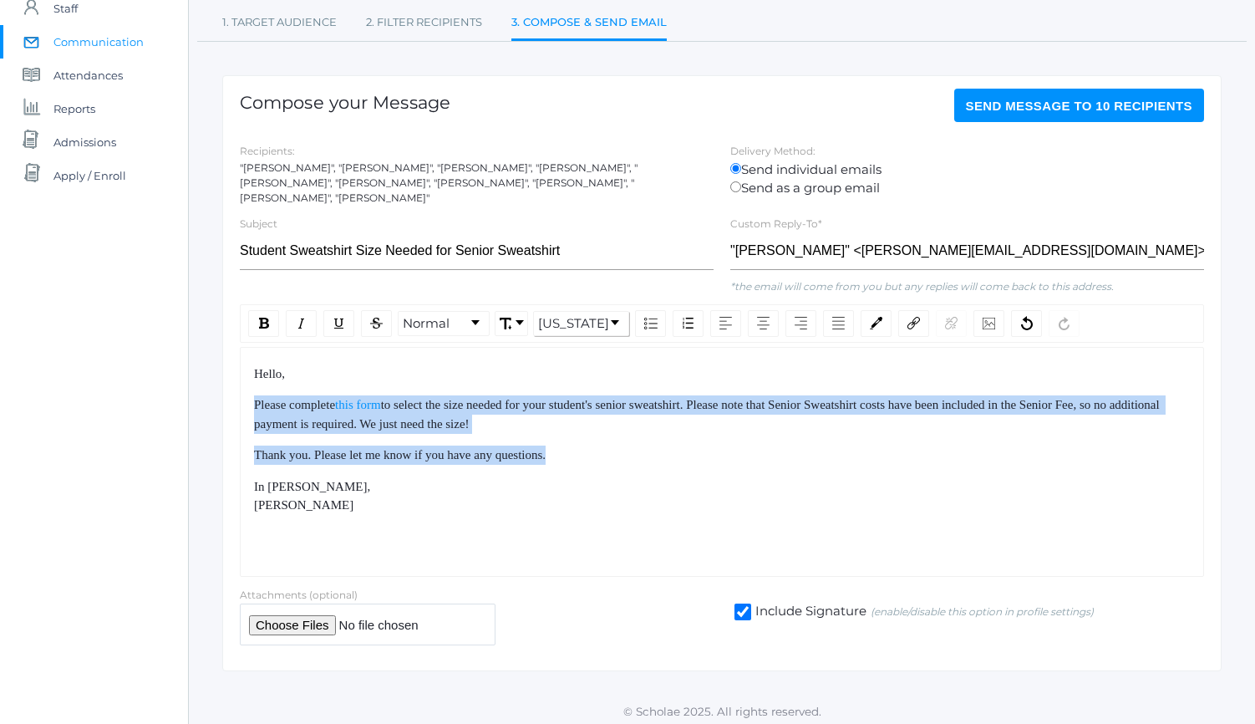
drag, startPoint x: 615, startPoint y: 384, endPoint x: 614, endPoint y: 460, distance: 76.0
click at [614, 456] on div "Hello, Please complete this form to select the size needed for your student's s…" at bounding box center [722, 439] width 937 height 150
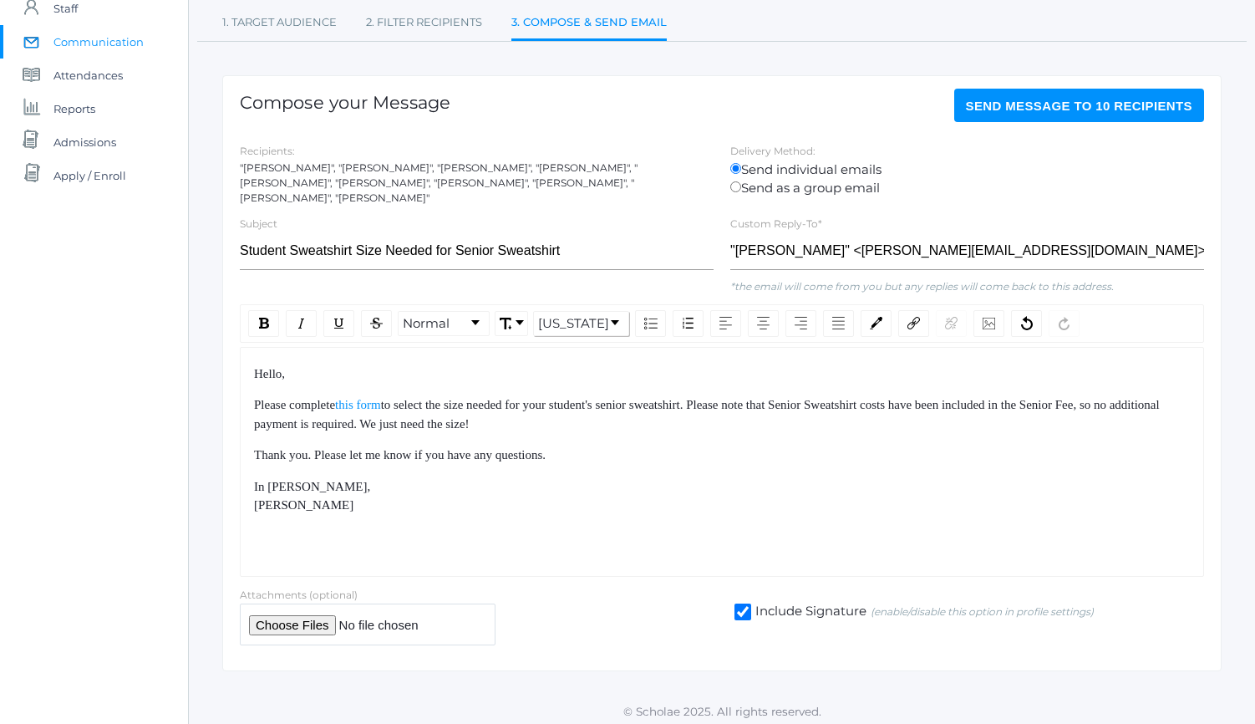
click at [614, 460] on div "Hello, Please complete this form to select the size needed for your student's s…" at bounding box center [722, 439] width 937 height 150
drag, startPoint x: 614, startPoint y: 460, endPoint x: 592, endPoint y: 367, distance: 95.3
click at [595, 372] on div "Hello, Please complete this form to select the size needed for your student's s…" at bounding box center [722, 439] width 937 height 150
click at [592, 367] on div "Hello," at bounding box center [722, 373] width 937 height 19
drag, startPoint x: 592, startPoint y: 367, endPoint x: 634, endPoint y: 461, distance: 103.3
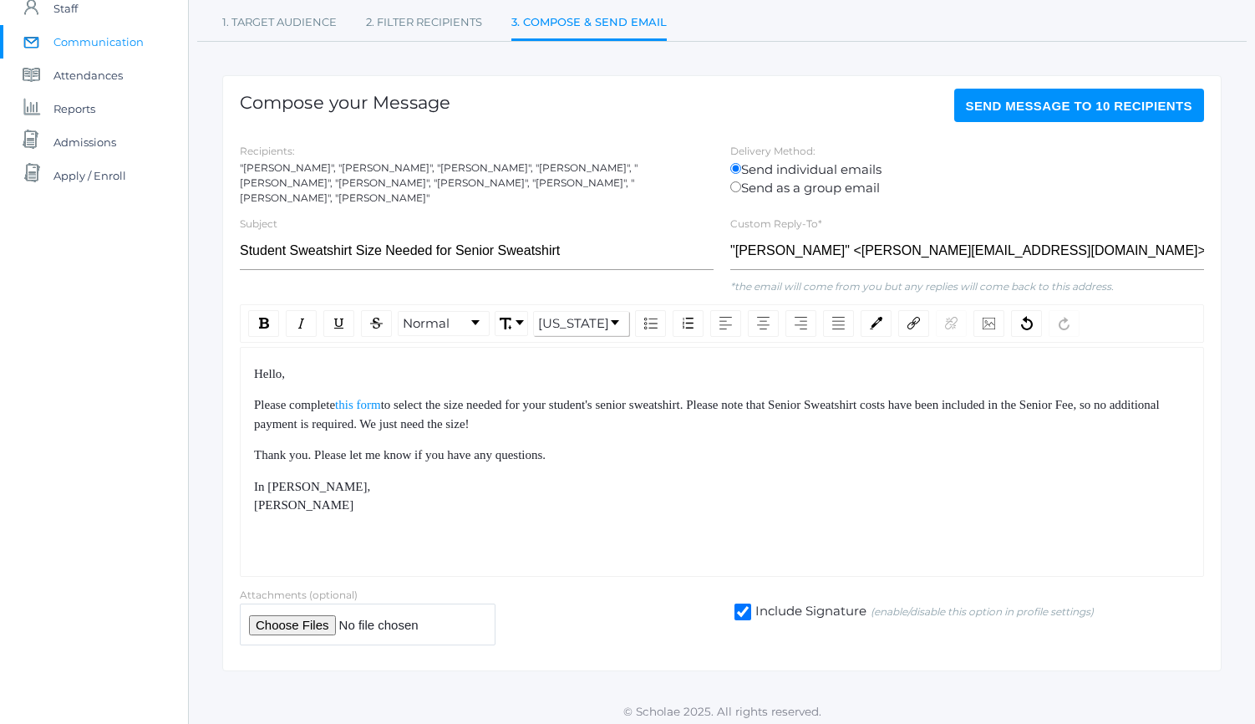
click at [632, 458] on div "Hello, Please complete this form to select the size needed for your student's s…" at bounding box center [722, 439] width 937 height 150
click at [634, 461] on div "Hello, Please complete this form to select the size needed for your student's s…" at bounding box center [722, 439] width 937 height 150
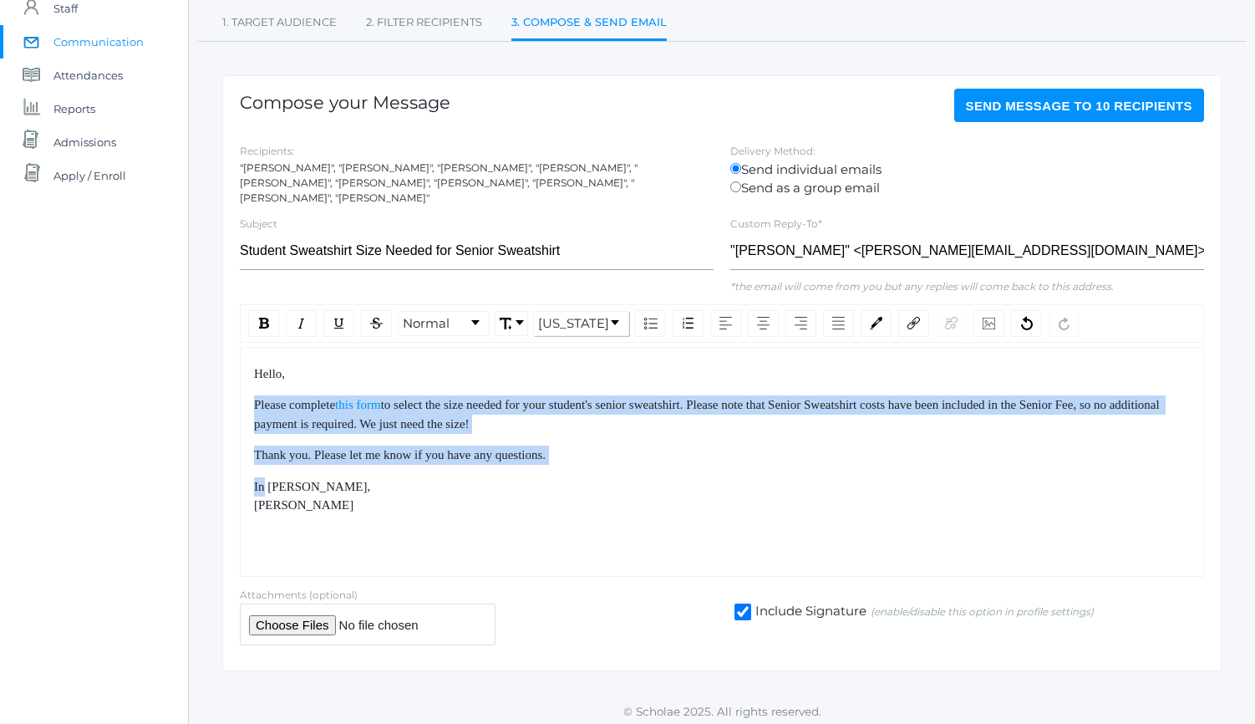
drag, startPoint x: 634, startPoint y: 461, endPoint x: 601, endPoint y: 383, distance: 85.4
click at [601, 383] on div "Hello, Please complete this form to select the size needed for your student's s…" at bounding box center [722, 439] width 937 height 150
click at [599, 380] on div "Hello, Please complete this form to select the size needed for your student's s…" at bounding box center [722, 439] width 937 height 150
drag, startPoint x: 599, startPoint y: 380, endPoint x: 634, endPoint y: 455, distance: 83.0
click at [627, 444] on div "Hello, Please complete this form to select the size needed for your student's s…" at bounding box center [722, 439] width 937 height 150
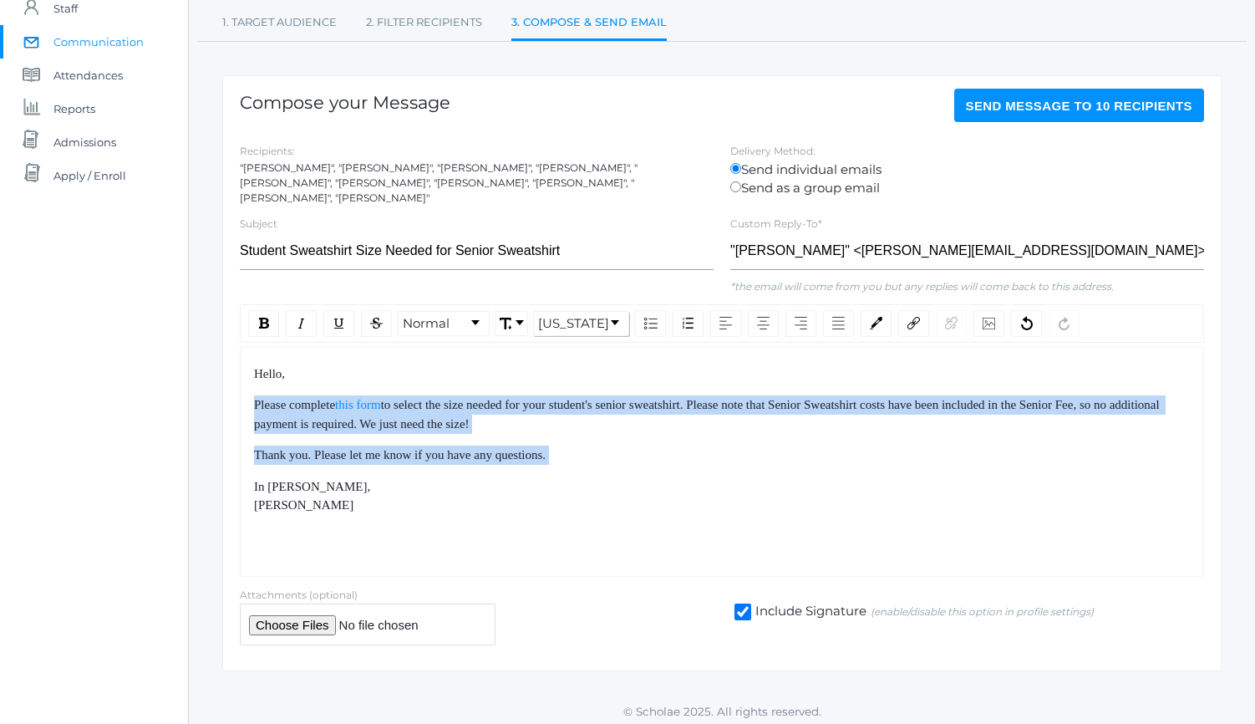
click at [634, 455] on div "Thank you. Please let me know if you have any questions." at bounding box center [722, 454] width 937 height 19
drag, startPoint x: 634, startPoint y: 455, endPoint x: 577, endPoint y: 361, distance: 110.2
click at [577, 364] on div "Hello, Please complete this form to select the size needed for your student's s…" at bounding box center [722, 439] width 937 height 150
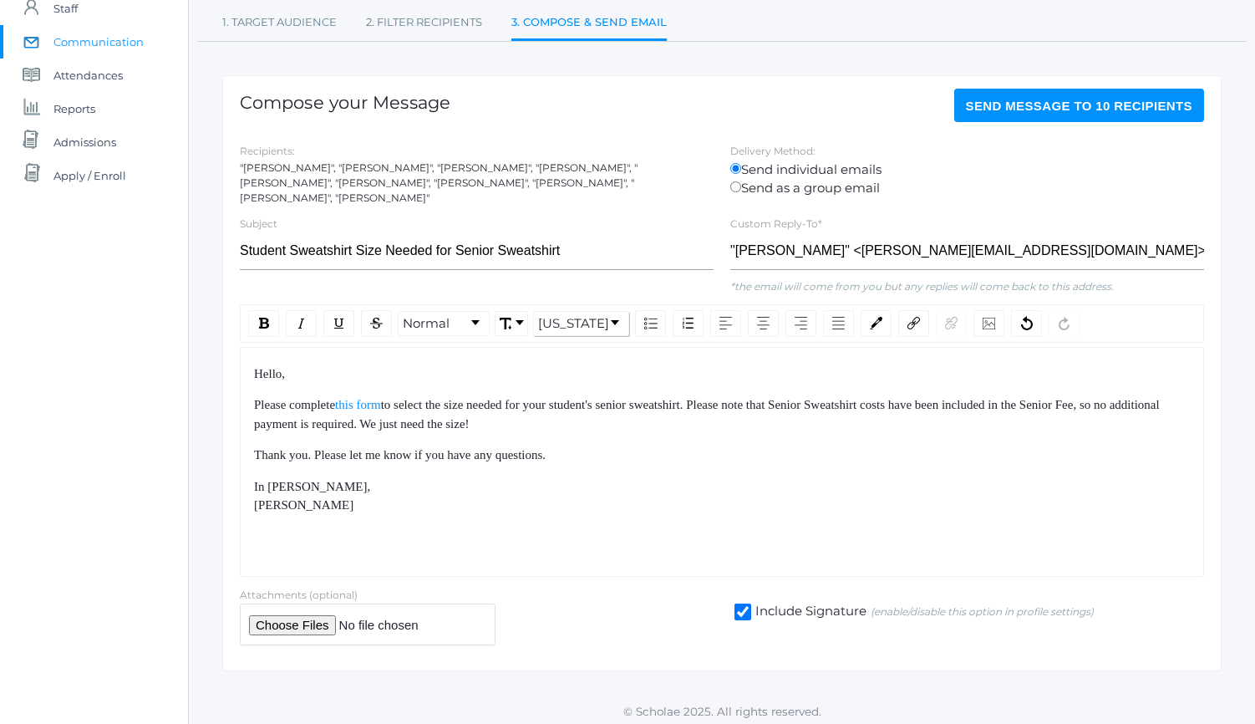
click at [574, 355] on div "Hello, Please complete this form to select the size needed for your student's s…" at bounding box center [722, 462] width 964 height 230
drag, startPoint x: 574, startPoint y: 355, endPoint x: 608, endPoint y: 474, distance: 123.5
click at [607, 470] on div "Hello, Please complete this form to select the size needed for your student's s…" at bounding box center [722, 462] width 964 height 230
click at [608, 477] on div "In Christ, Mr. Lucas Vieira" at bounding box center [722, 496] width 937 height 38
click at [588, 448] on div "Thank you. Please let me know if you have any questions." at bounding box center [722, 454] width 937 height 19
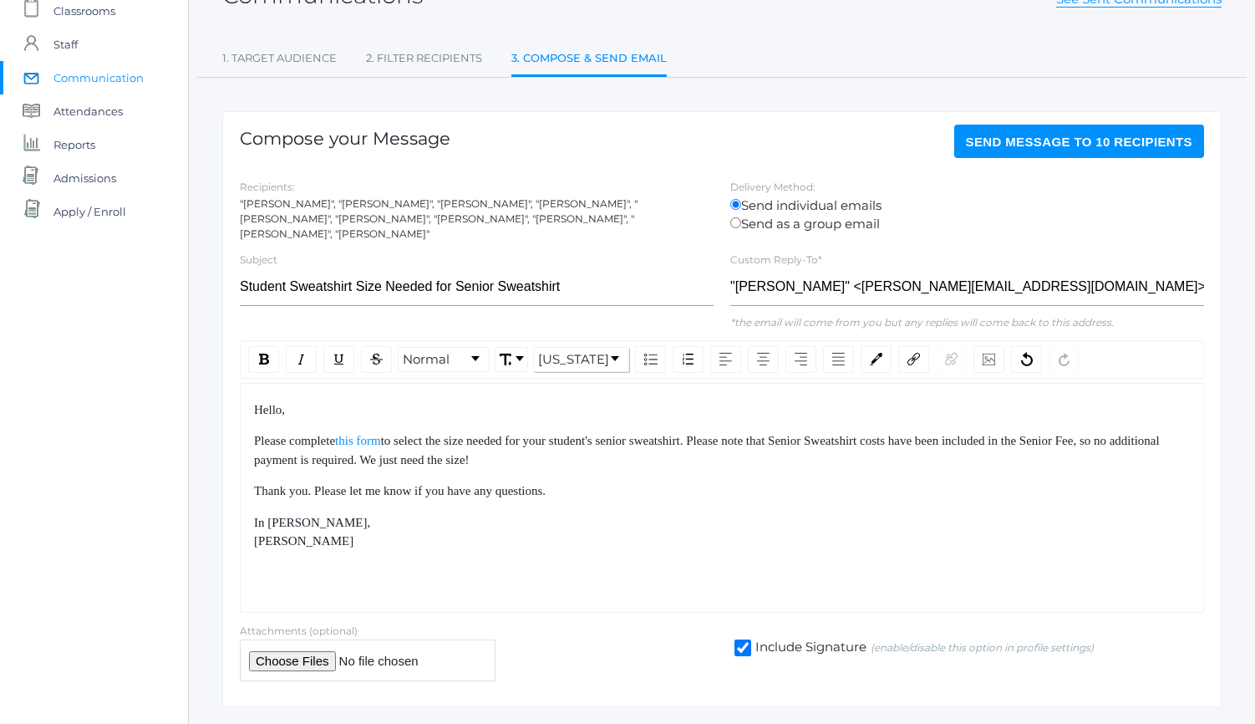
scroll to position [119, 0]
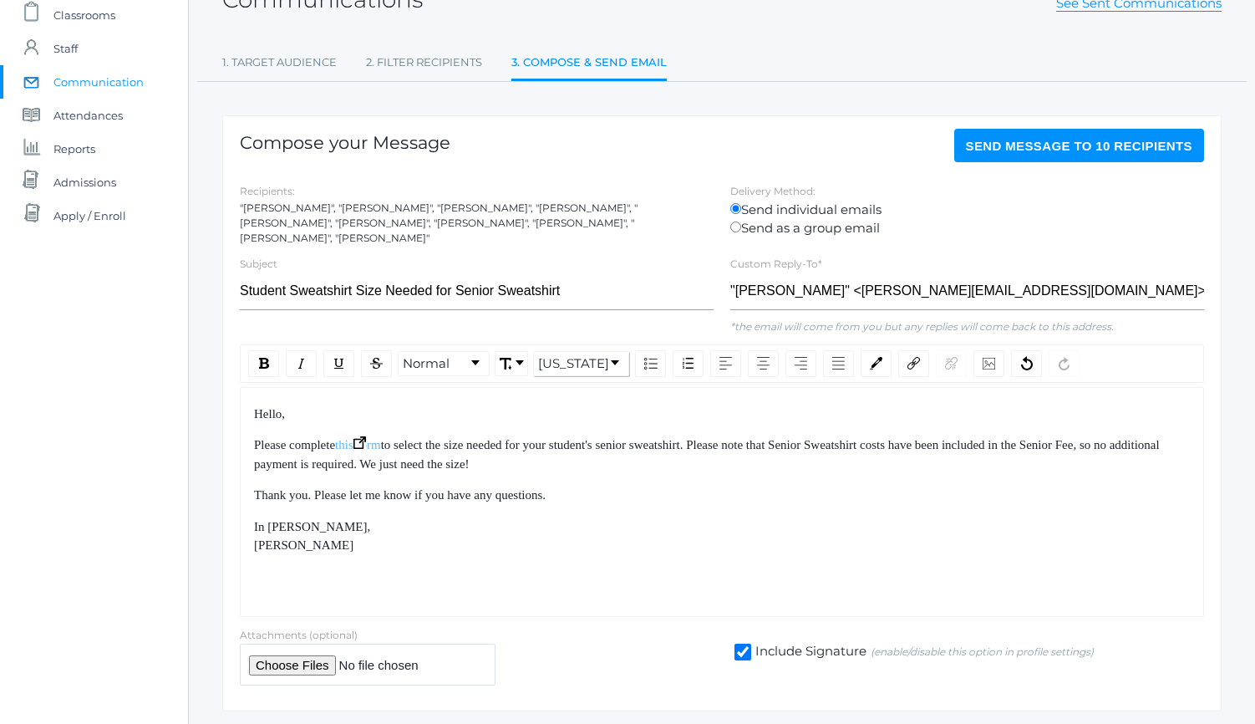
click at [381, 438] on span "this form" at bounding box center [358, 444] width 46 height 13
click at [366, 436] on img "rdw-editor" at bounding box center [359, 442] width 13 height 13
click at [520, 206] on div ""[PERSON_NAME]", "[PERSON_NAME]", "[PERSON_NAME]", "[PERSON_NAME]", "[PERSON_NA…" at bounding box center [477, 223] width 474 height 45
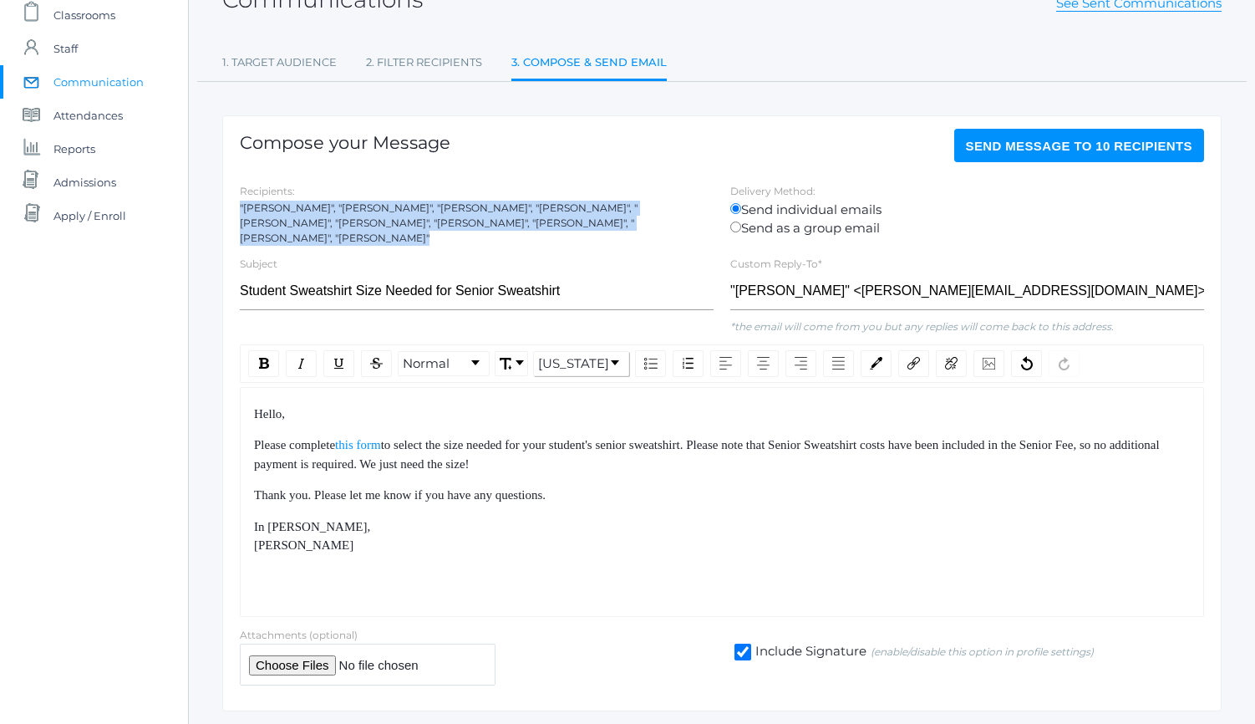
click at [520, 206] on div ""[PERSON_NAME]", "[PERSON_NAME]", "[PERSON_NAME]", "[PERSON_NAME]", "[PERSON_NA…" at bounding box center [477, 223] width 474 height 45
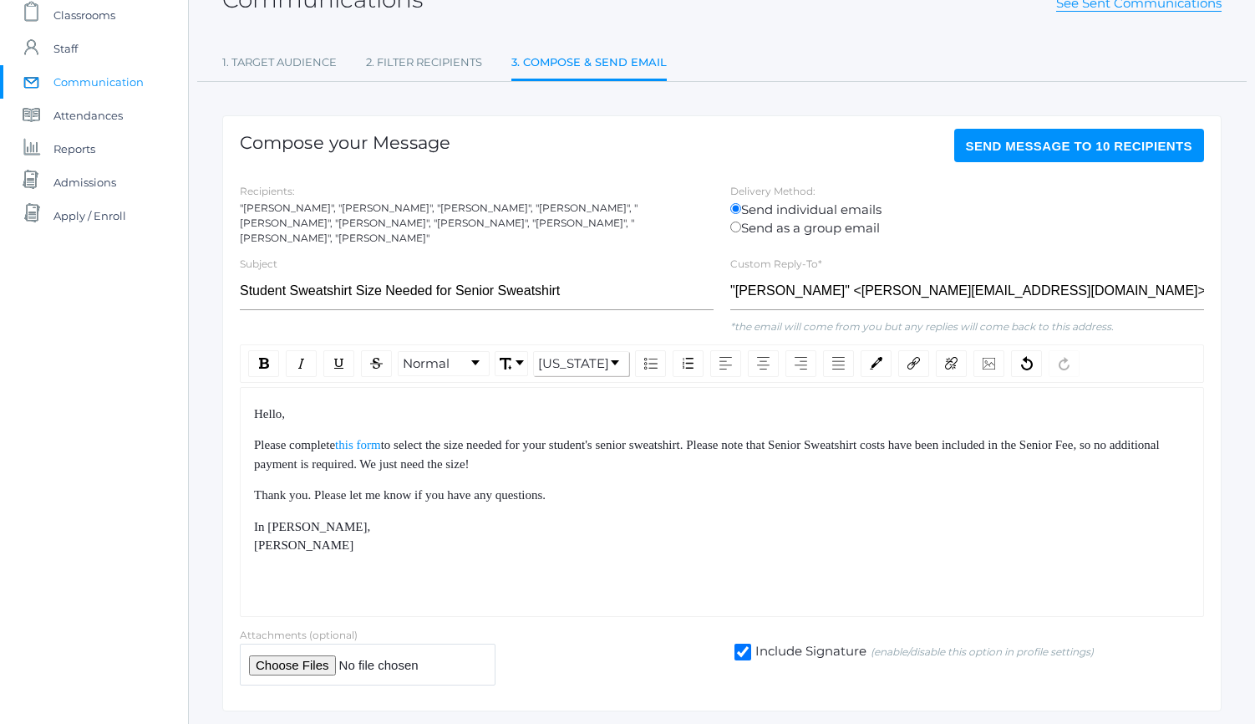
click at [612, 470] on div "Hello, Please complete this form to select the size needed for your student's s…" at bounding box center [722, 479] width 937 height 150
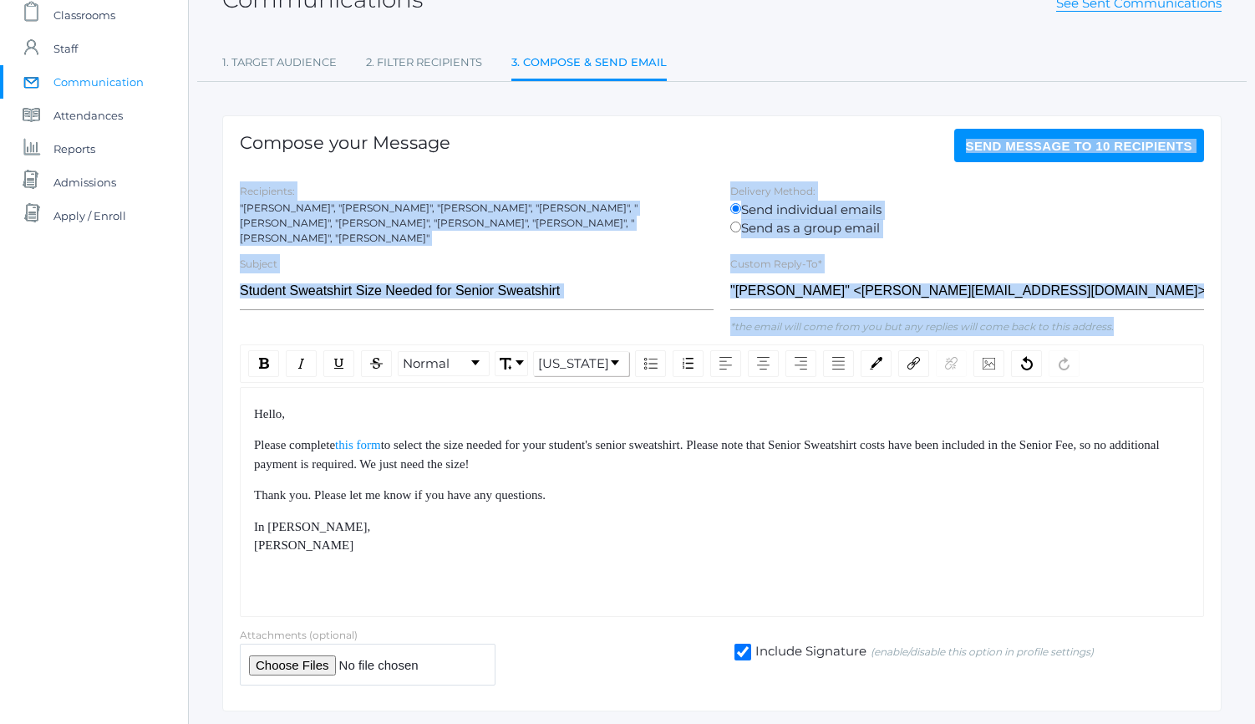
drag, startPoint x: 660, startPoint y: 298, endPoint x: 695, endPoint y: 558, distance: 262.2
click at [694, 557] on div "Compose your Message Send Message to 10 recipients Recipients: "Brent Tapia", "…" at bounding box center [721, 412] width 999 height 595
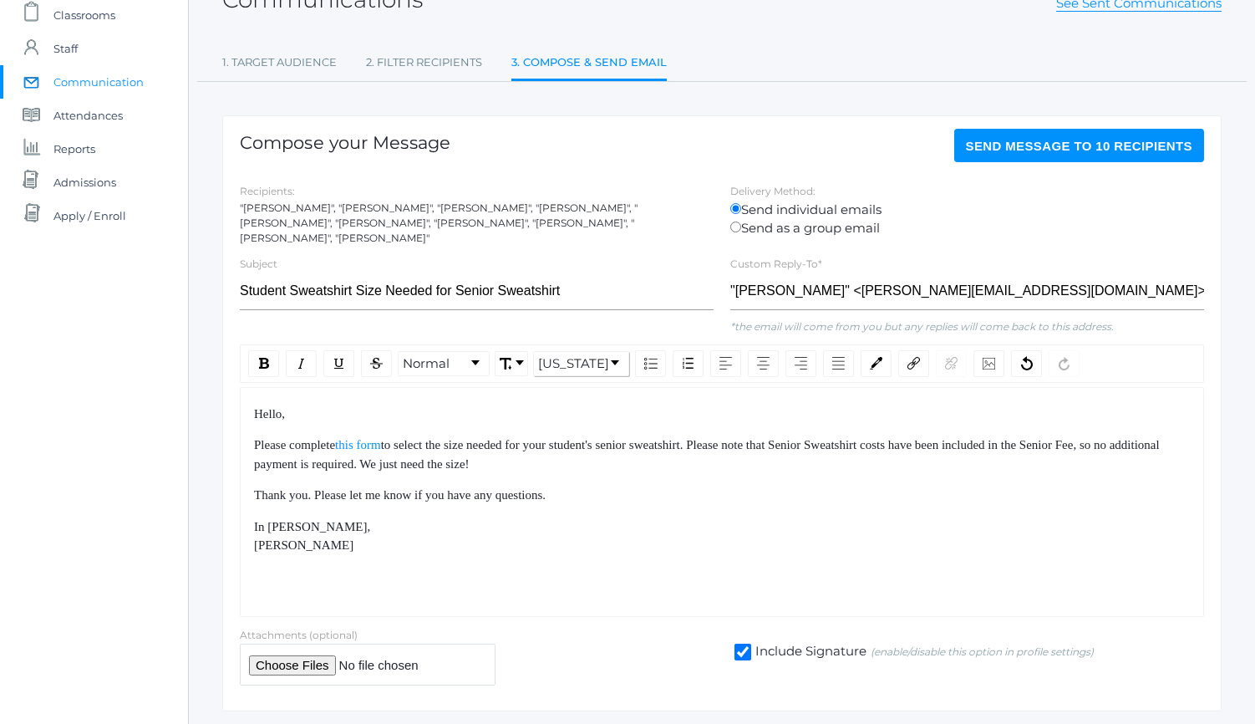
click at [695, 558] on div "Hello, Please complete this form to select the size needed for your student's s…" at bounding box center [722, 502] width 964 height 230
drag, startPoint x: 695, startPoint y: 558, endPoint x: 612, endPoint y: 409, distance: 171.3
click at [618, 416] on div "Hello, Please complete this form to select the size needed for your student's s…" at bounding box center [722, 502] width 964 height 230
click at [612, 409] on div "Hello," at bounding box center [722, 413] width 937 height 19
drag, startPoint x: 612, startPoint y: 409, endPoint x: 602, endPoint y: 496, distance: 88.2
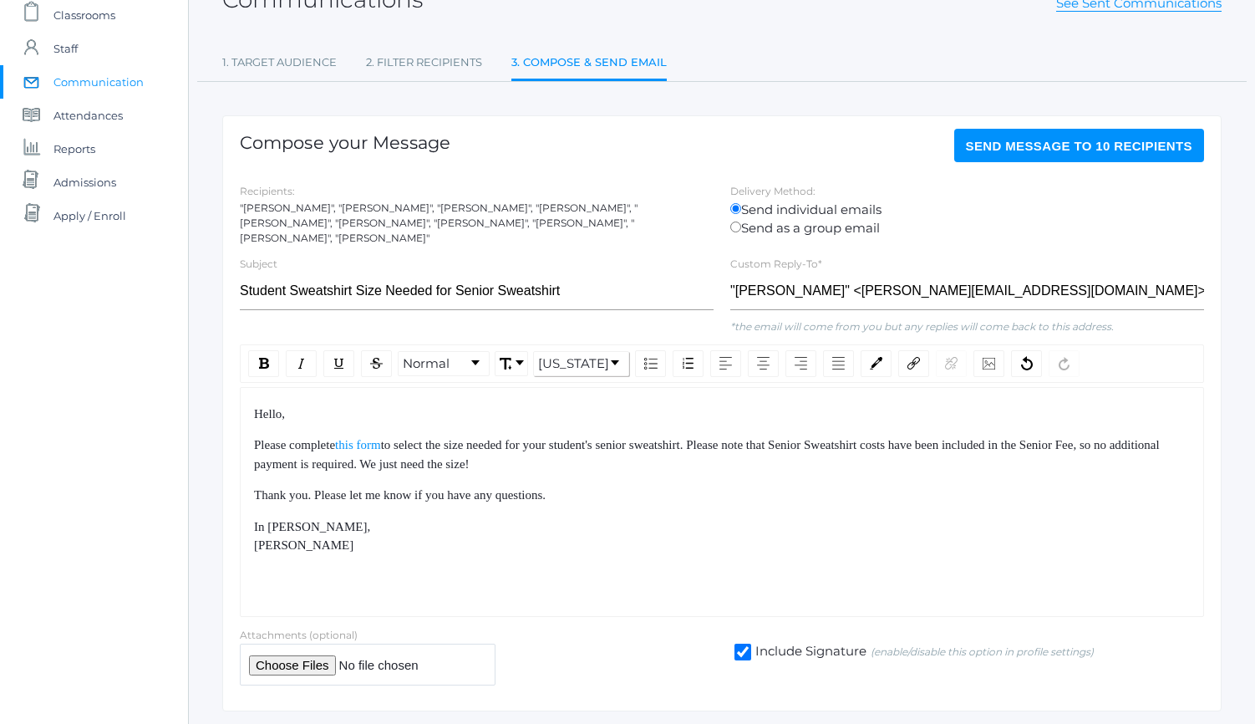
click at [602, 496] on div "Hello, Please complete this form to select the size needed for your student's s…" at bounding box center [722, 479] width 937 height 150
click at [602, 502] on div "Hello, Please complete this form to select the size needed for your student's s…" at bounding box center [722, 479] width 937 height 150
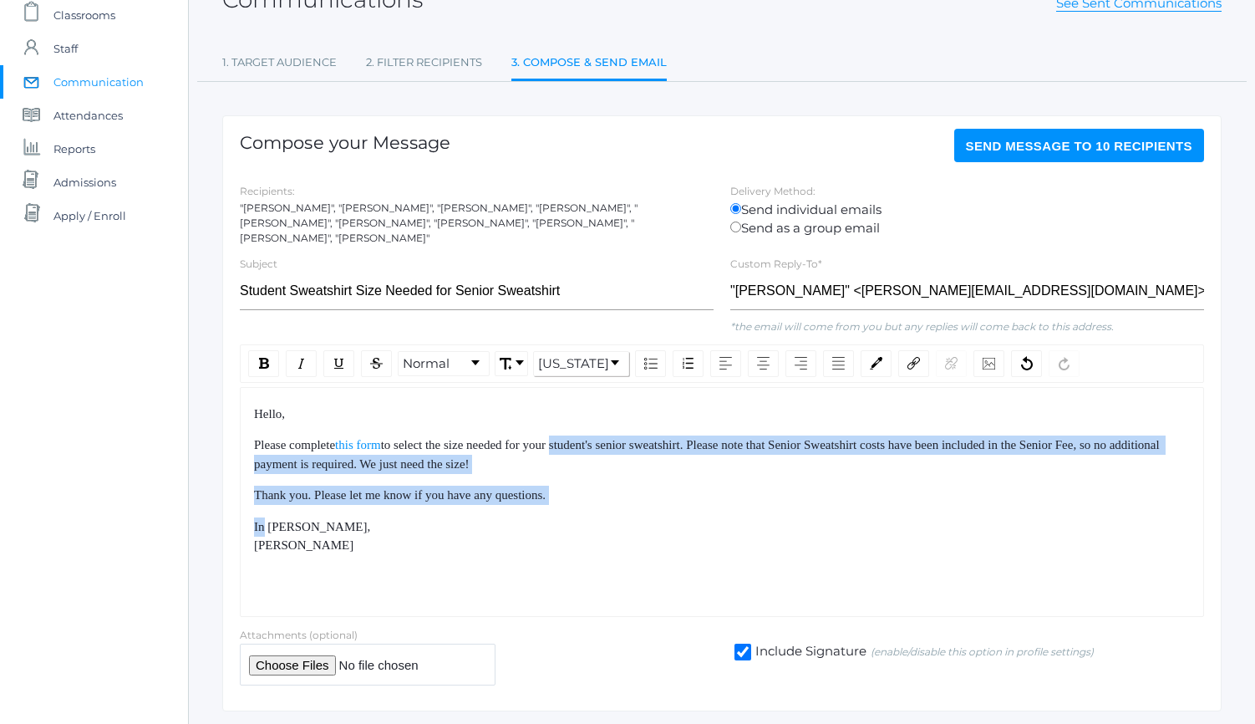
drag, startPoint x: 602, startPoint y: 502, endPoint x: 574, endPoint y: 421, distance: 85.9
click at [577, 430] on div "Hello, Please complete this form to select the size needed for your student's s…" at bounding box center [722, 479] width 937 height 150
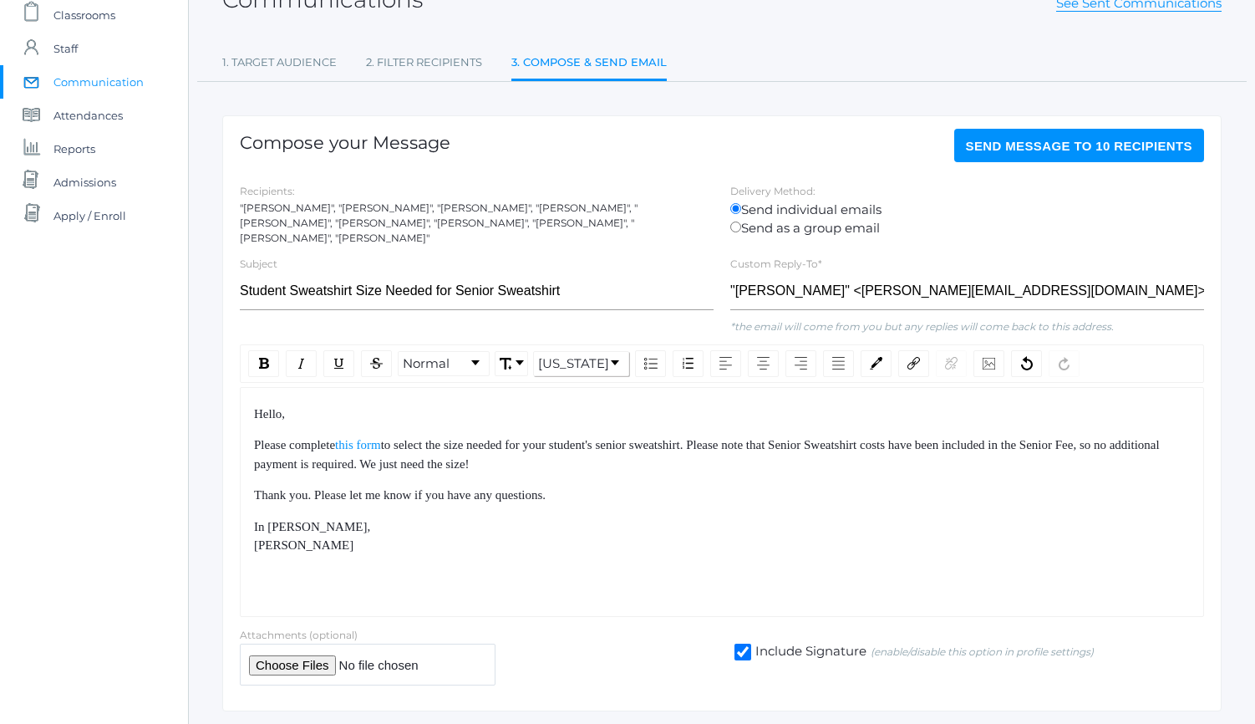
click at [574, 421] on div "Hello, Please complete this form to select the size needed for your student's s…" at bounding box center [722, 479] width 937 height 150
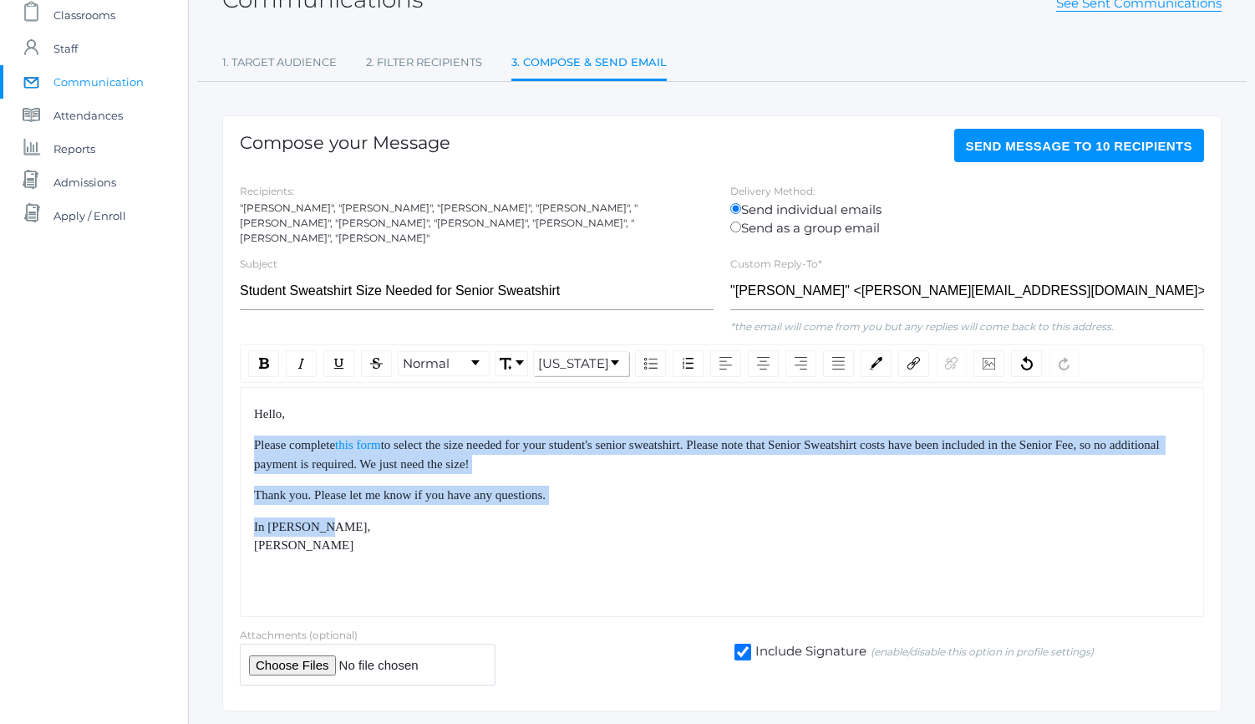
drag, startPoint x: 574, startPoint y: 421, endPoint x: 593, endPoint y: 563, distance: 143.3
click at [592, 558] on div "Hello, Please complete this form to select the size needed for your student's s…" at bounding box center [722, 502] width 964 height 230
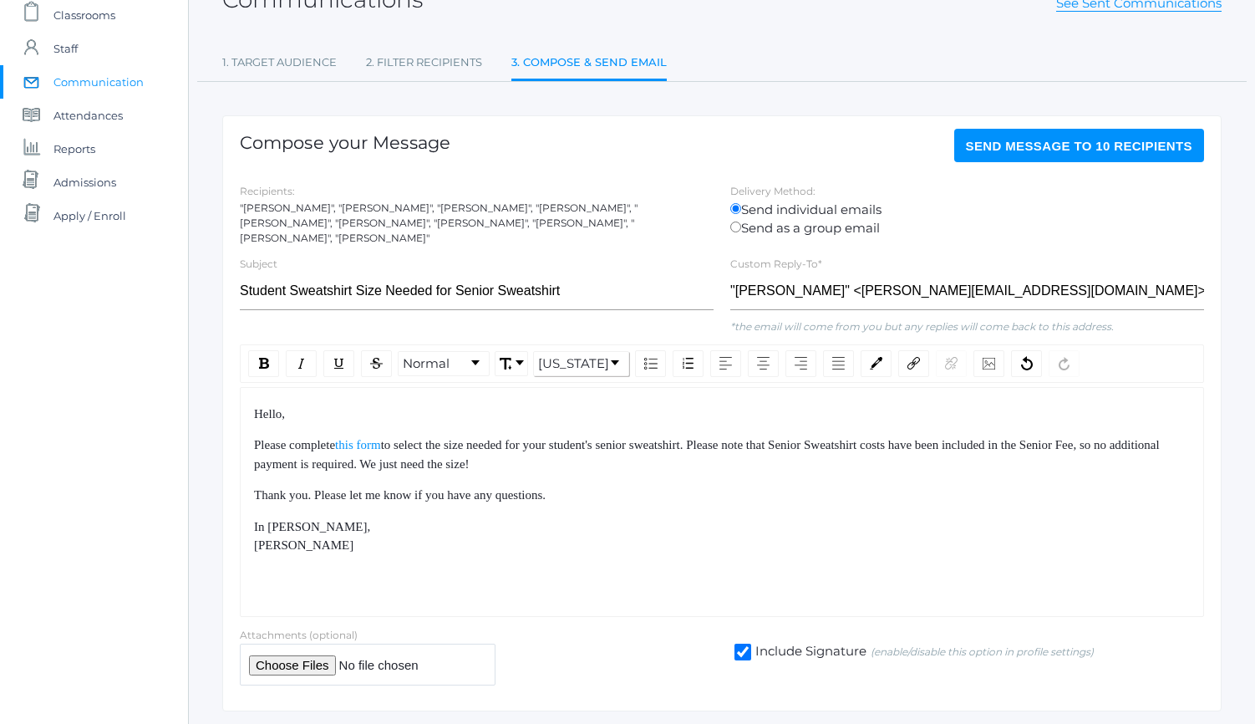
click at [593, 563] on div "Hello, Please complete this form to select the size needed for your student's s…" at bounding box center [722, 502] width 964 height 230
drag, startPoint x: 593, startPoint y: 563, endPoint x: 537, endPoint y: 419, distance: 154.2
click at [543, 435] on div "Hello, Please complete this form to select the size needed for your student's s…" at bounding box center [722, 502] width 964 height 230
click at [554, 485] on div "Thank you. Please let me know if you have any questions." at bounding box center [722, 494] width 937 height 19
click at [1028, 144] on span "Send Message to 10 recipients" at bounding box center [1079, 146] width 227 height 14
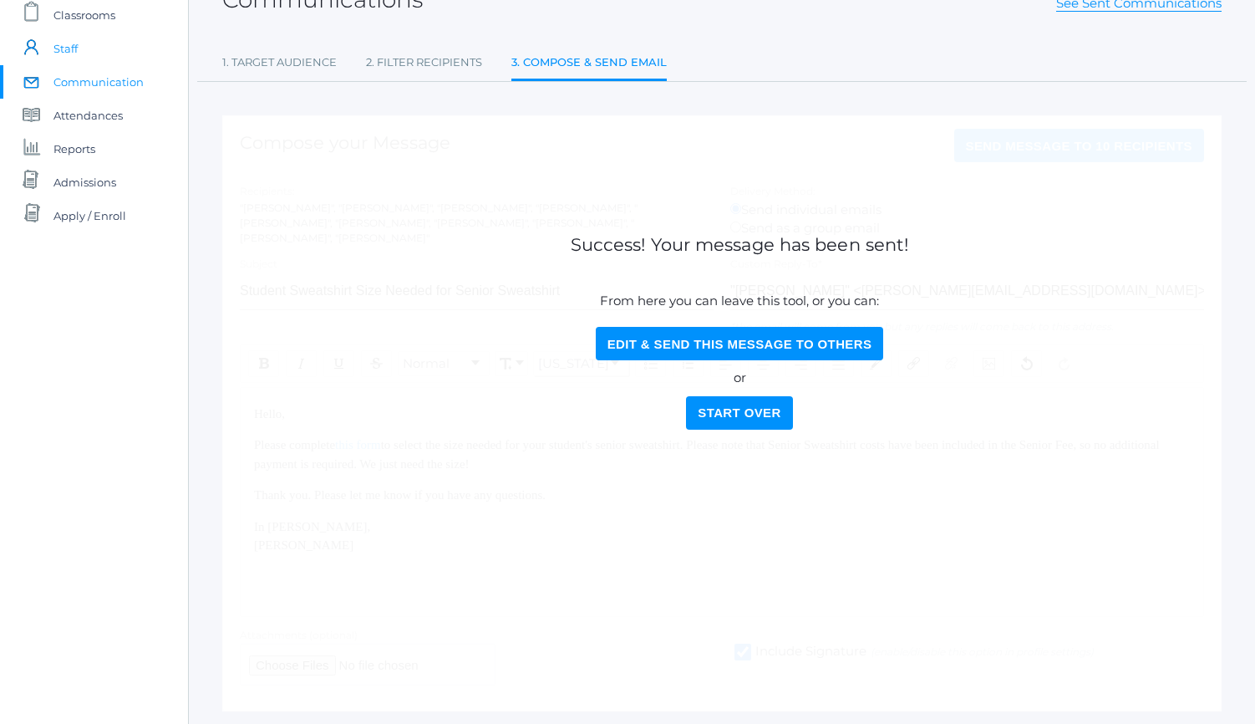
scroll to position [0, 0]
